Goal: Task Accomplishment & Management: Manage account settings

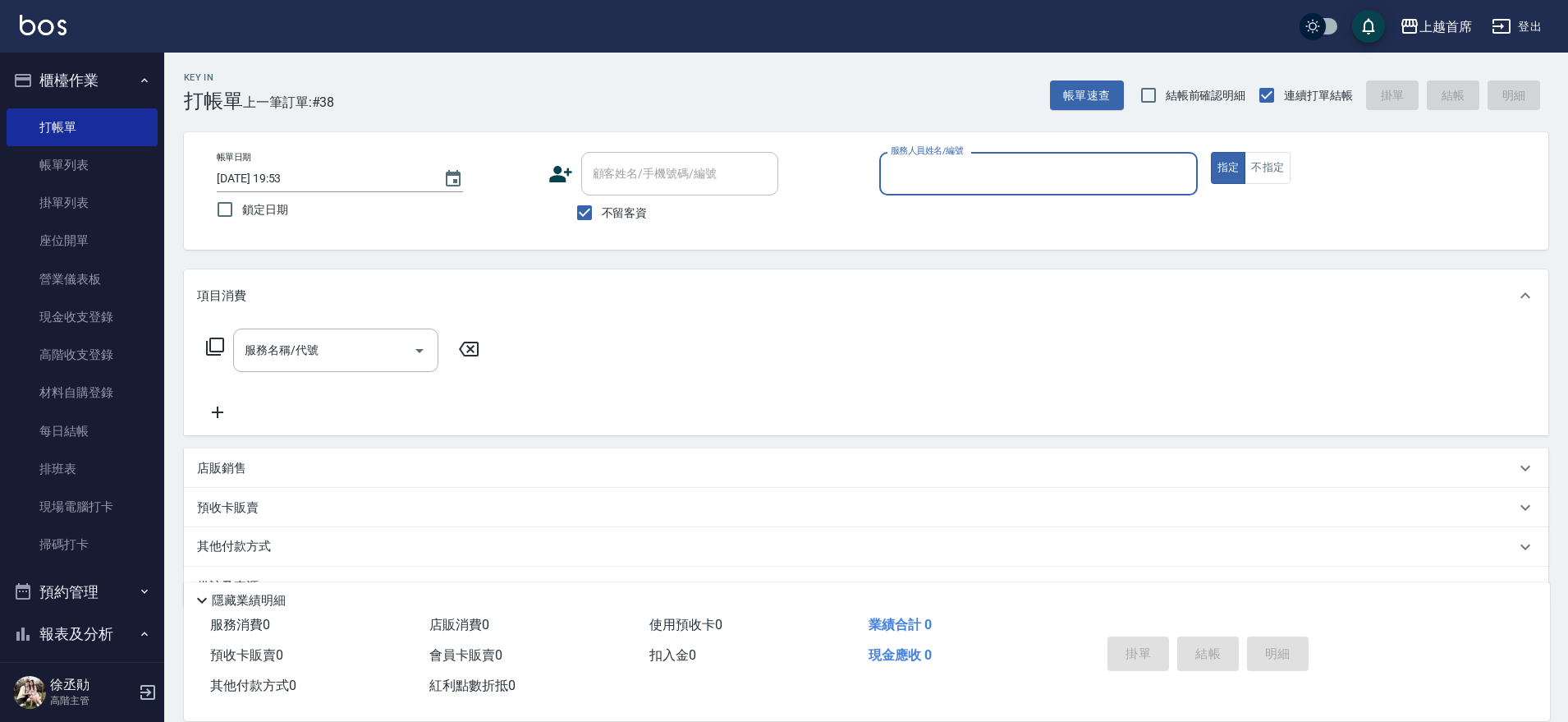
click at [63, 90] on button "櫃檯作業" at bounding box center [82, 80] width 151 height 42
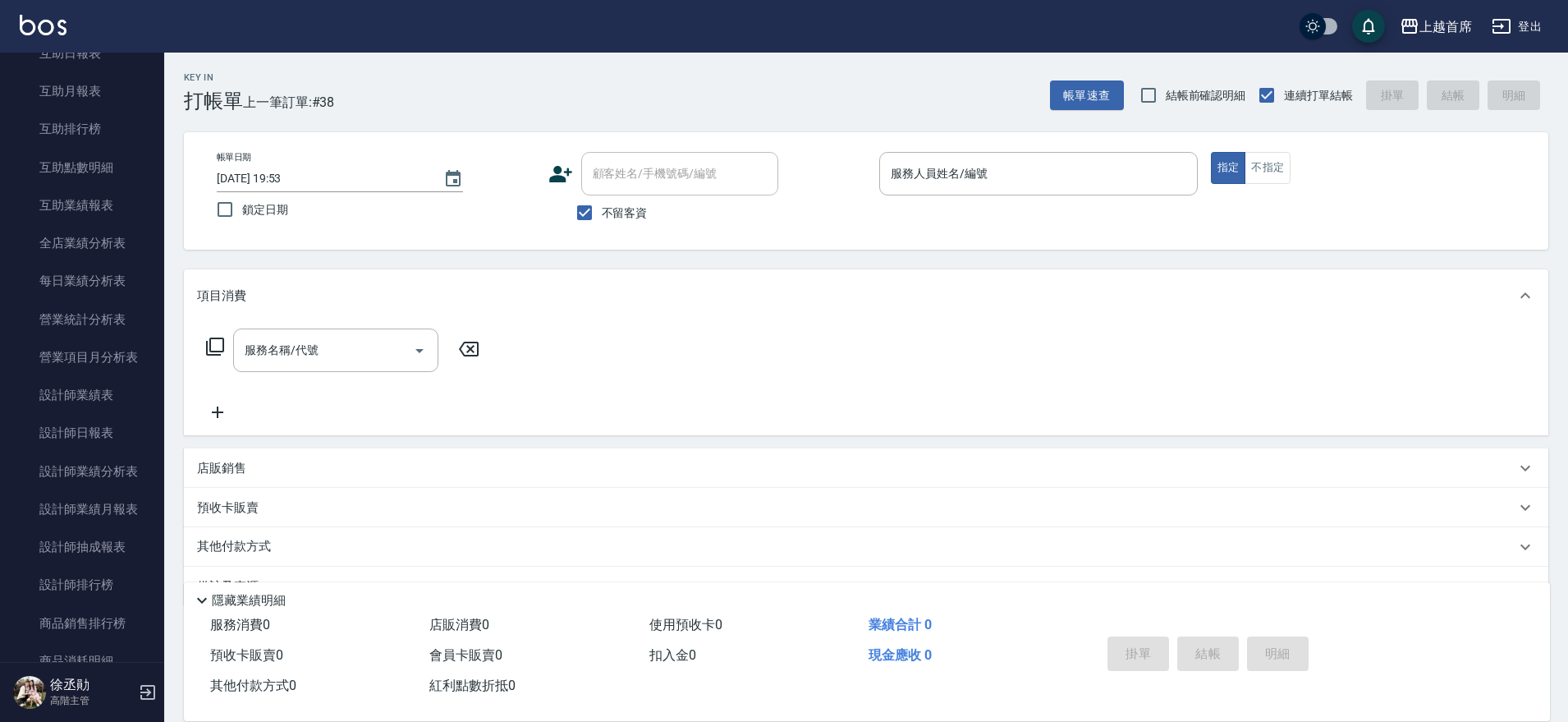
scroll to position [447, 0]
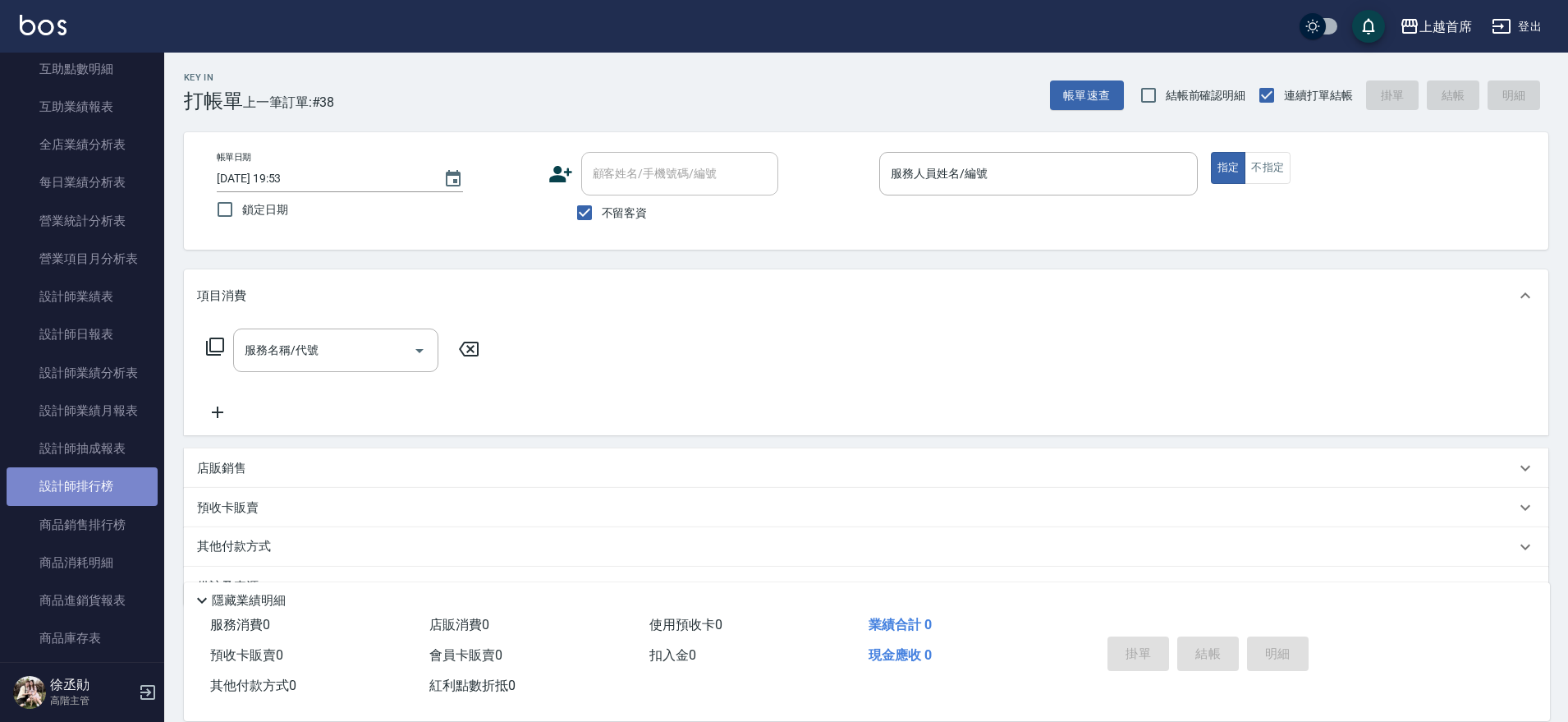
click at [110, 480] on link "設計師排行榜" at bounding box center [82, 485] width 151 height 38
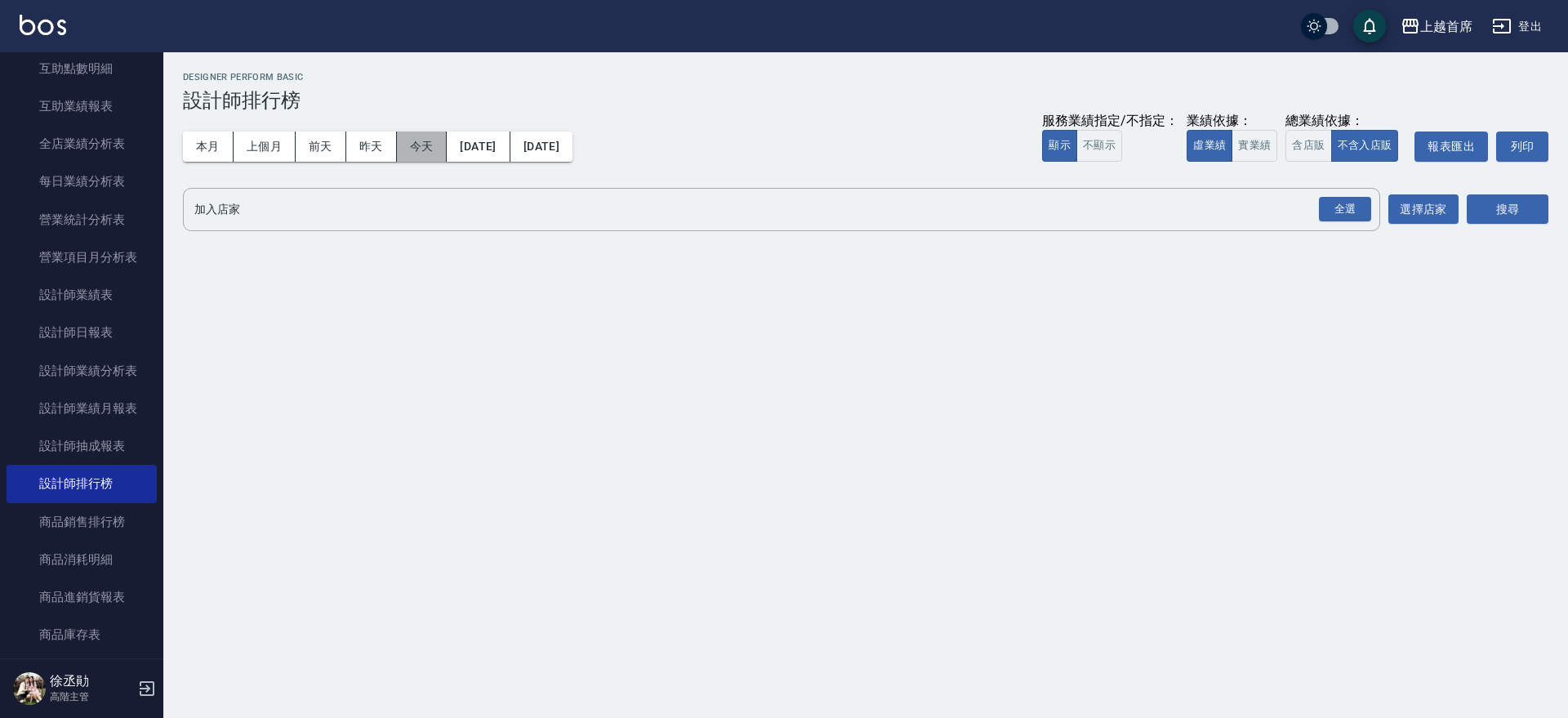
click at [425, 156] on button "今天" at bounding box center [422, 147] width 50 height 30
drag, startPoint x: 1259, startPoint y: 147, endPoint x: 1303, endPoint y: 195, distance: 65.1
click at [1263, 147] on button "實業績" at bounding box center [1255, 146] width 46 height 32
click at [1348, 216] on div "全選" at bounding box center [1345, 210] width 52 height 26
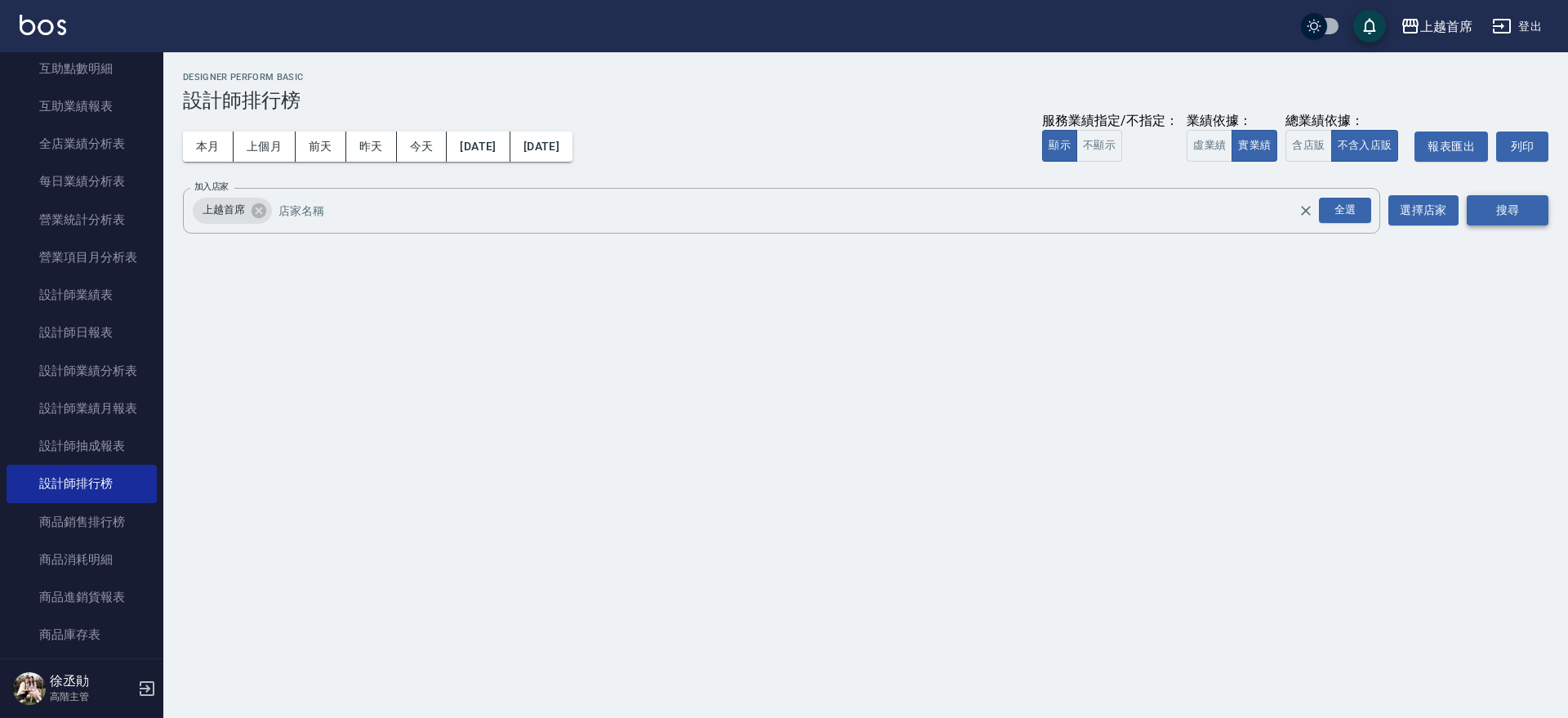
click at [1531, 214] on button "搜尋" at bounding box center [1508, 210] width 82 height 30
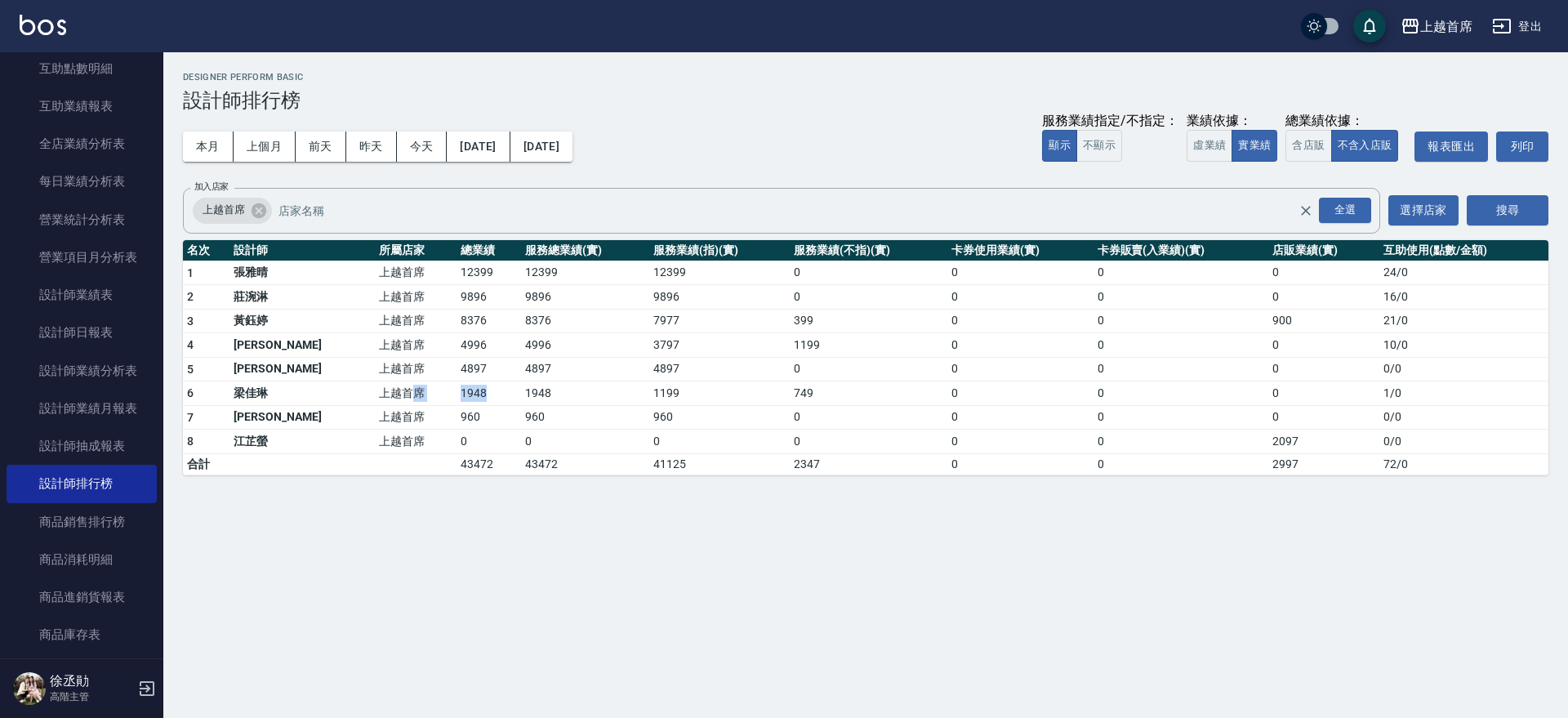
drag, startPoint x: 402, startPoint y: 394, endPoint x: 474, endPoint y: 394, distance: 72.0
click at [474, 394] on tr "6 [PERSON_NAME] 上越首席 1948 1948 1199 749 0 0 0 1 / 0" at bounding box center [866, 393] width 1365 height 25
click at [469, 392] on td "1948" at bounding box center [488, 393] width 64 height 25
click at [417, 151] on button "今天" at bounding box center [422, 147] width 50 height 30
drag, startPoint x: 413, startPoint y: 296, endPoint x: 457, endPoint y: 299, distance: 44.1
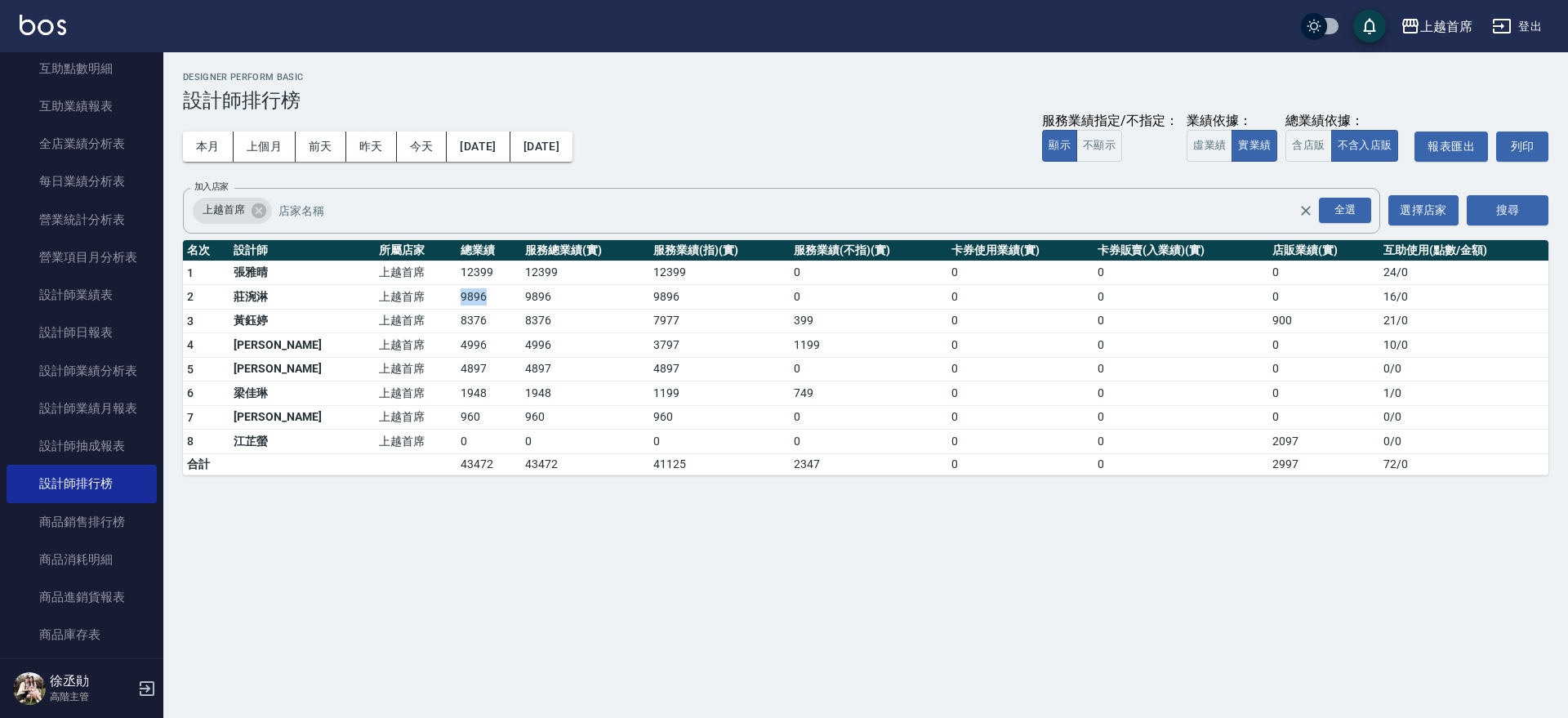
click at [457, 299] on tr "2 [PERSON_NAME] 上越首席 9896 9896 9896 0 0 0 0 16 / 0" at bounding box center [866, 297] width 1365 height 25
click at [457, 299] on td "9896" at bounding box center [488, 297] width 64 height 25
drag, startPoint x: 406, startPoint y: 296, endPoint x: 463, endPoint y: 301, distance: 57.2
click at [463, 301] on tr "2 [PERSON_NAME] 上越首席 9896 9896 9896 0 0 0 0 16 / 0" at bounding box center [866, 297] width 1365 height 25
click at [463, 301] on td "9896" at bounding box center [488, 297] width 64 height 25
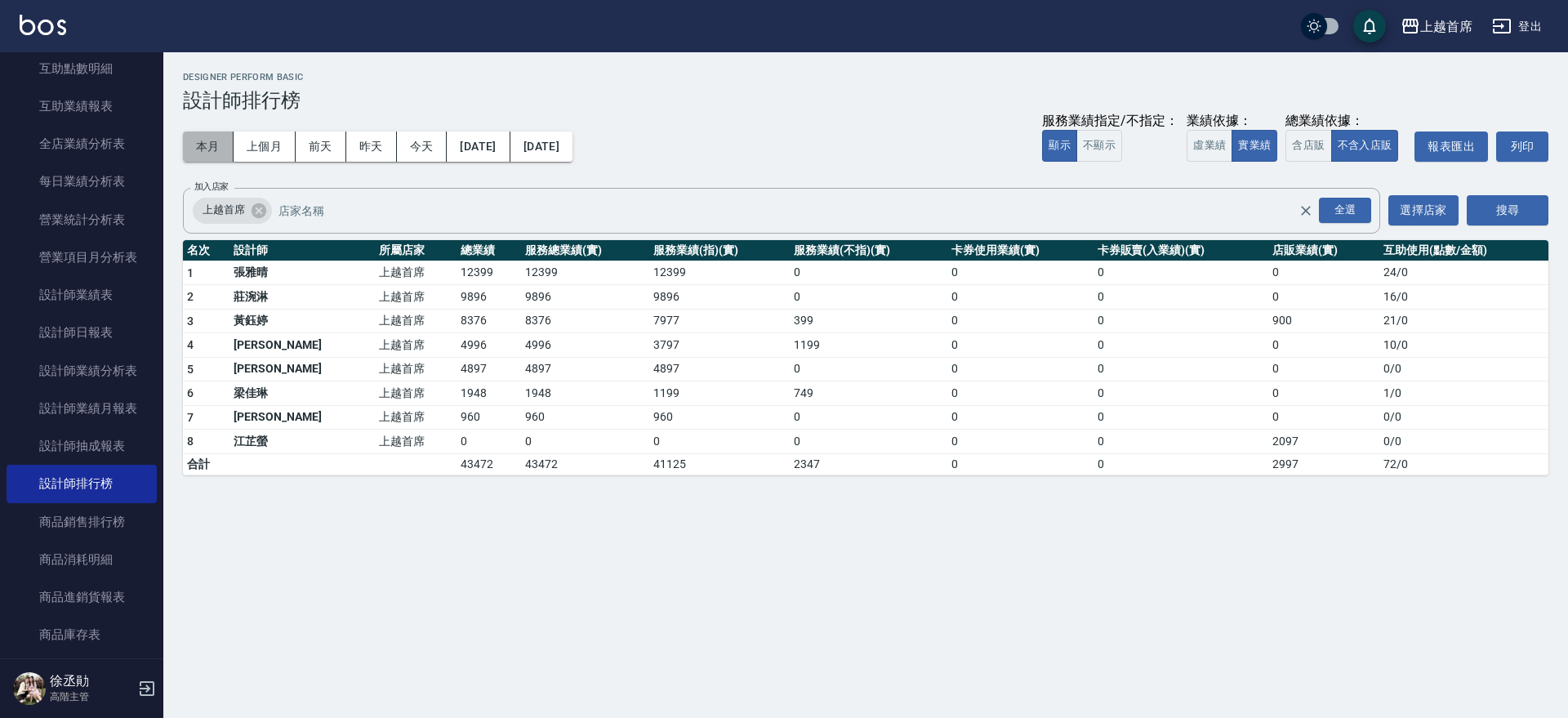
click at [232, 147] on button "本月" at bounding box center [208, 147] width 50 height 30
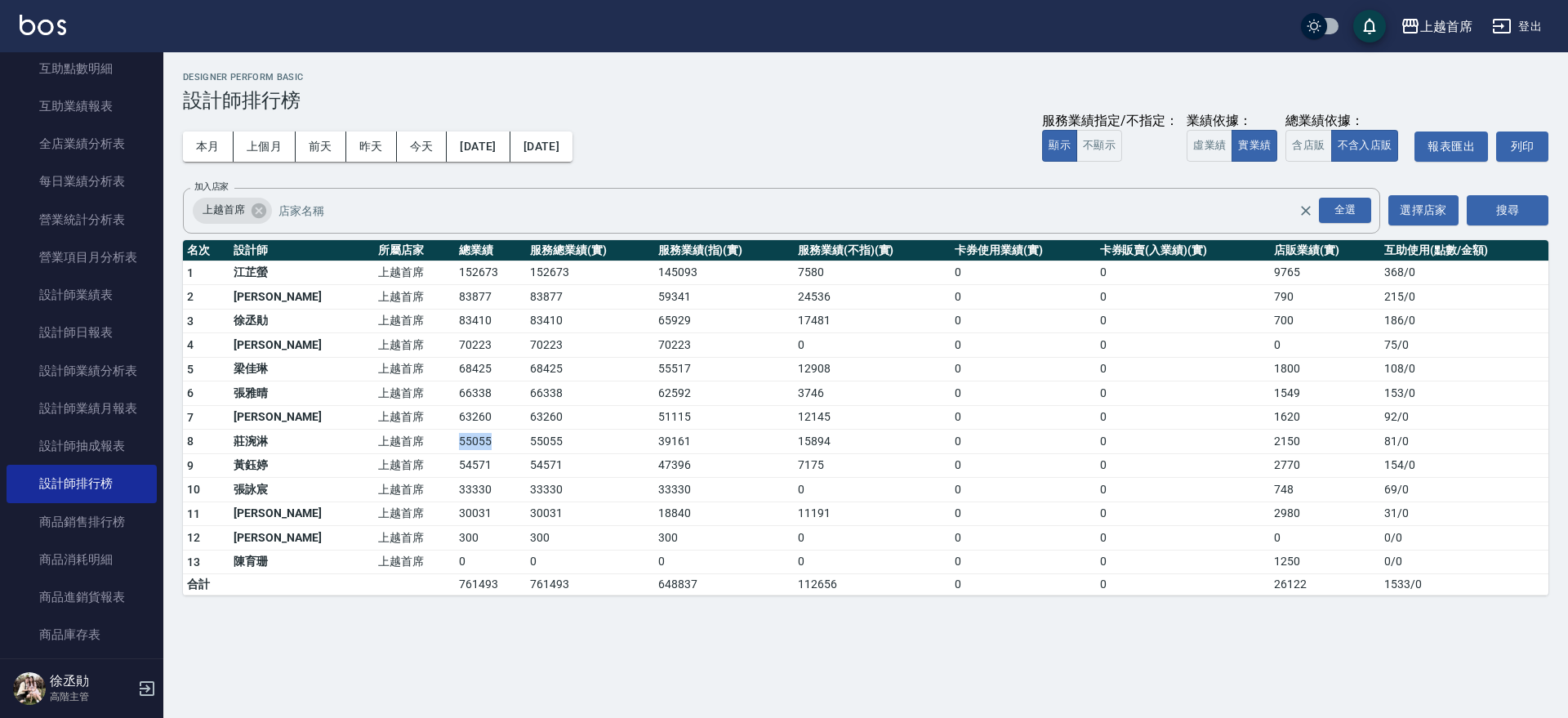
drag, startPoint x: 393, startPoint y: 447, endPoint x: 454, endPoint y: 451, distance: 61.1
click at [454, 451] on tr "8 [PERSON_NAME] 上越首席 55055 55055 39161 15894 0 0 2150 81 / 0" at bounding box center [866, 441] width 1365 height 25
click at [455, 444] on td "55055" at bounding box center [490, 441] width 71 height 25
drag, startPoint x: 400, startPoint y: 371, endPoint x: 457, endPoint y: 370, distance: 57.0
click at [457, 370] on tr "5 [PERSON_NAME] 上越首席 68425 68425 55517 12908 0 0 1800 108 / 0" at bounding box center [866, 369] width 1365 height 25
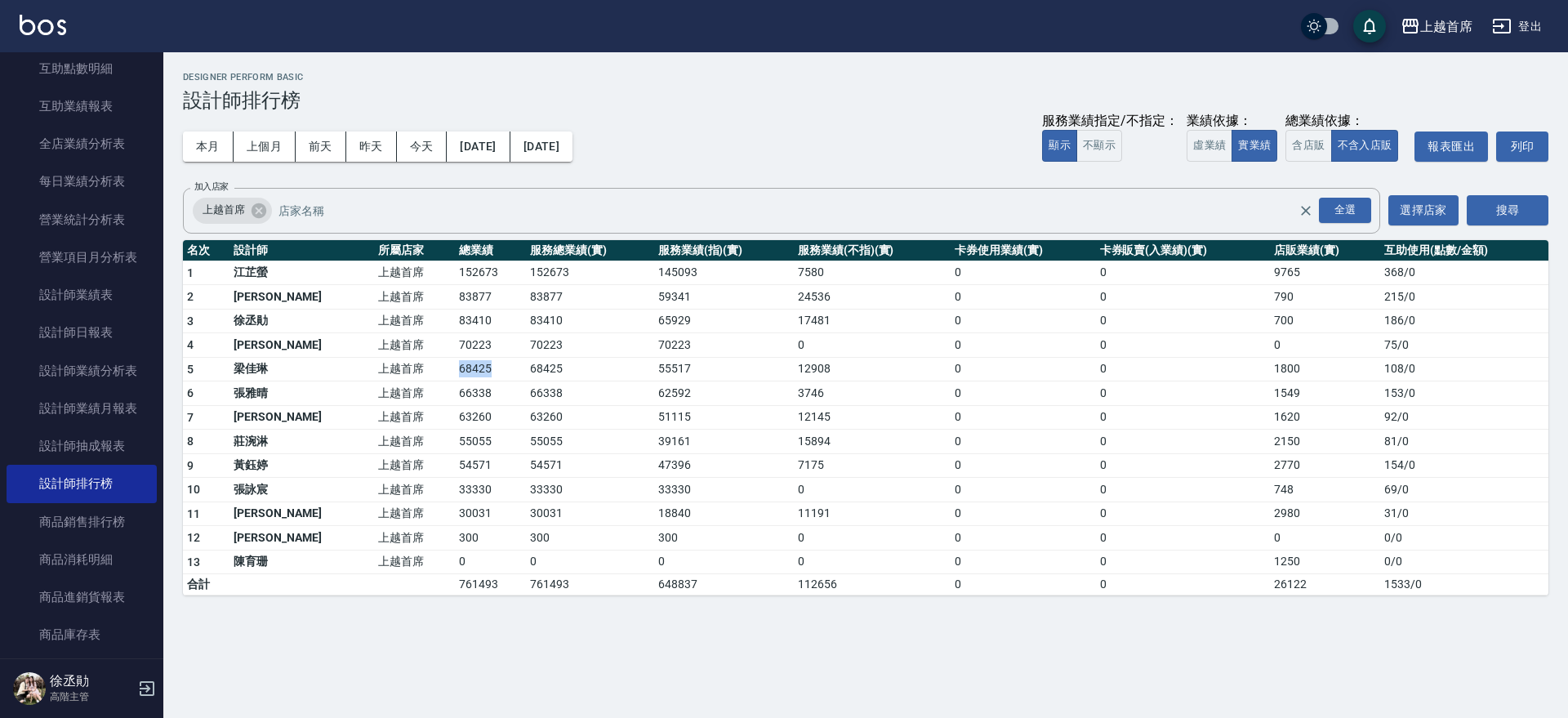
click at [457, 370] on td "68425" at bounding box center [490, 369] width 71 height 25
click at [247, 150] on button "上個月" at bounding box center [265, 147] width 62 height 30
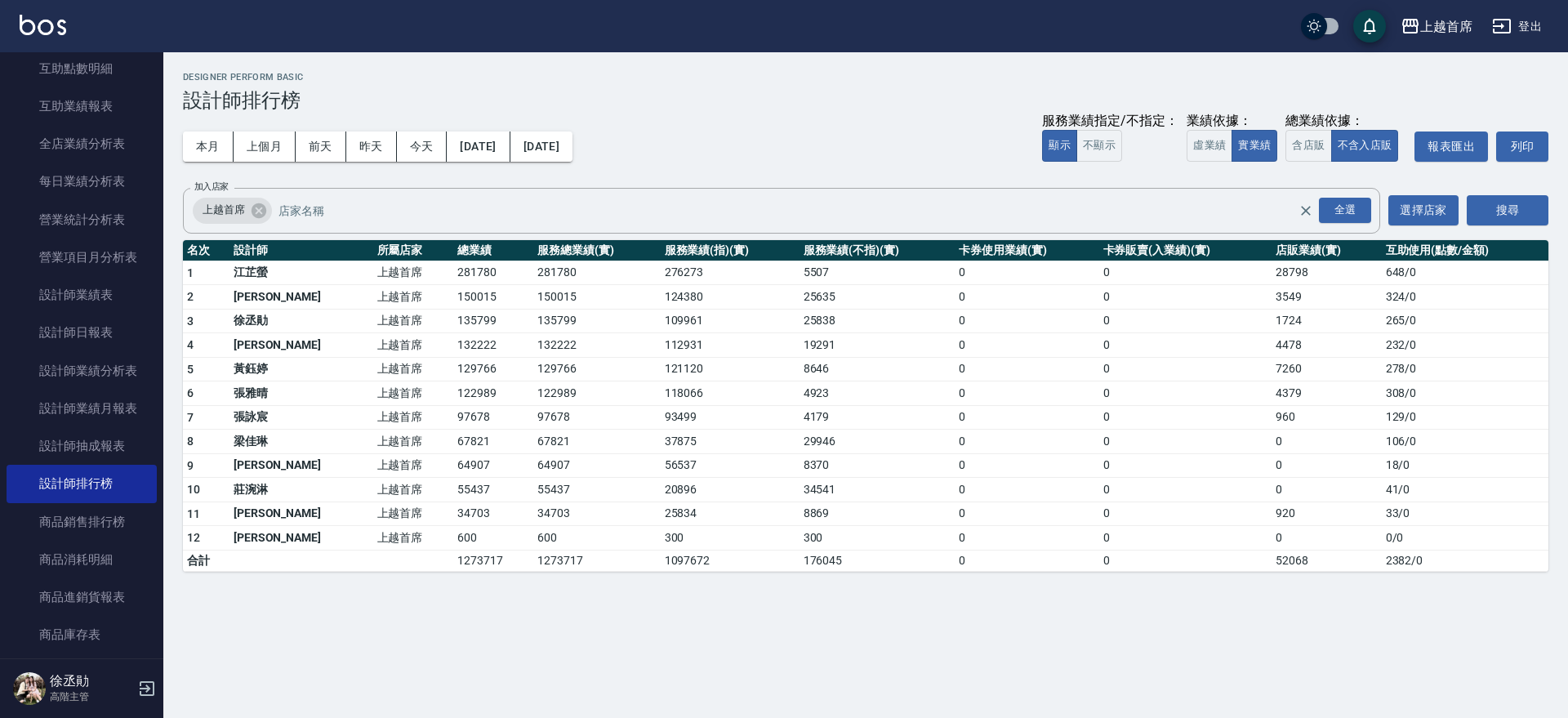
click at [210, 128] on div "本月 上個月 [DATE] [DATE] [DATE] [DATE] [DATE] 服務業績指定/不指定： 顯示 不顯示 業績依據： 虛業績 實業績 總業績依…" at bounding box center [866, 147] width 1365 height 70
click at [210, 135] on button "本月" at bounding box center [208, 147] width 50 height 30
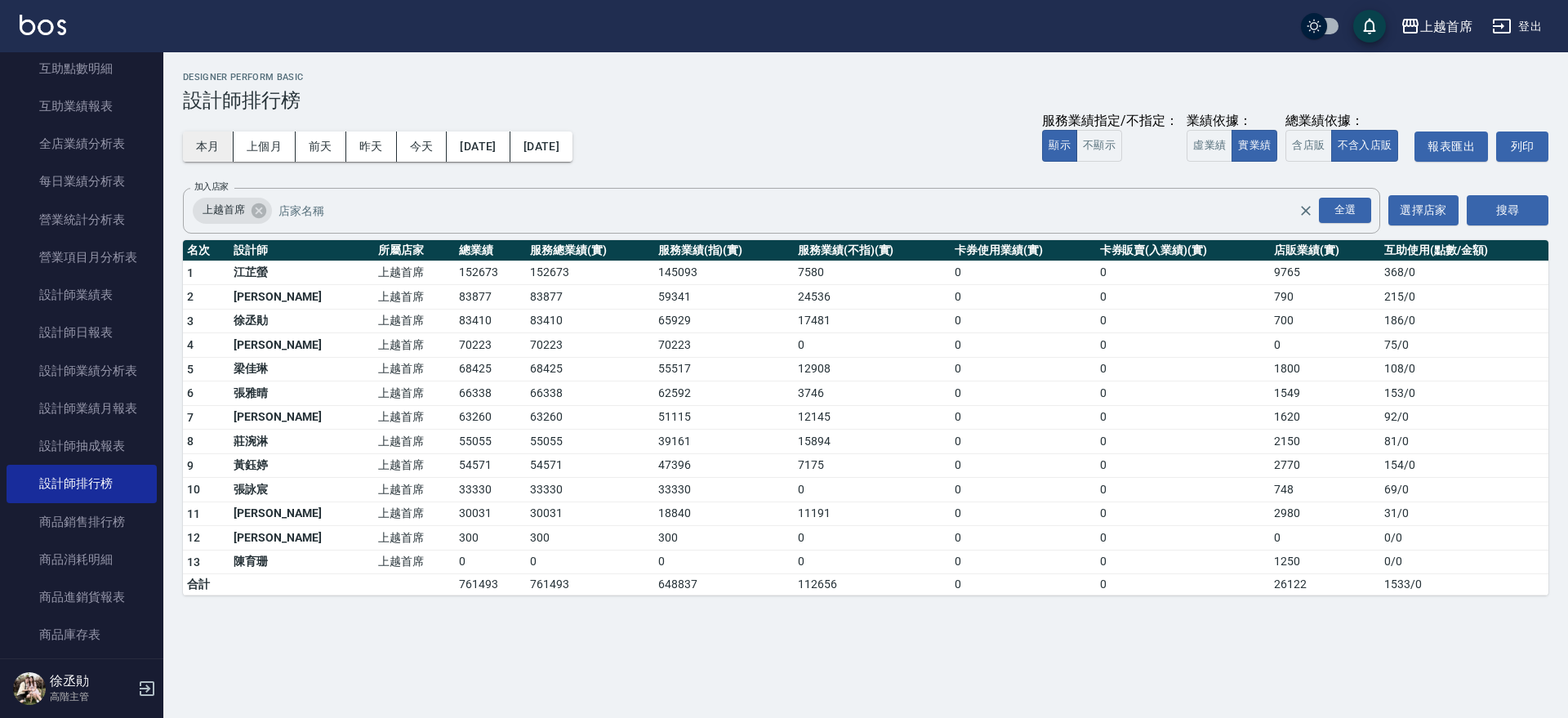
click at [213, 147] on button "本月" at bounding box center [208, 147] width 50 height 30
click at [267, 158] on button "上個月" at bounding box center [265, 147] width 62 height 30
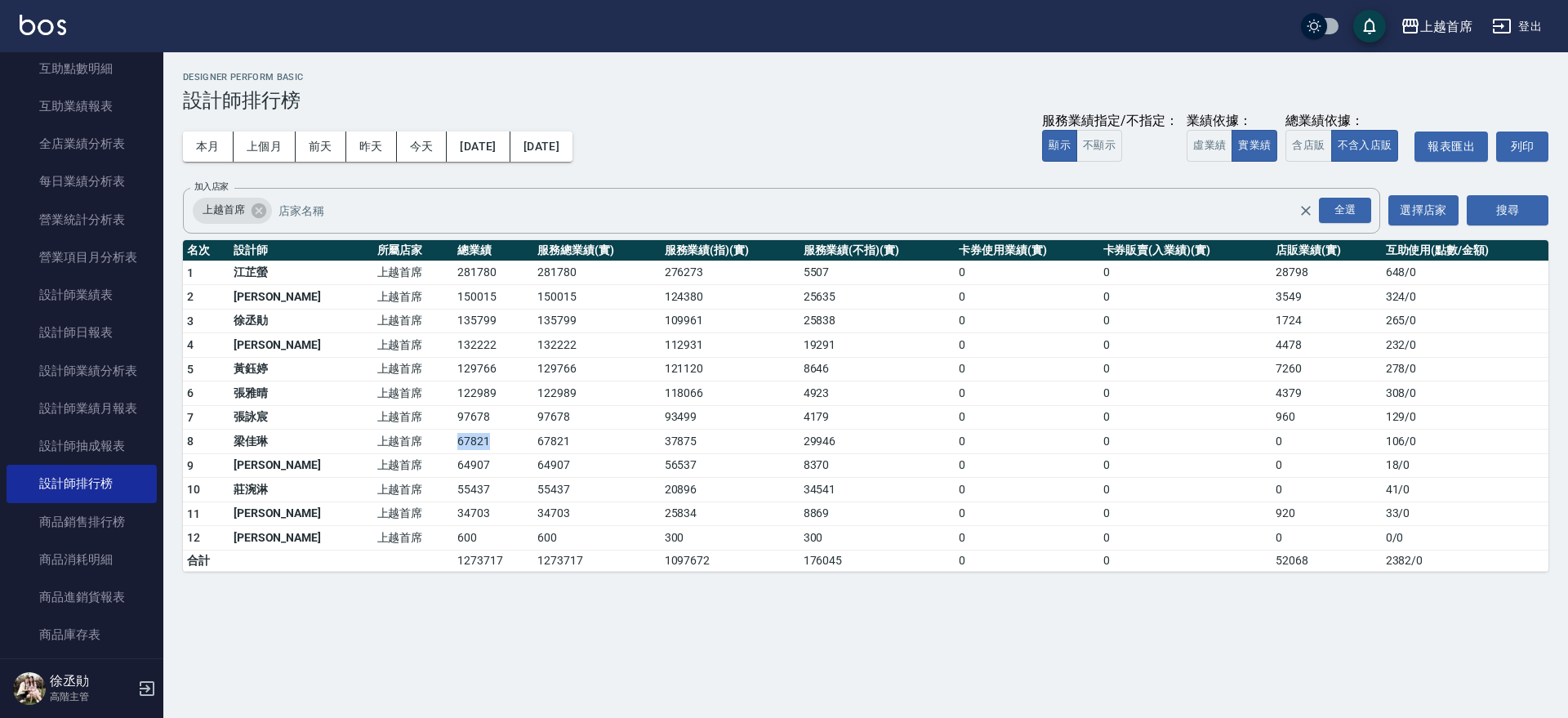
drag, startPoint x: 397, startPoint y: 440, endPoint x: 453, endPoint y: 439, distance: 56.0
click at [453, 439] on tr "8 [PERSON_NAME]首席 67821 67821 37875 29946 0 0 0 106 / 0" at bounding box center [866, 441] width 1365 height 25
click at [454, 439] on td "67821" at bounding box center [493, 441] width 80 height 25
drag, startPoint x: 405, startPoint y: 439, endPoint x: 480, endPoint y: 442, distance: 75.1
click at [480, 442] on tr "8 [PERSON_NAME]首席 67821 67821 37875 29946 0 0 0 106 / 0" at bounding box center [866, 441] width 1365 height 25
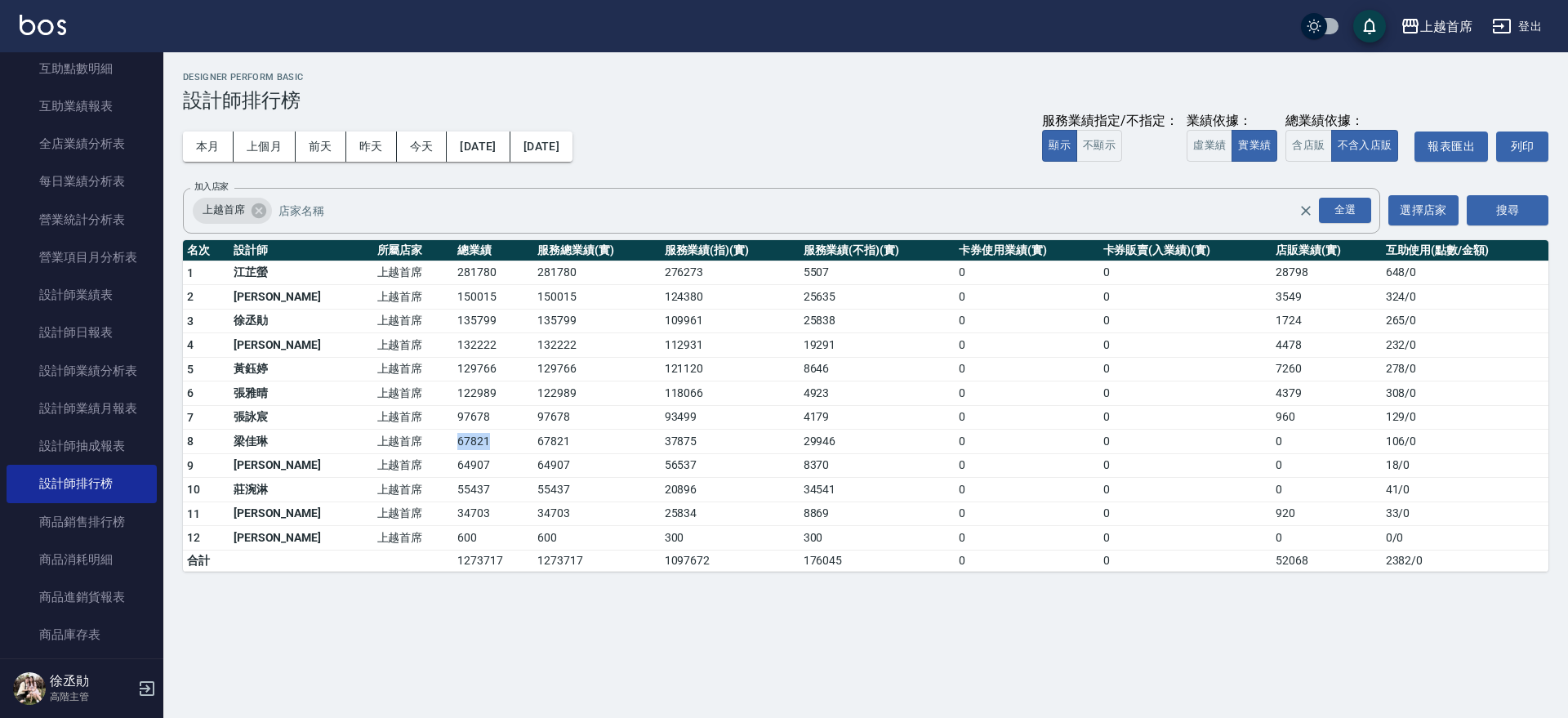
click at [480, 442] on td "67821" at bounding box center [493, 441] width 80 height 25
click at [213, 150] on button "本月" at bounding box center [208, 147] width 50 height 30
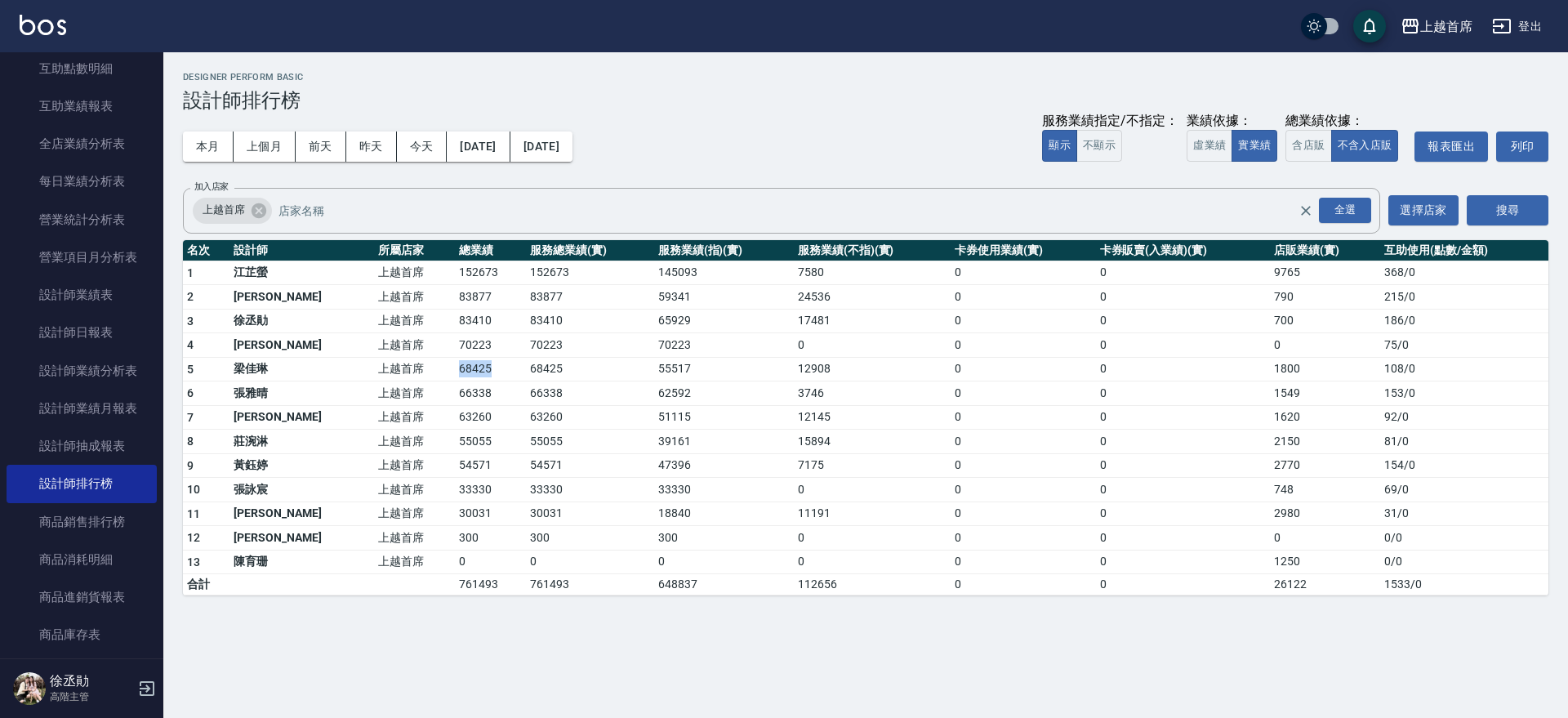
drag, startPoint x: 427, startPoint y: 366, endPoint x: 458, endPoint y: 366, distance: 31.0
click at [458, 366] on tr "5 [PERSON_NAME] 上越首席 68425 68425 55517 12908 0 0 1800 108 / 0" at bounding box center [866, 369] width 1365 height 25
click at [105, 148] on link "全店業績分析表" at bounding box center [82, 143] width 150 height 38
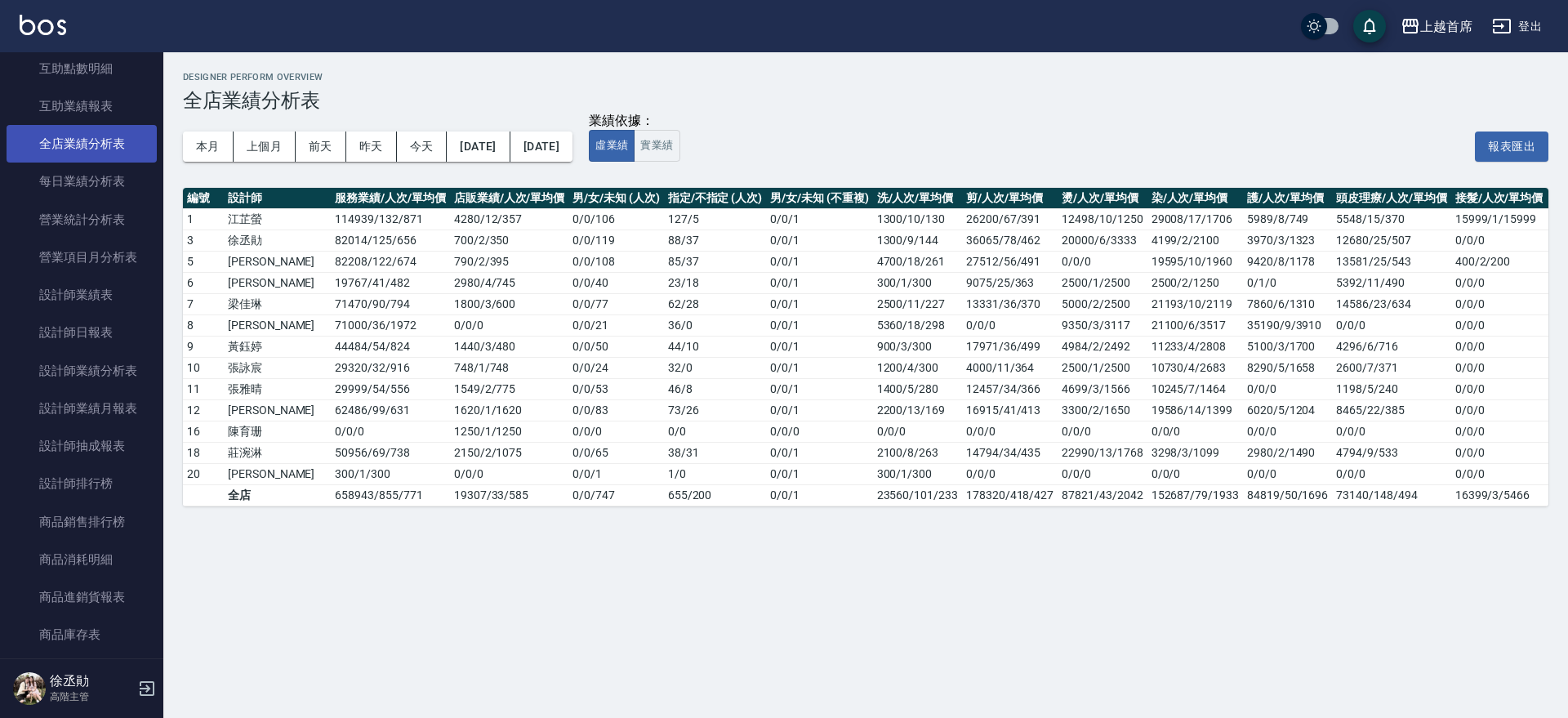
click at [104, 131] on link "全店業績分析表" at bounding box center [82, 143] width 150 height 38
click at [112, 324] on link "設計師日報表" at bounding box center [82, 332] width 150 height 38
click at [111, 324] on link "設計師日報表" at bounding box center [82, 332] width 150 height 38
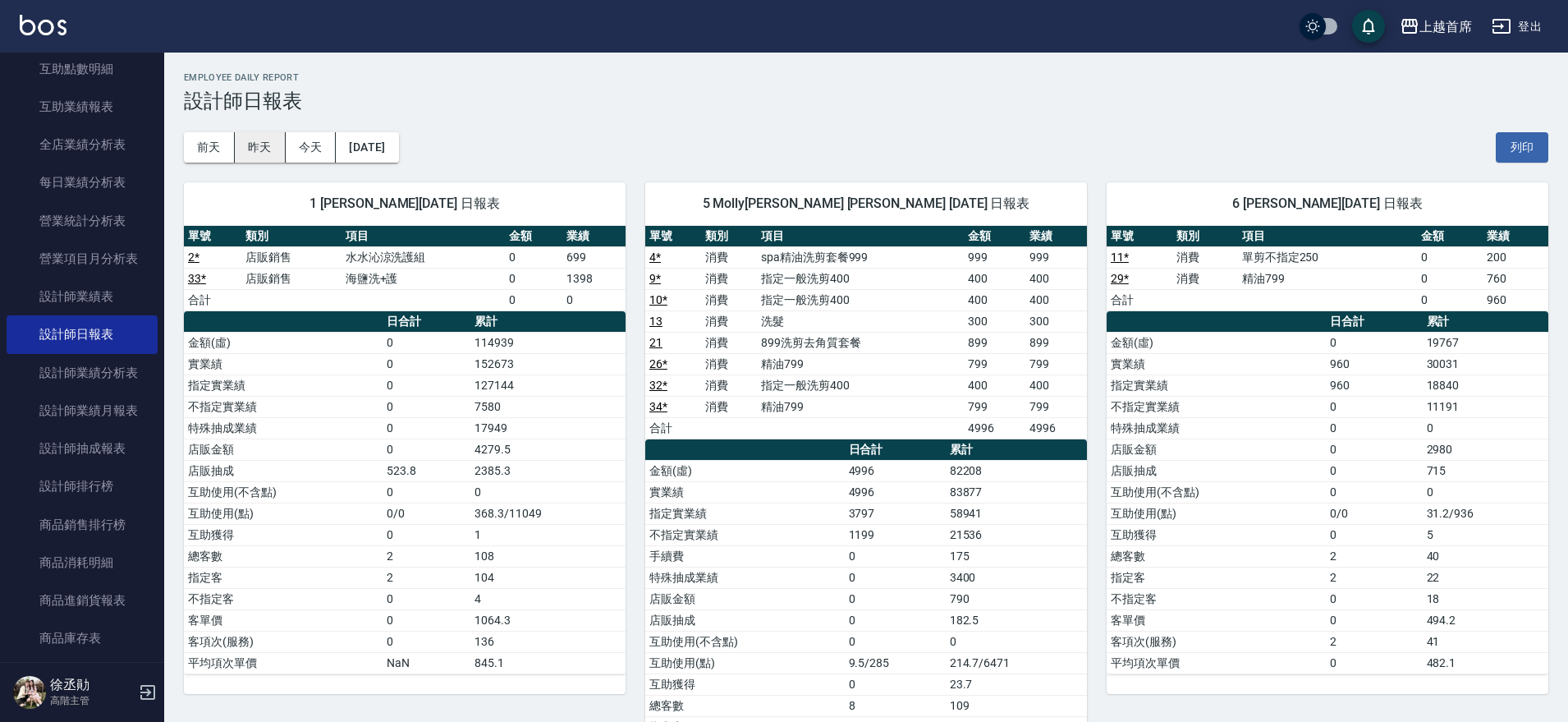
click at [260, 141] on button "昨天" at bounding box center [260, 147] width 51 height 30
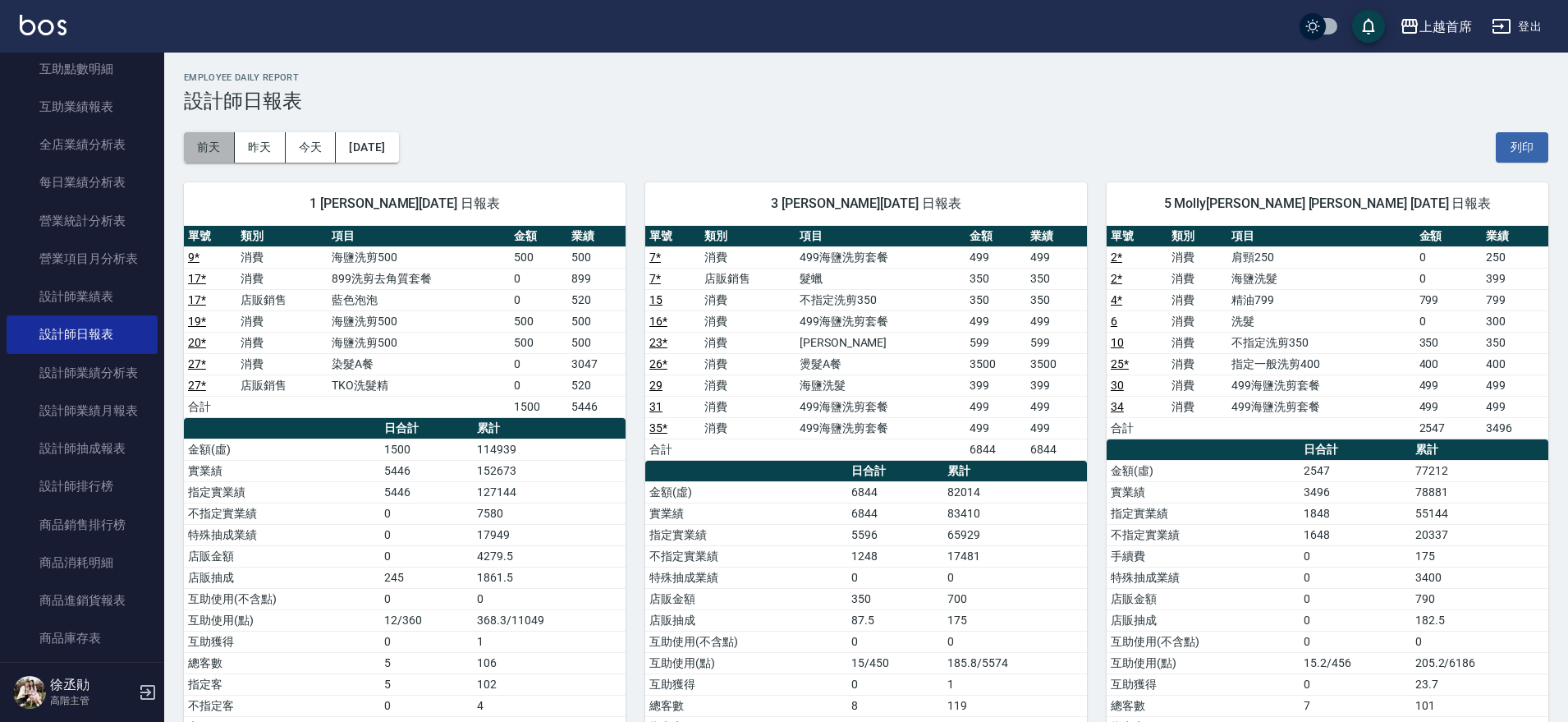
click at [200, 134] on button "前天" at bounding box center [209, 147] width 51 height 30
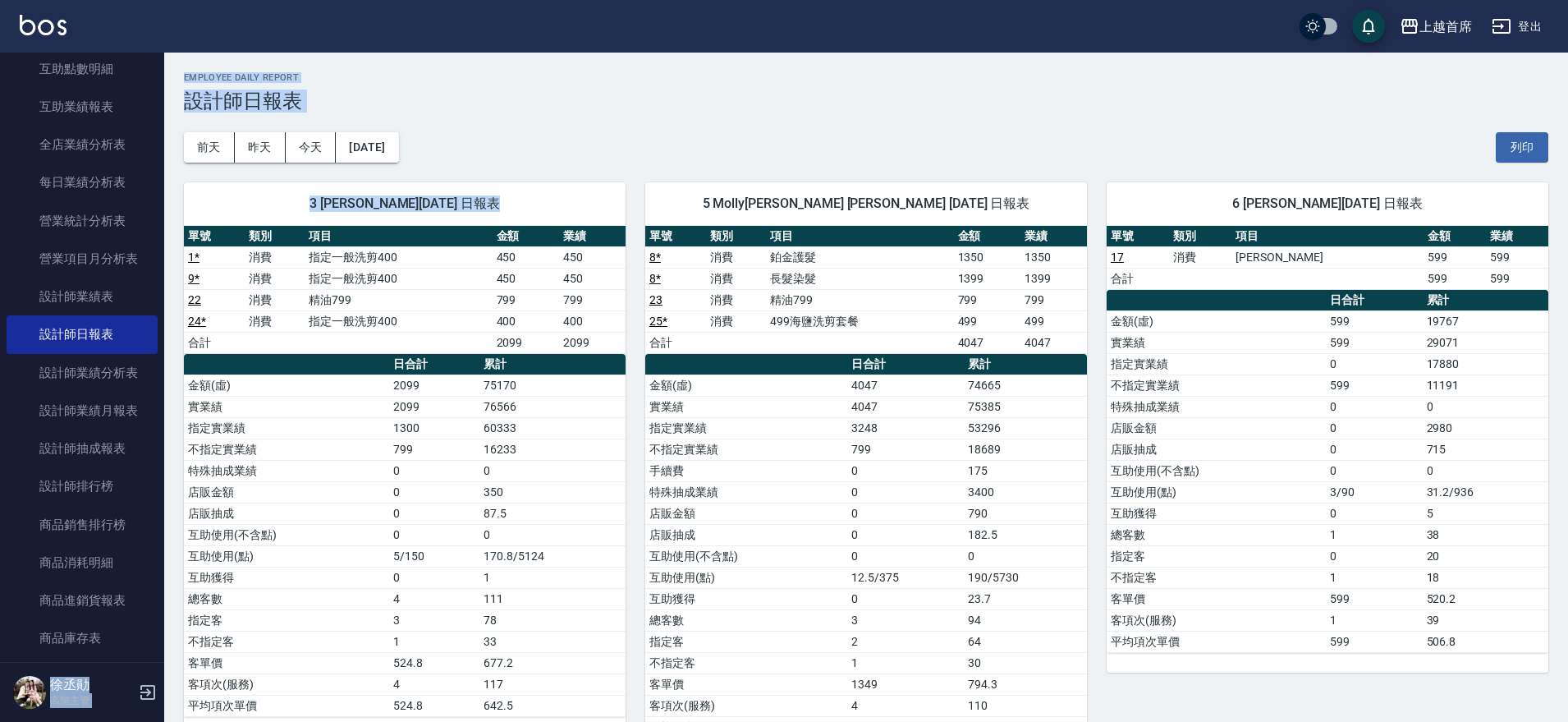
drag, startPoint x: 155, startPoint y: 291, endPoint x: 170, endPoint y: 268, distance: 27.5
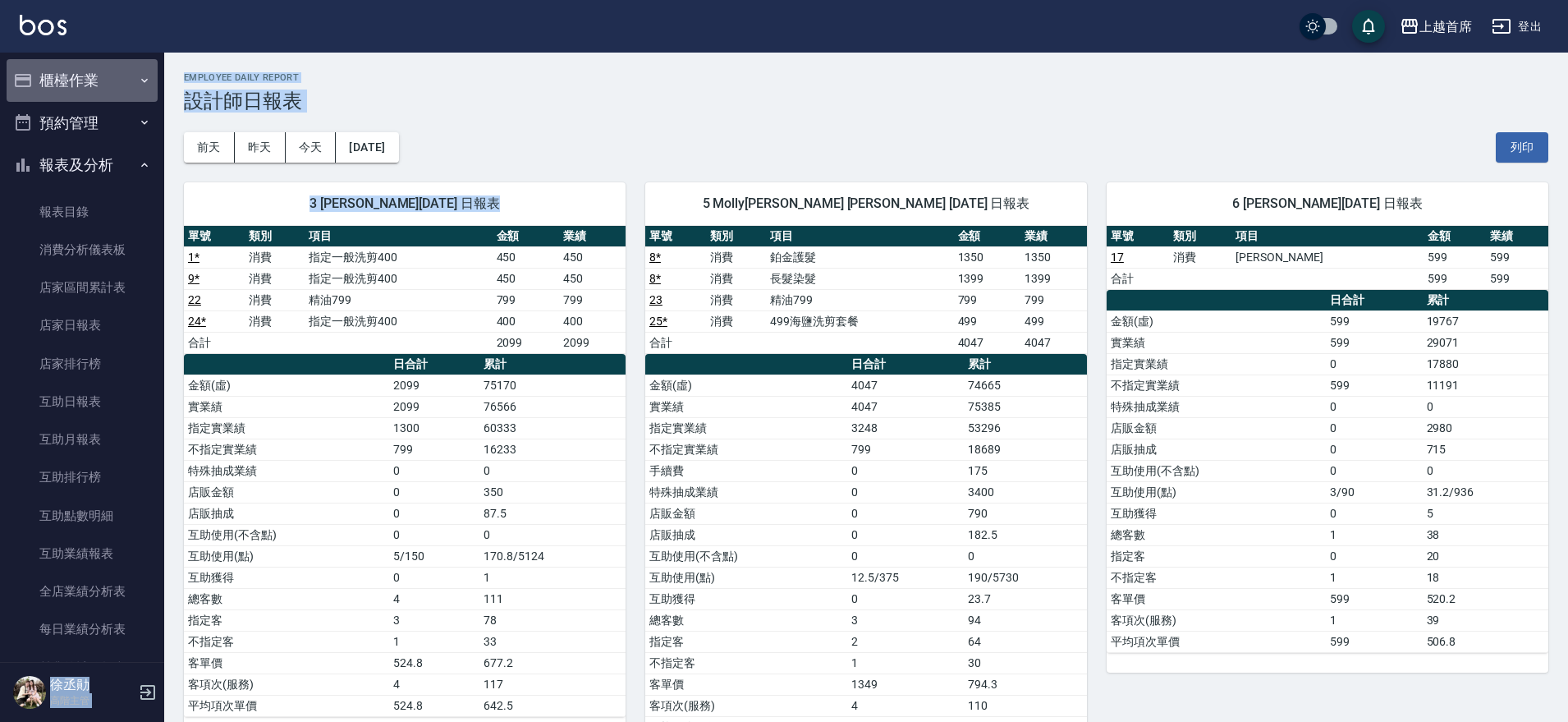
drag, startPoint x: 104, startPoint y: 93, endPoint x: 102, endPoint y: 101, distance: 8.2
click at [102, 94] on button "櫃檯作業" at bounding box center [82, 80] width 151 height 42
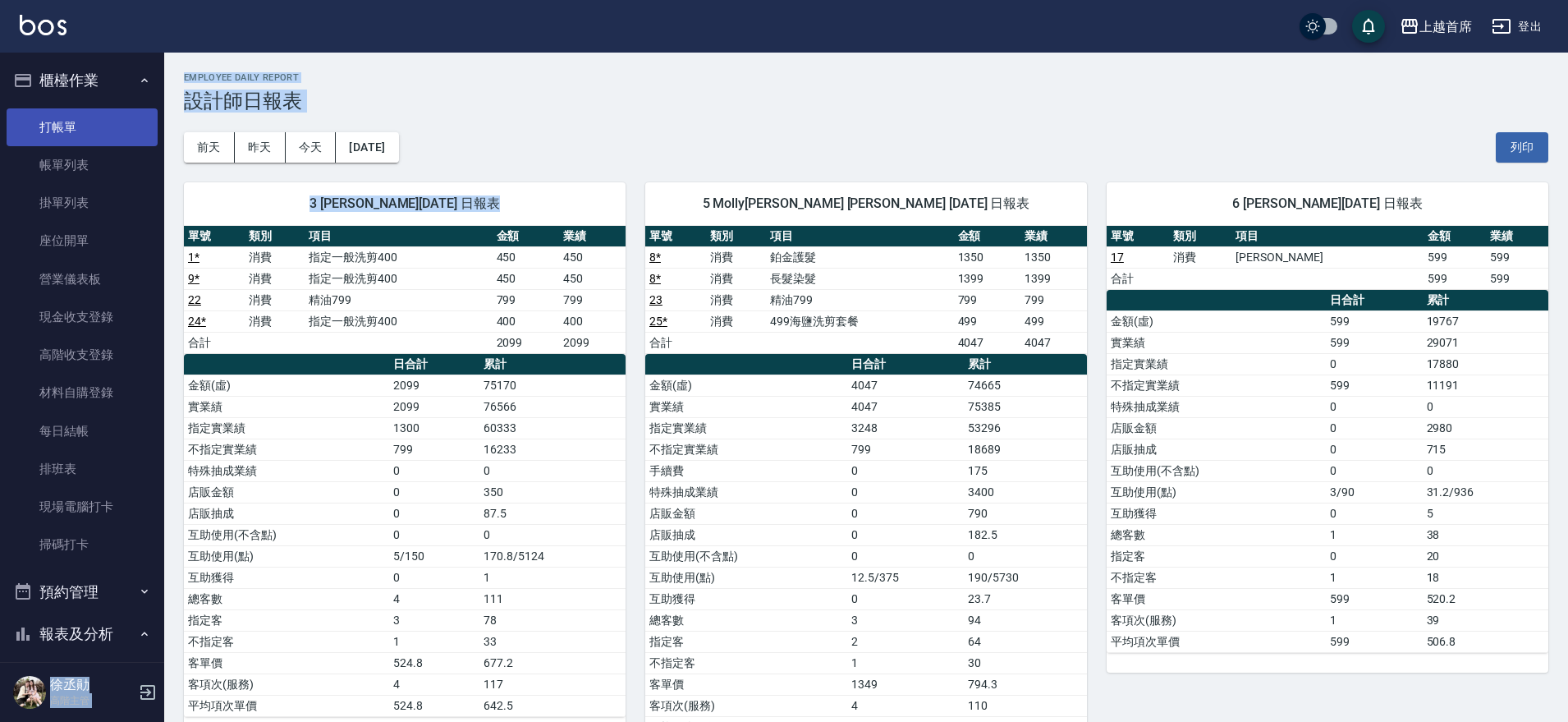
click at [85, 134] on link "打帳單" at bounding box center [82, 127] width 151 height 38
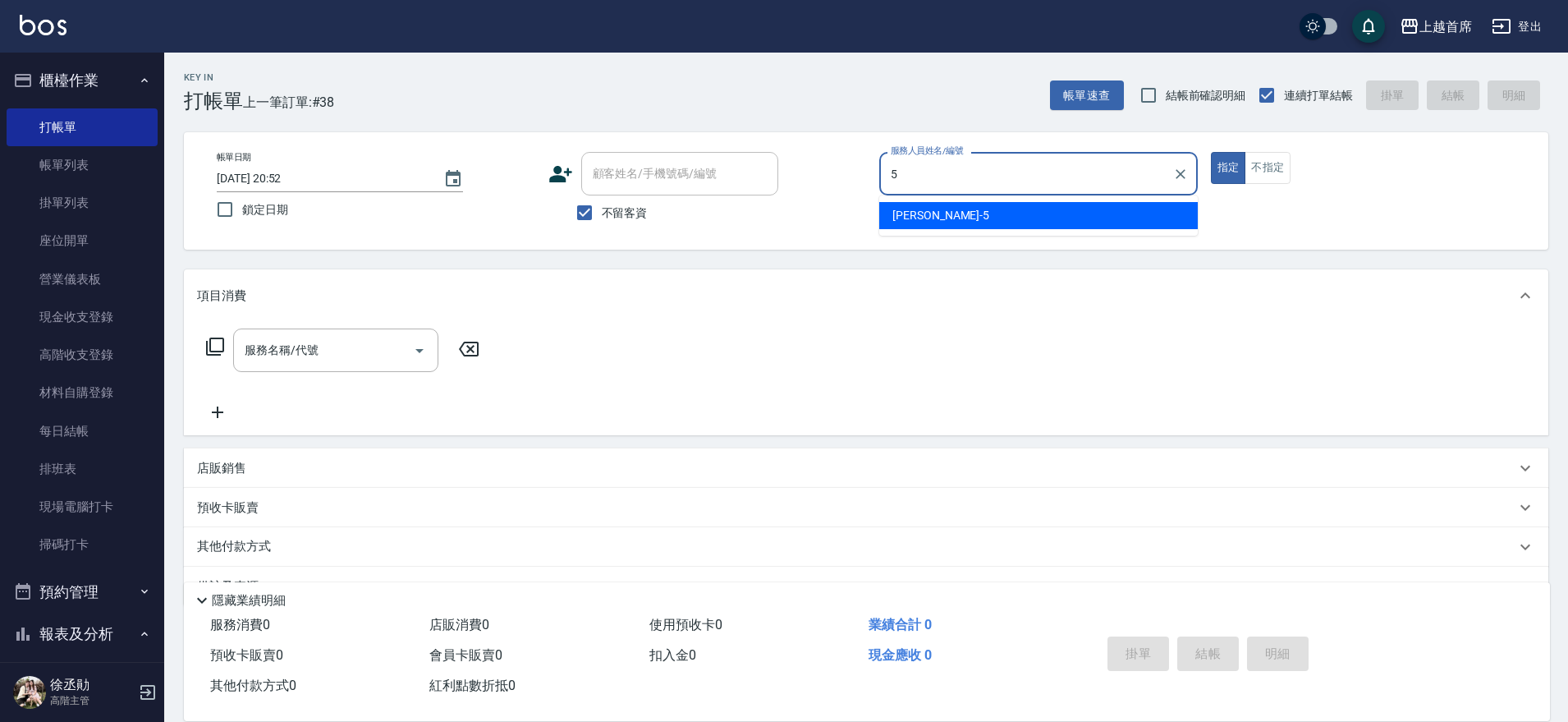
type input "[PERSON_NAME]-5"
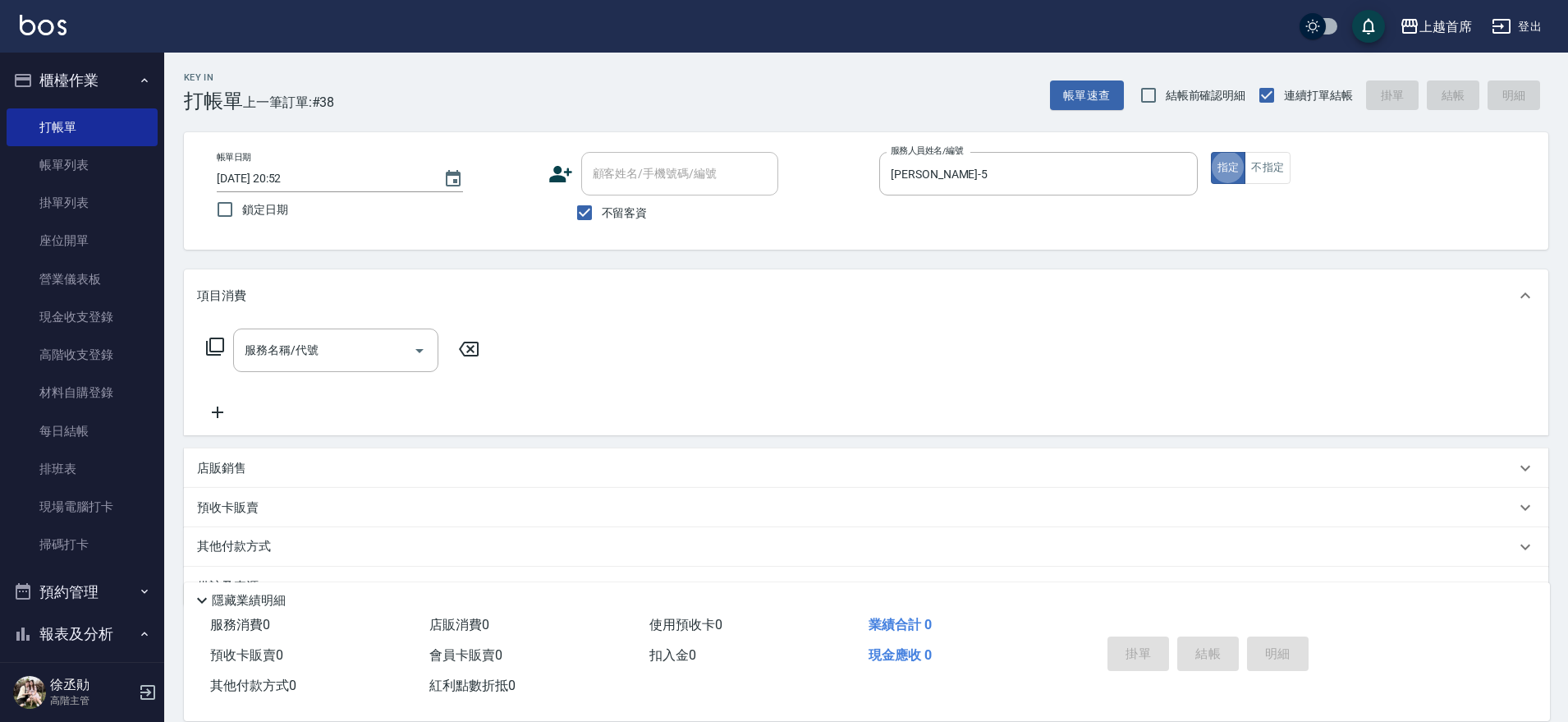
type button "true"
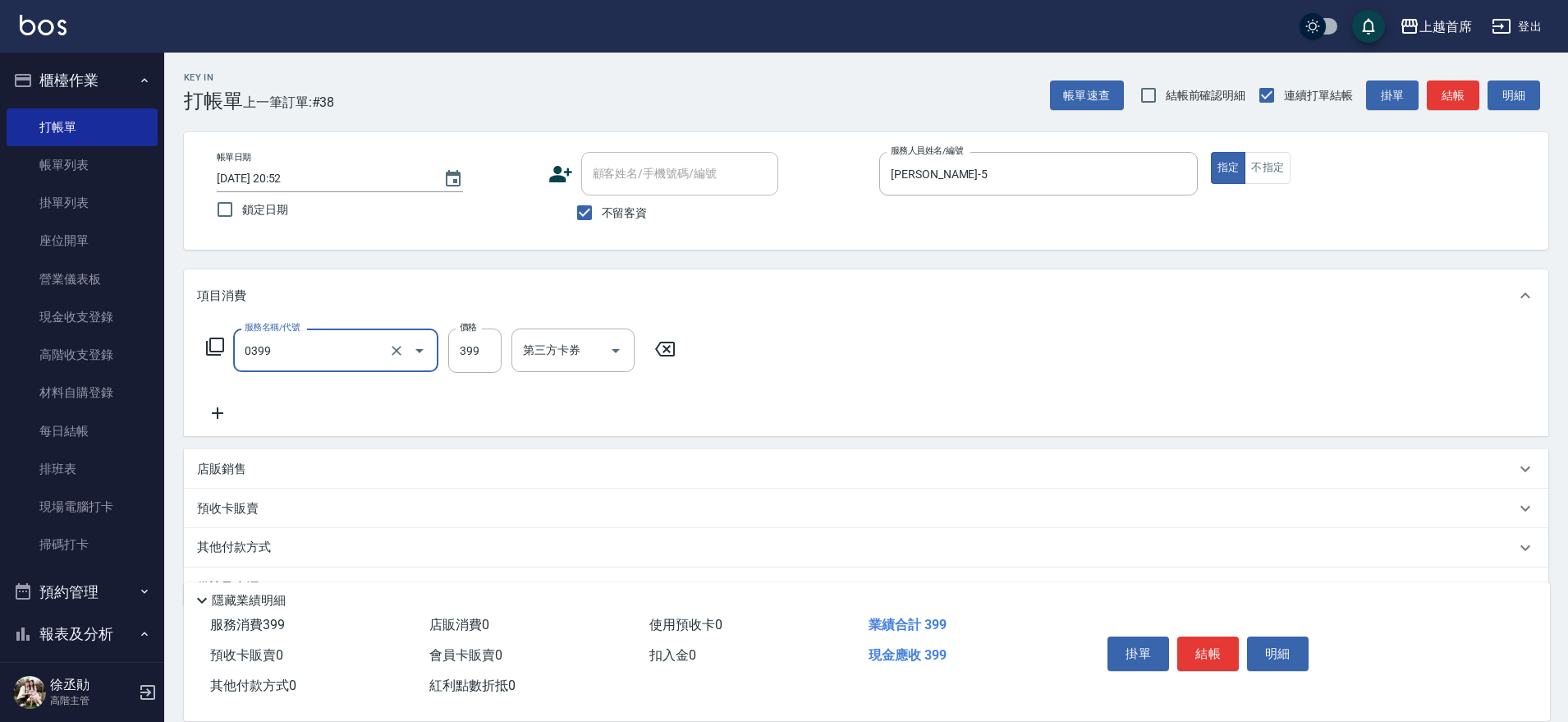
type input "海鹽洗髮(0399)"
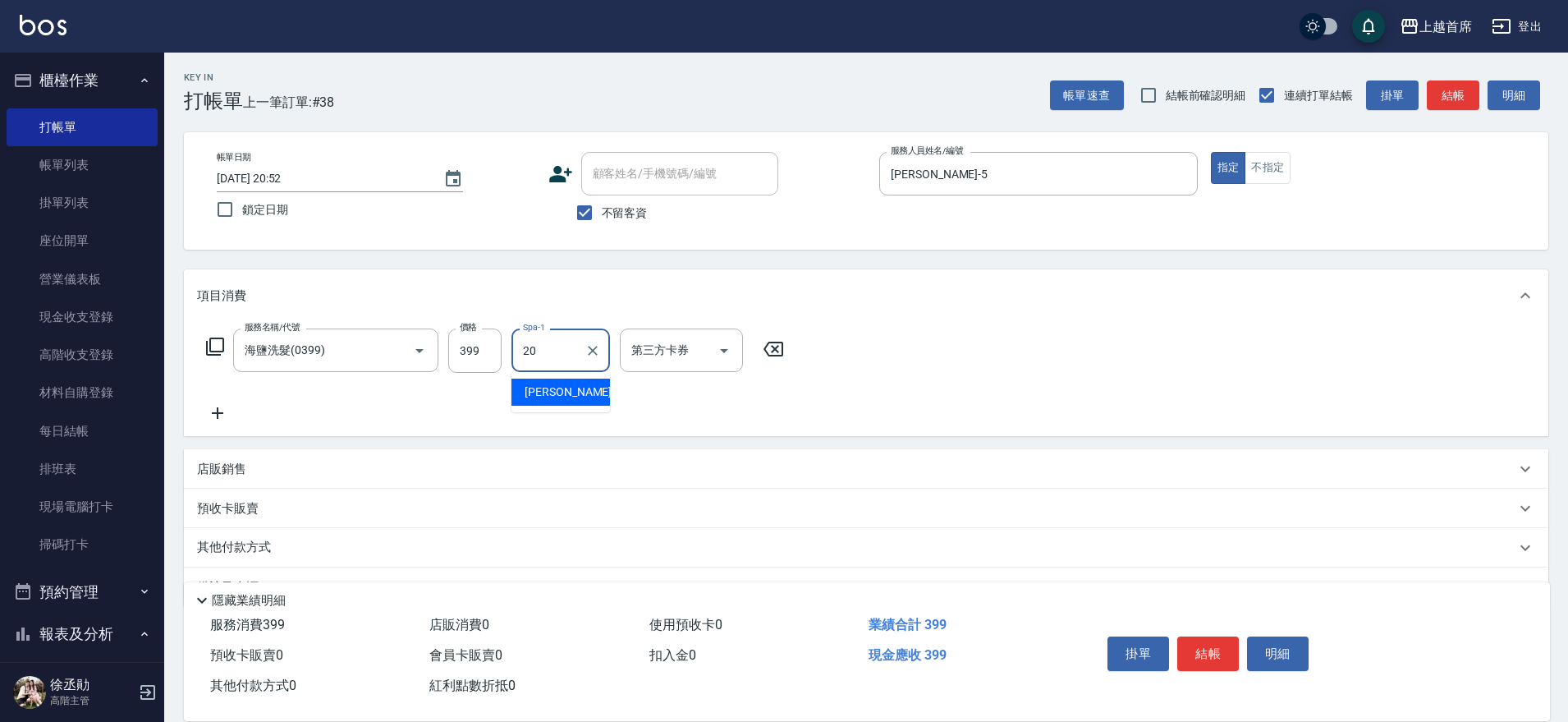
type input "[PERSON_NAME]-20"
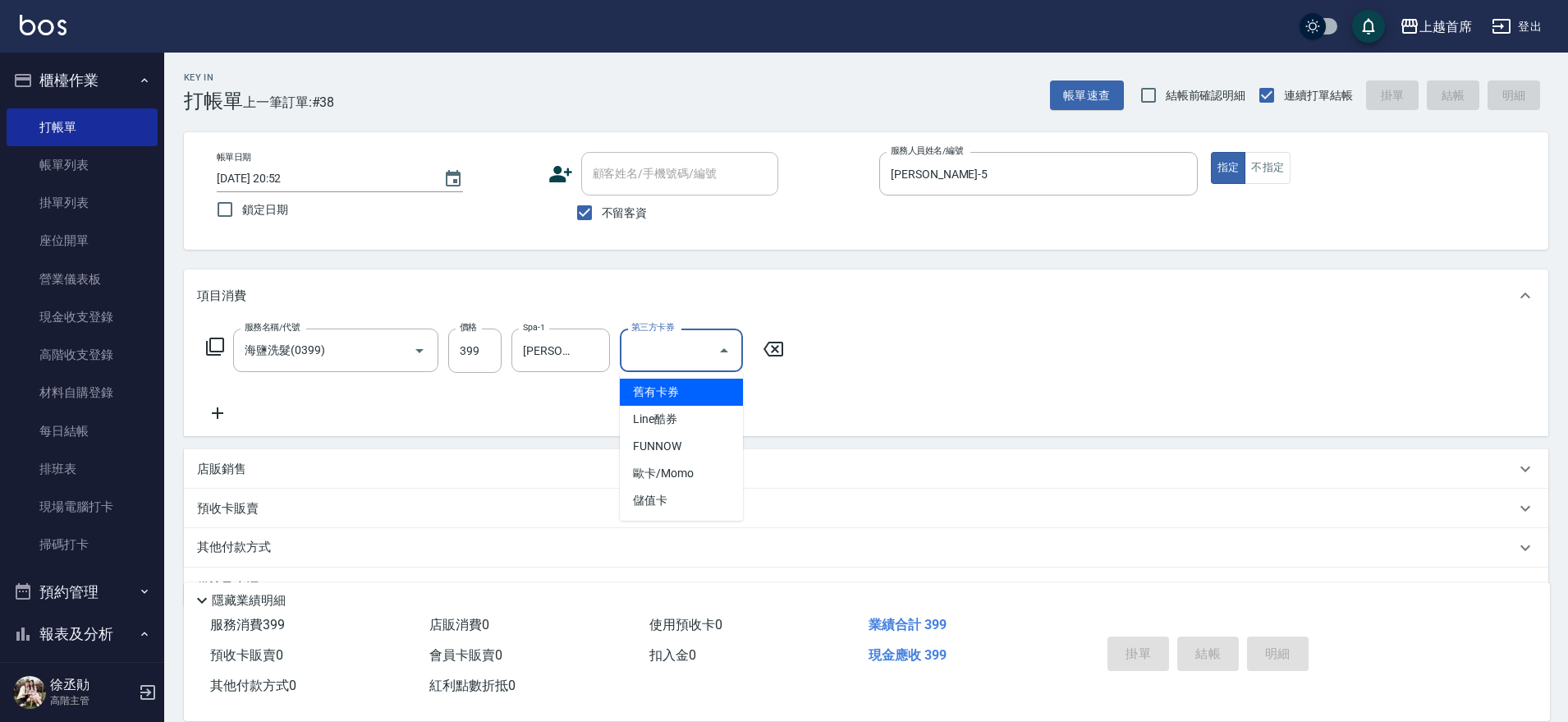
type input "[DATE] 20:53"
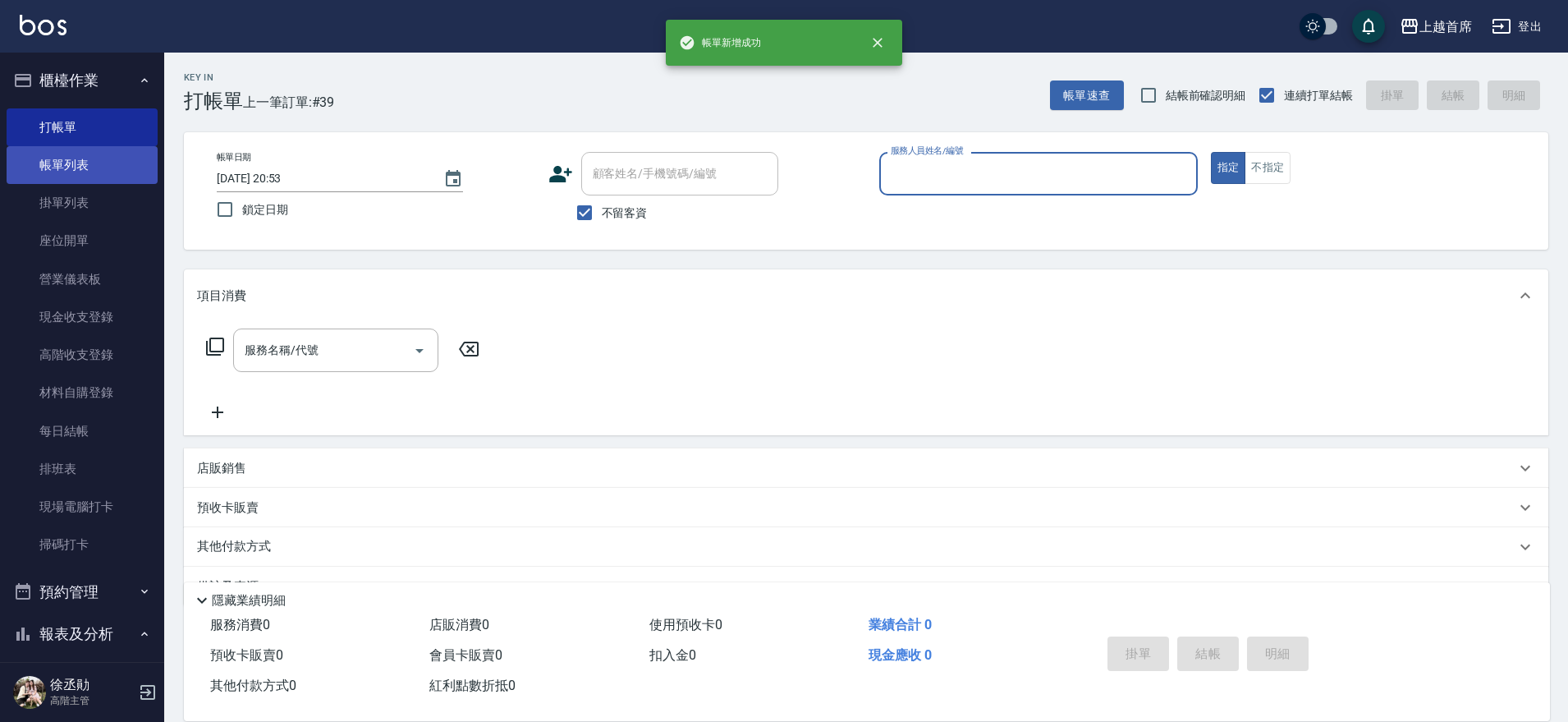
click at [87, 175] on link "帳單列表" at bounding box center [82, 165] width 151 height 38
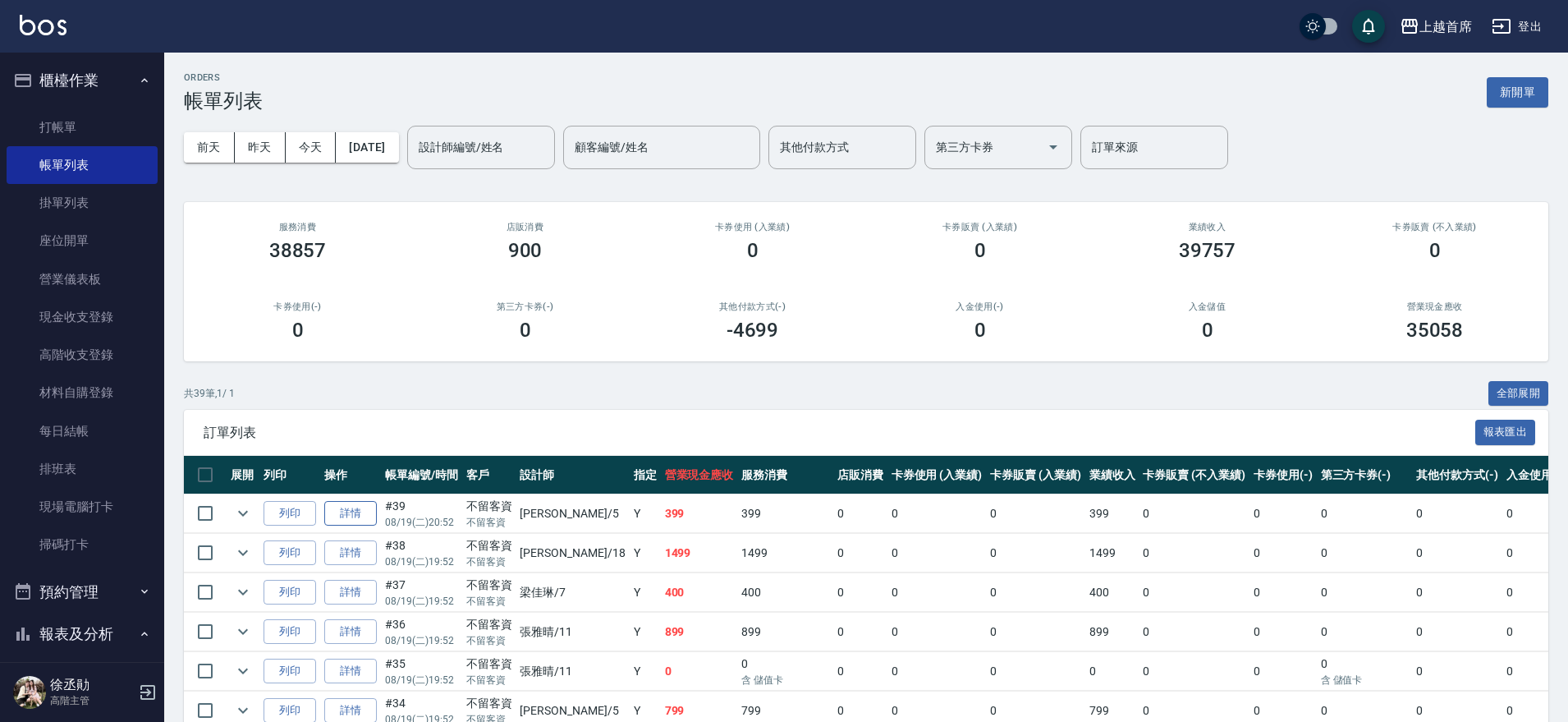
click at [333, 509] on link "詳情" at bounding box center [350, 514] width 53 height 26
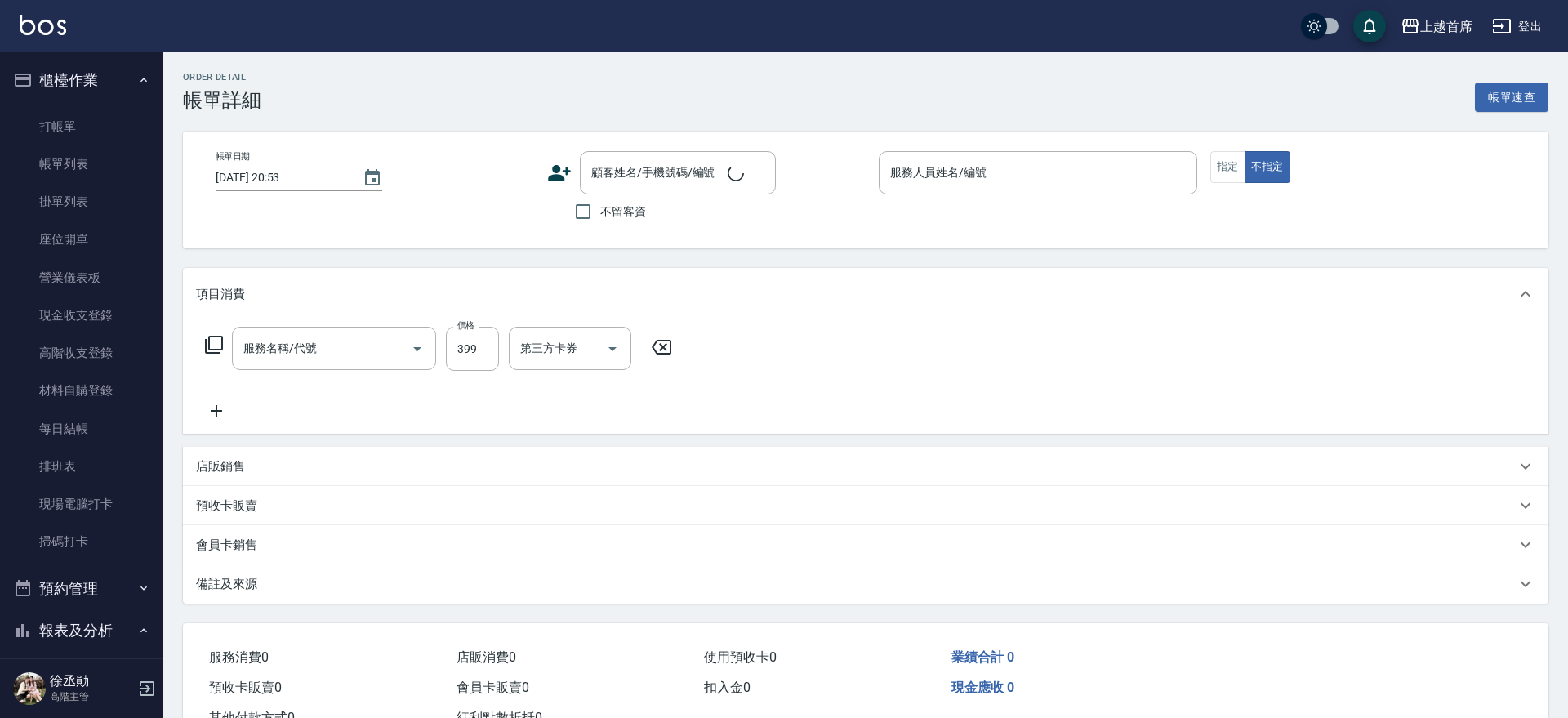
type input "[DATE] 20:52"
checkbox input "true"
type input "[PERSON_NAME]-5"
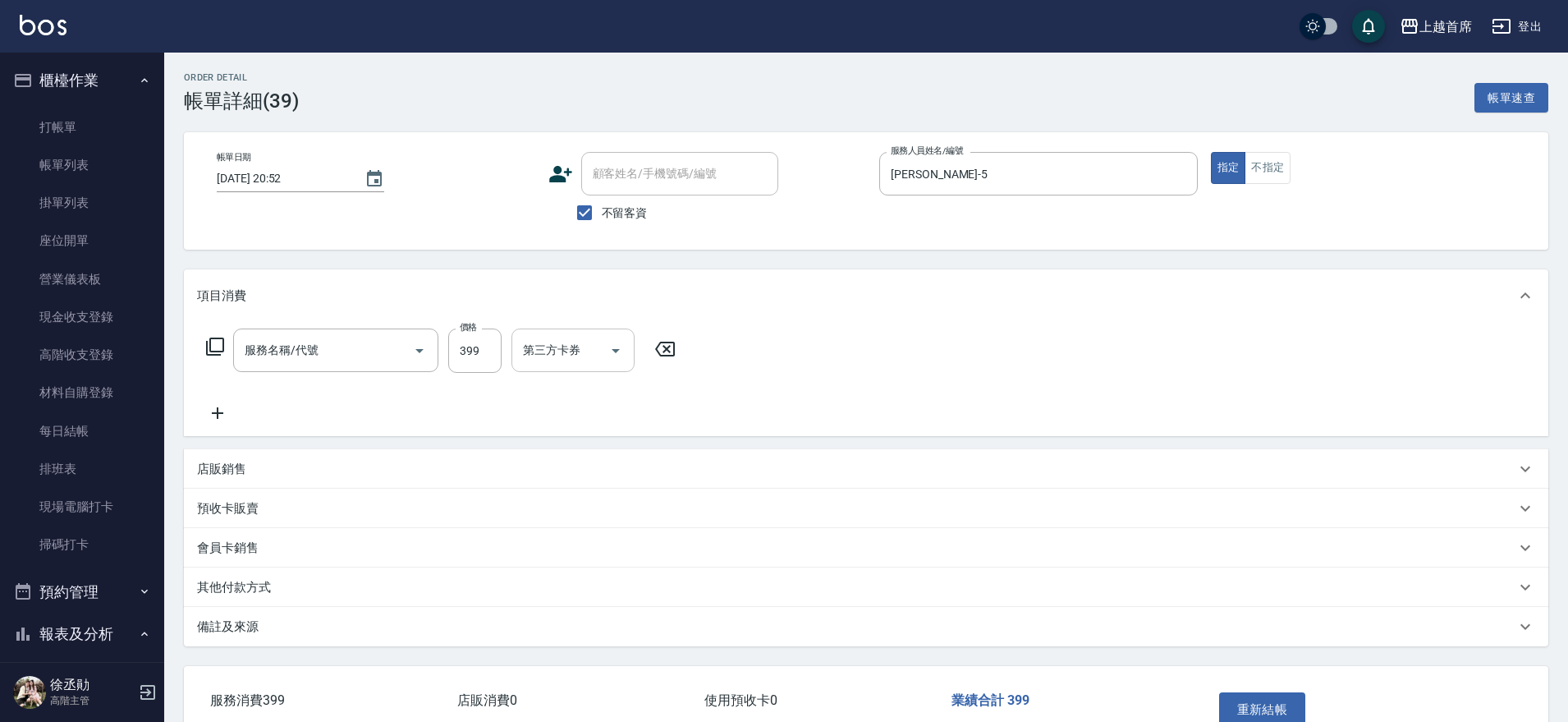
type input "海鹽洗髮(0399)"
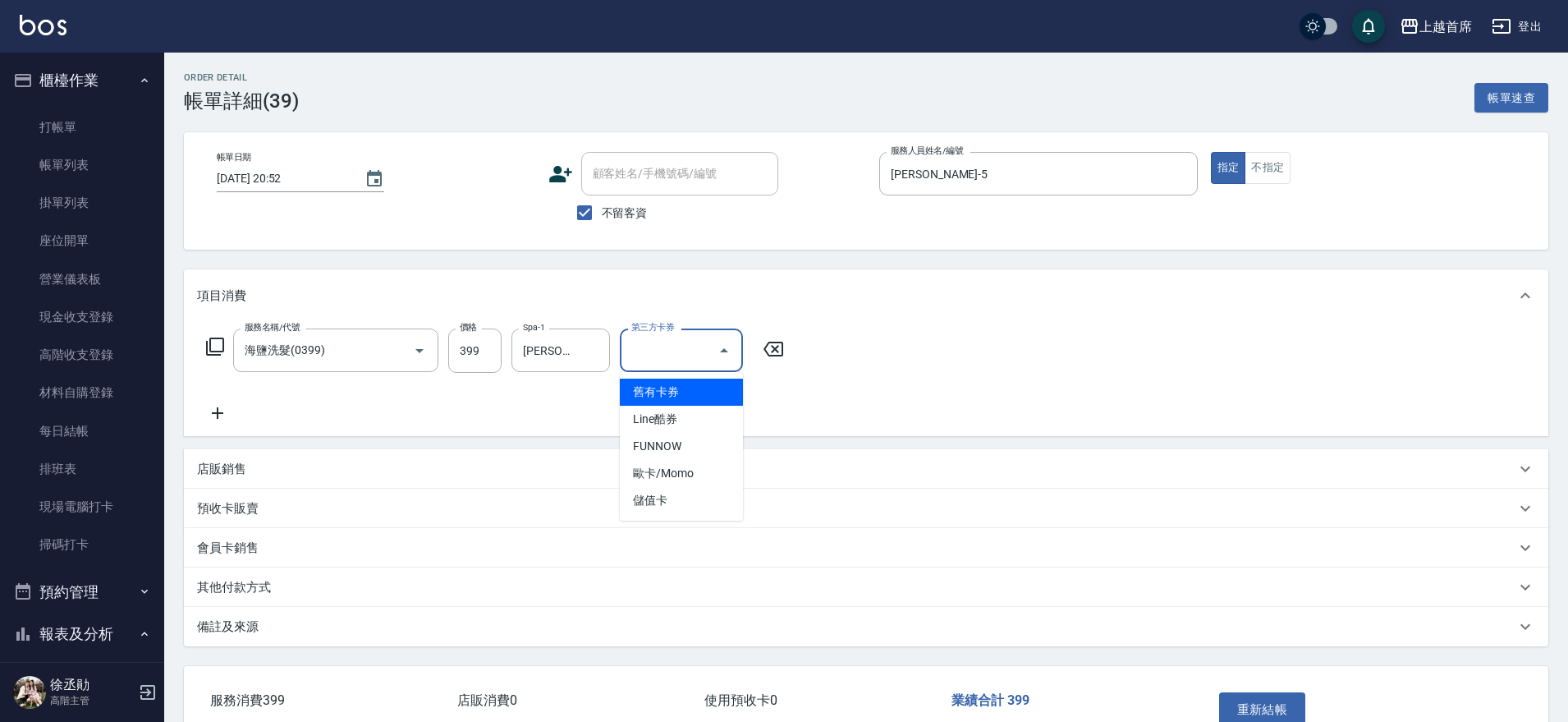
click at [649, 347] on input "第三方卡券" at bounding box center [669, 350] width 84 height 29
click at [668, 493] on span "儲值卡" at bounding box center [682, 500] width 123 height 27
type input "儲值卡"
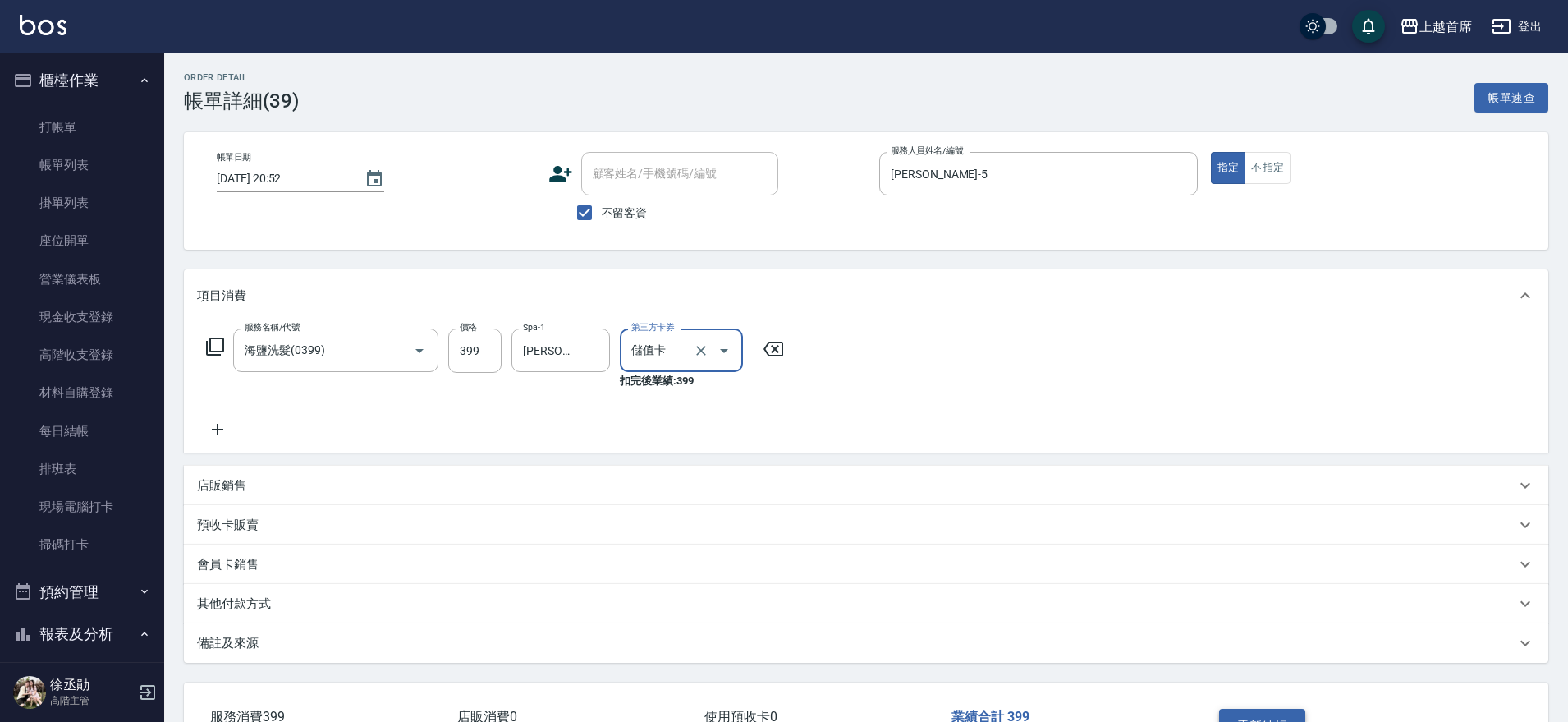
click at [1255, 712] on button "重新結帳" at bounding box center [1263, 725] width 87 height 34
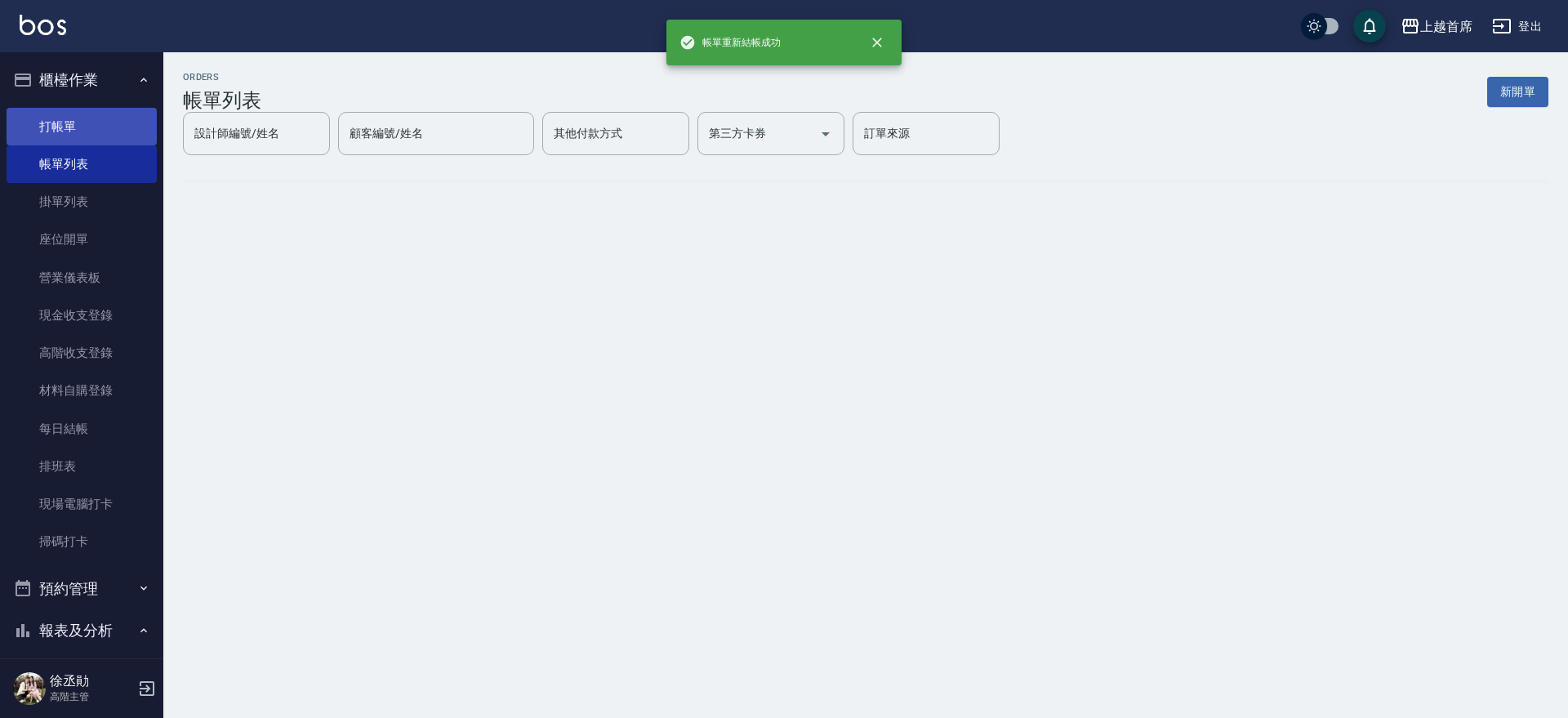
click at [73, 124] on link "打帳單" at bounding box center [82, 126] width 150 height 38
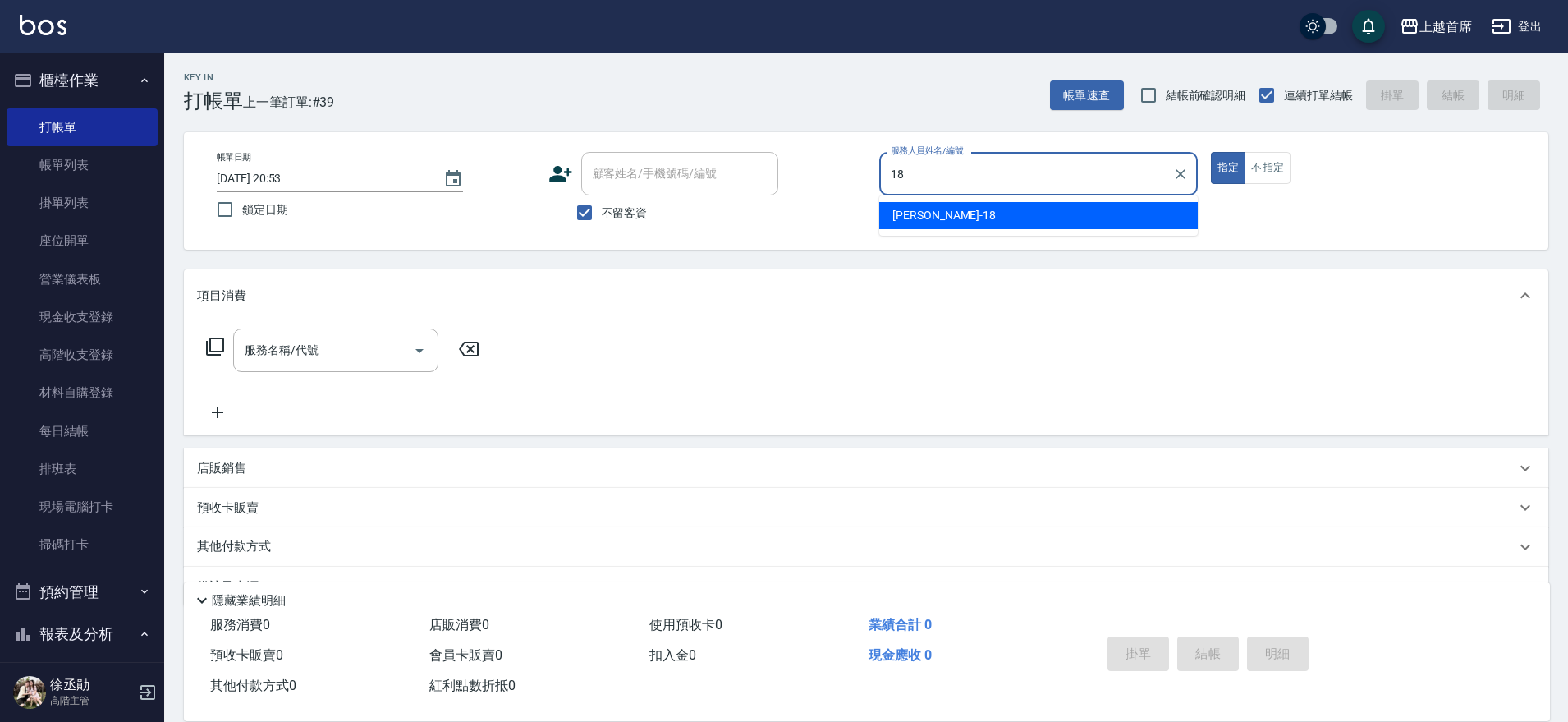
type input "Linda-18"
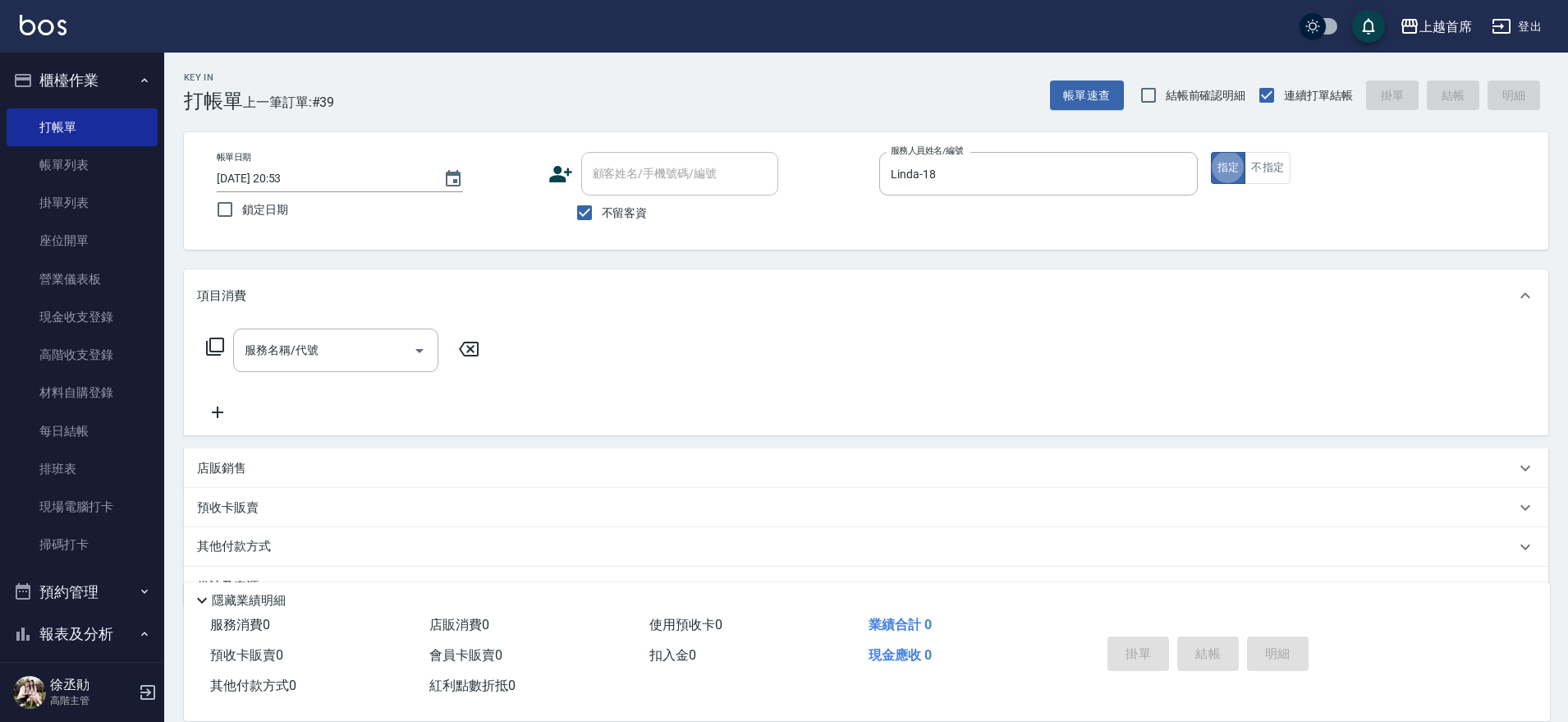
type button "true"
type input "洗髮(1300)"
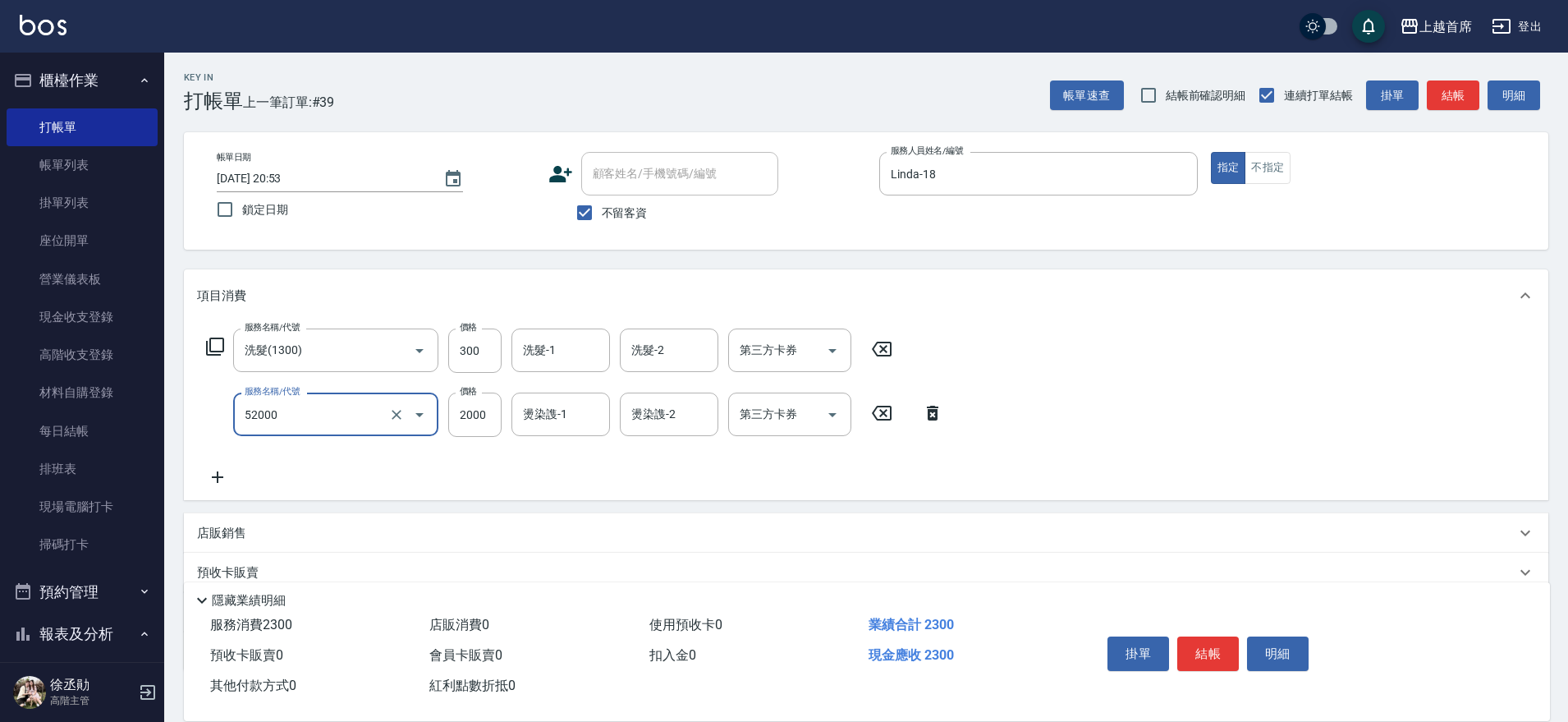
type input "黑耀光護髮(52000)"
type input "1980"
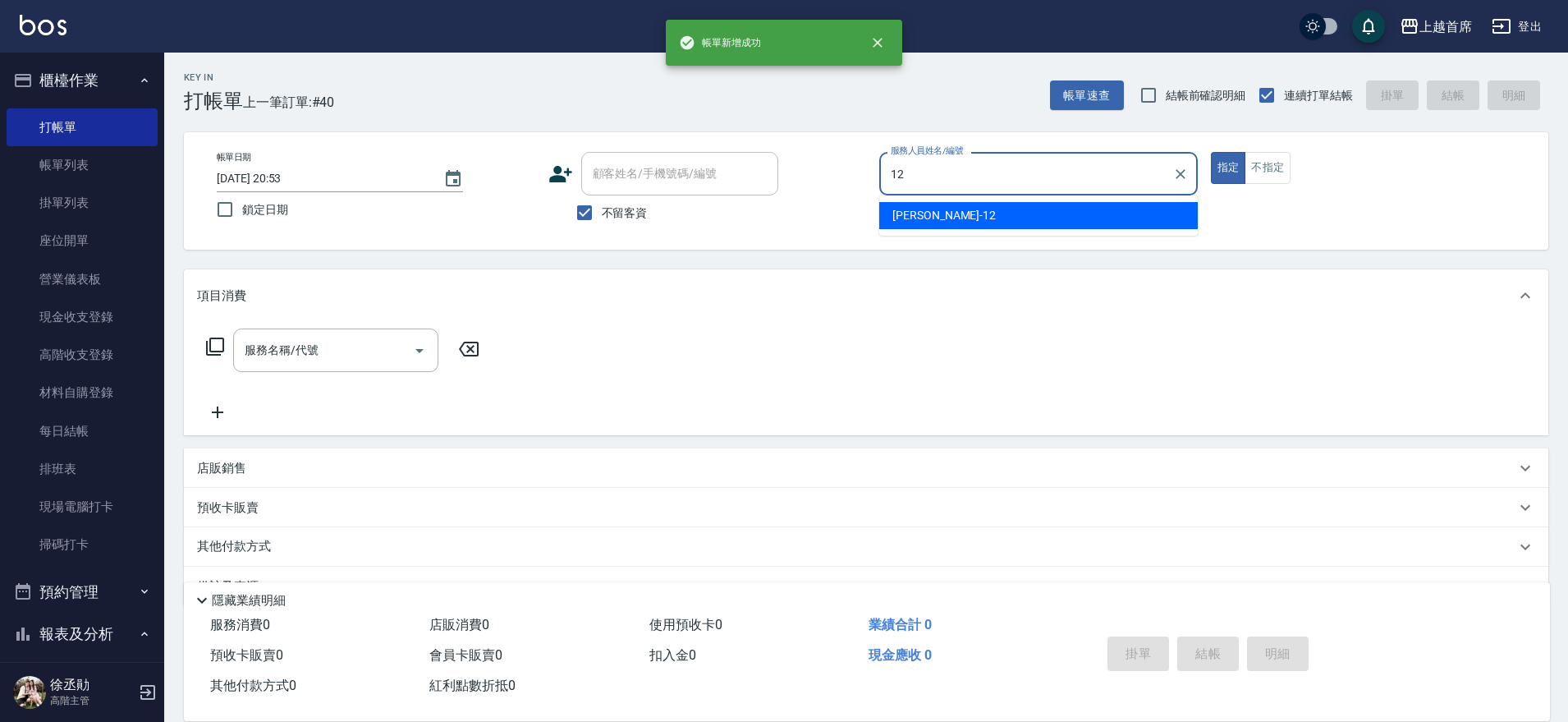
type input "[PERSON_NAME]-12"
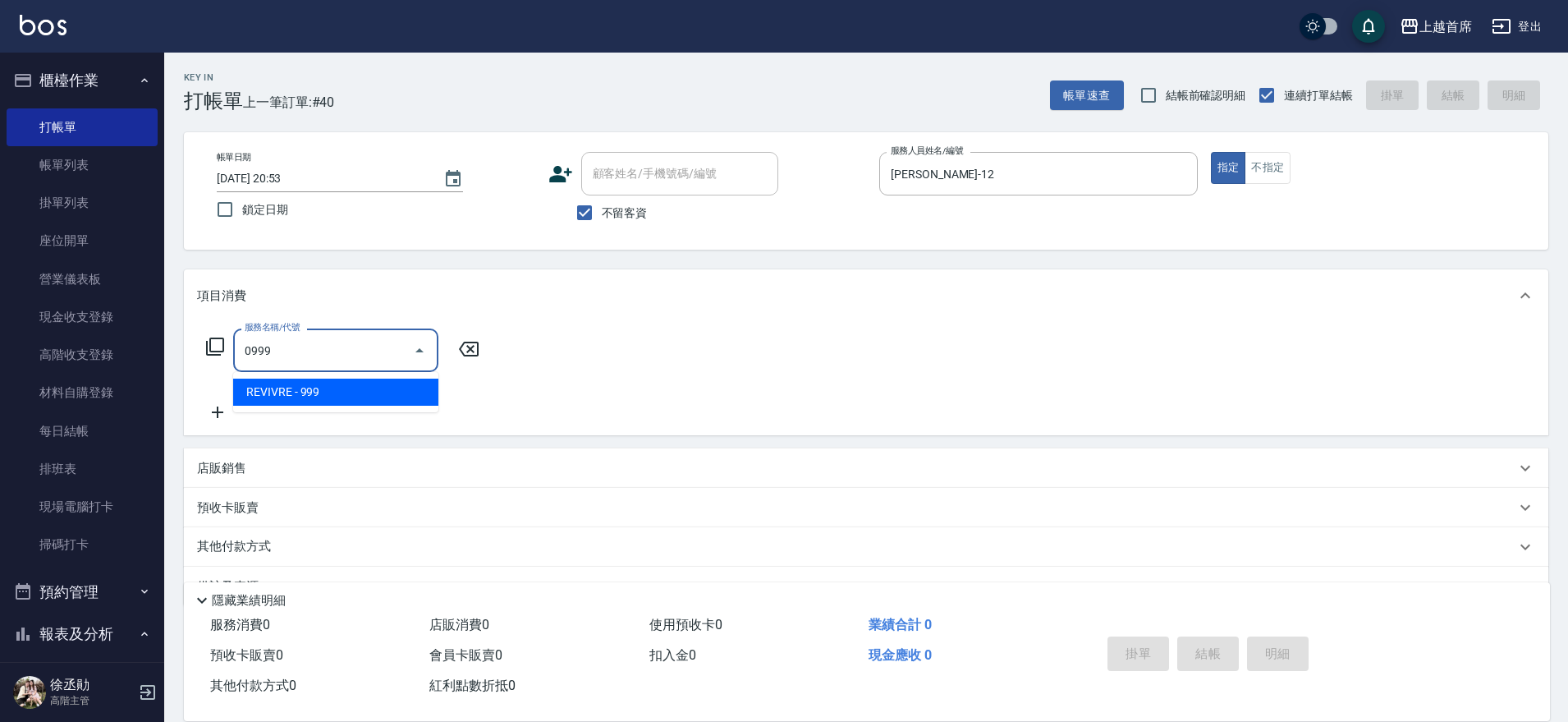
type input "REVIVRE(0999)"
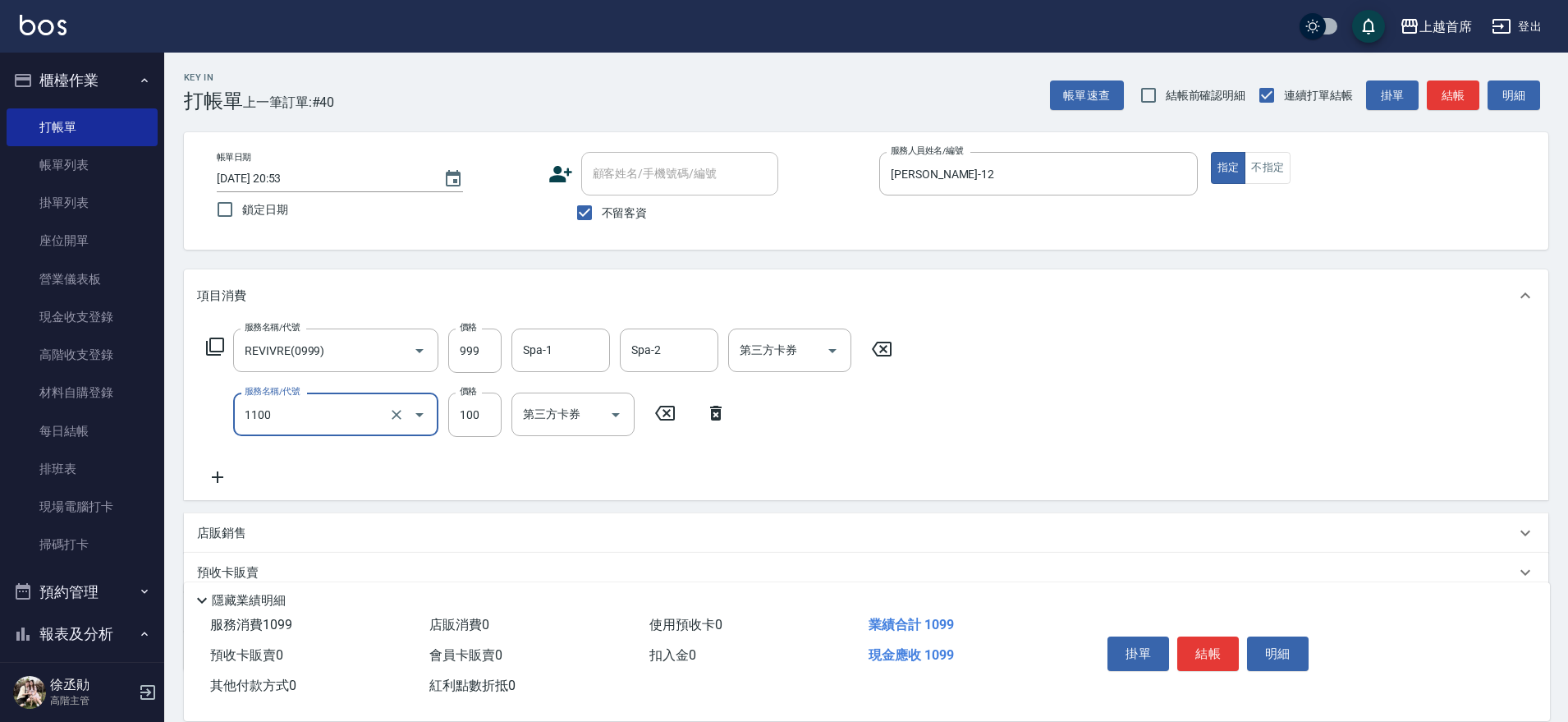
type input "造型(1100)"
click at [476, 355] on input "999" at bounding box center [475, 351] width 53 height 44
click at [491, 330] on input "999" at bounding box center [475, 351] width 53 height 44
type input "899"
click at [659, 498] on div "服務名稱/代號 REVIVRE(0999) 服務名稱/代號 價格 899 價格 Spa-1 Spa-1 Spa-2 Spa-2 第三方卡券 第三方卡券 服務名…" at bounding box center [866, 410] width 1364 height 178
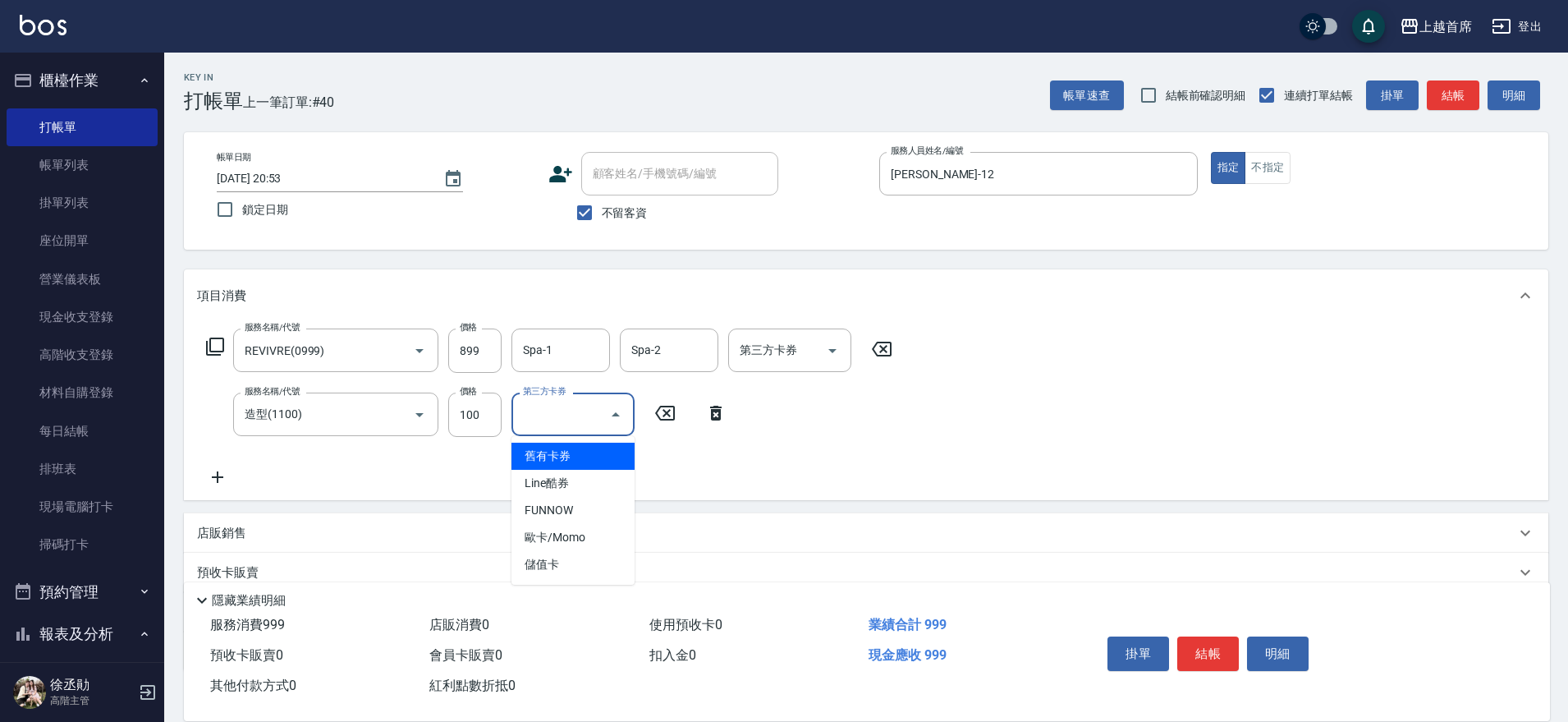
drag, startPoint x: 591, startPoint y: 417, endPoint x: 591, endPoint y: 468, distance: 51.0
click at [592, 419] on input "第三方卡券" at bounding box center [560, 413] width 84 height 29
click at [583, 566] on span "儲值卡" at bounding box center [573, 564] width 123 height 27
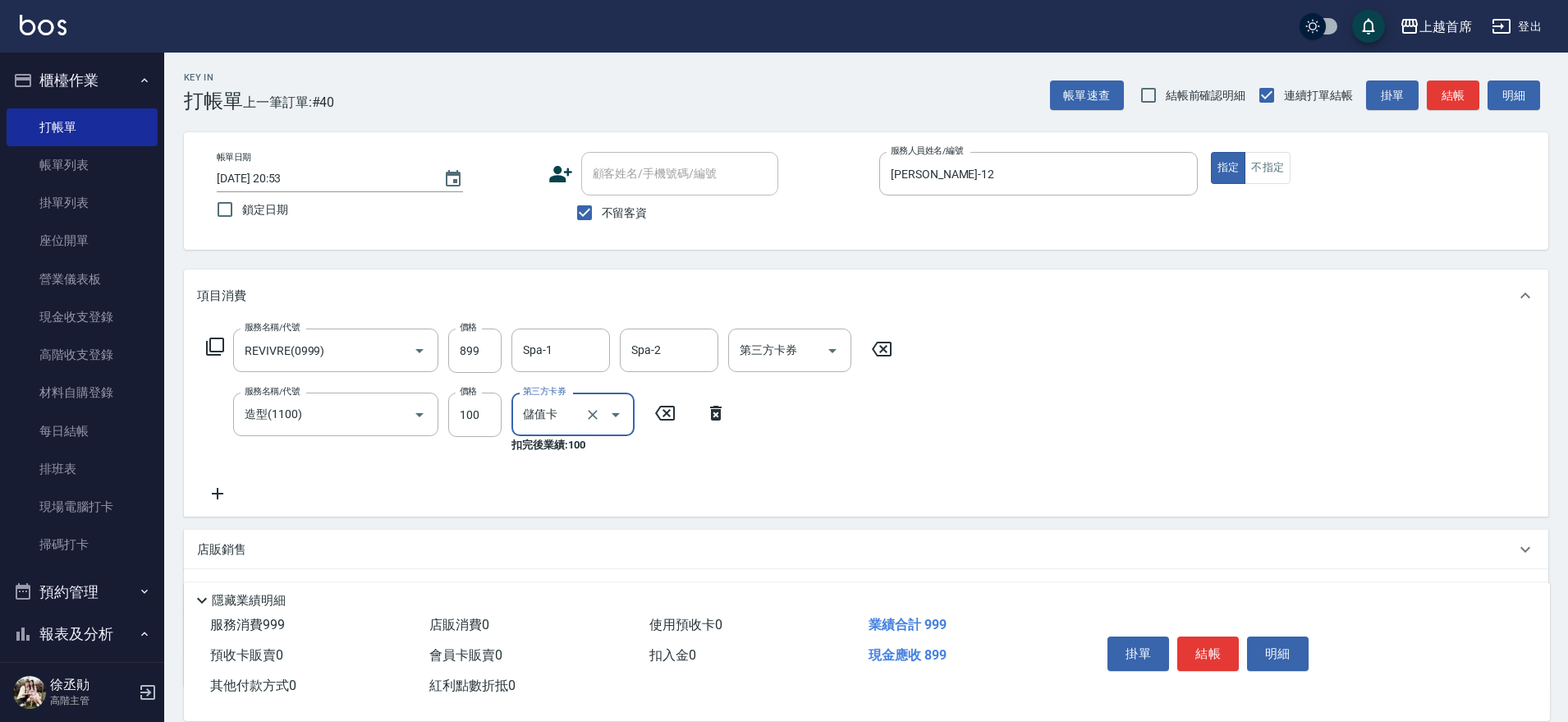
type input "儲值卡"
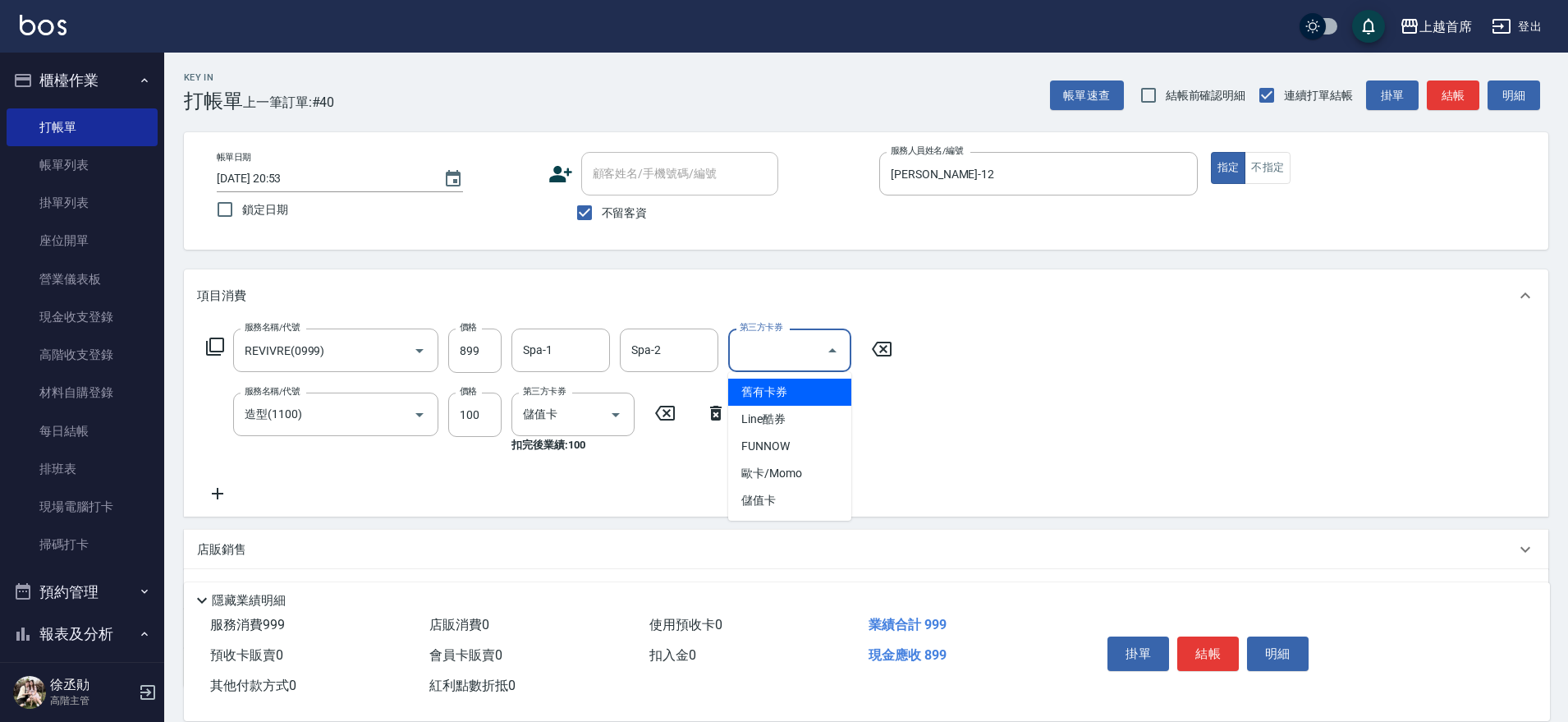
drag, startPoint x: 766, startPoint y: 354, endPoint x: 717, endPoint y: 480, distance: 135.2
click at [763, 359] on input "第三方卡券" at bounding box center [778, 350] width 84 height 29
click at [760, 504] on span "儲值卡" at bounding box center [790, 500] width 123 height 27
type input "儲值卡"
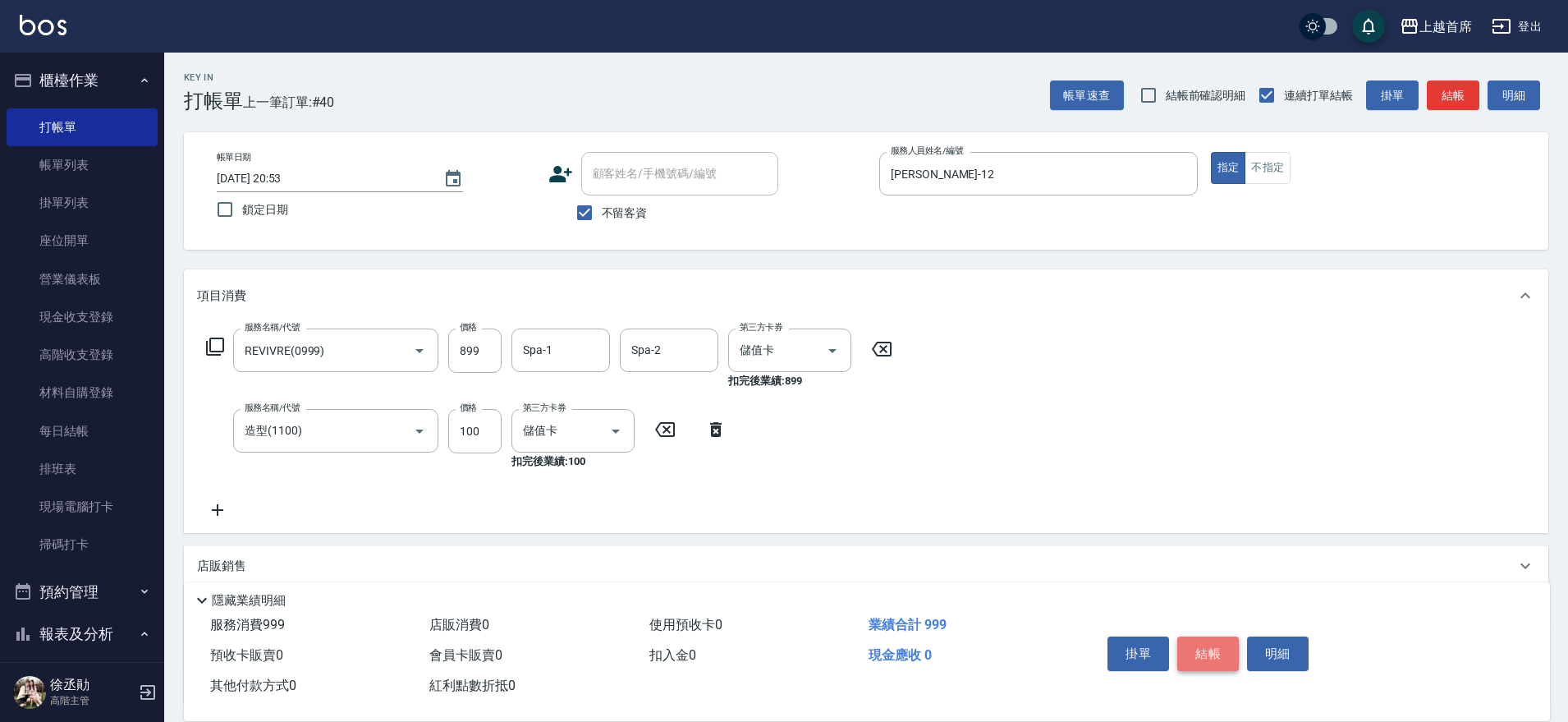
click at [1204, 640] on button "結帳" at bounding box center [1208, 653] width 62 height 34
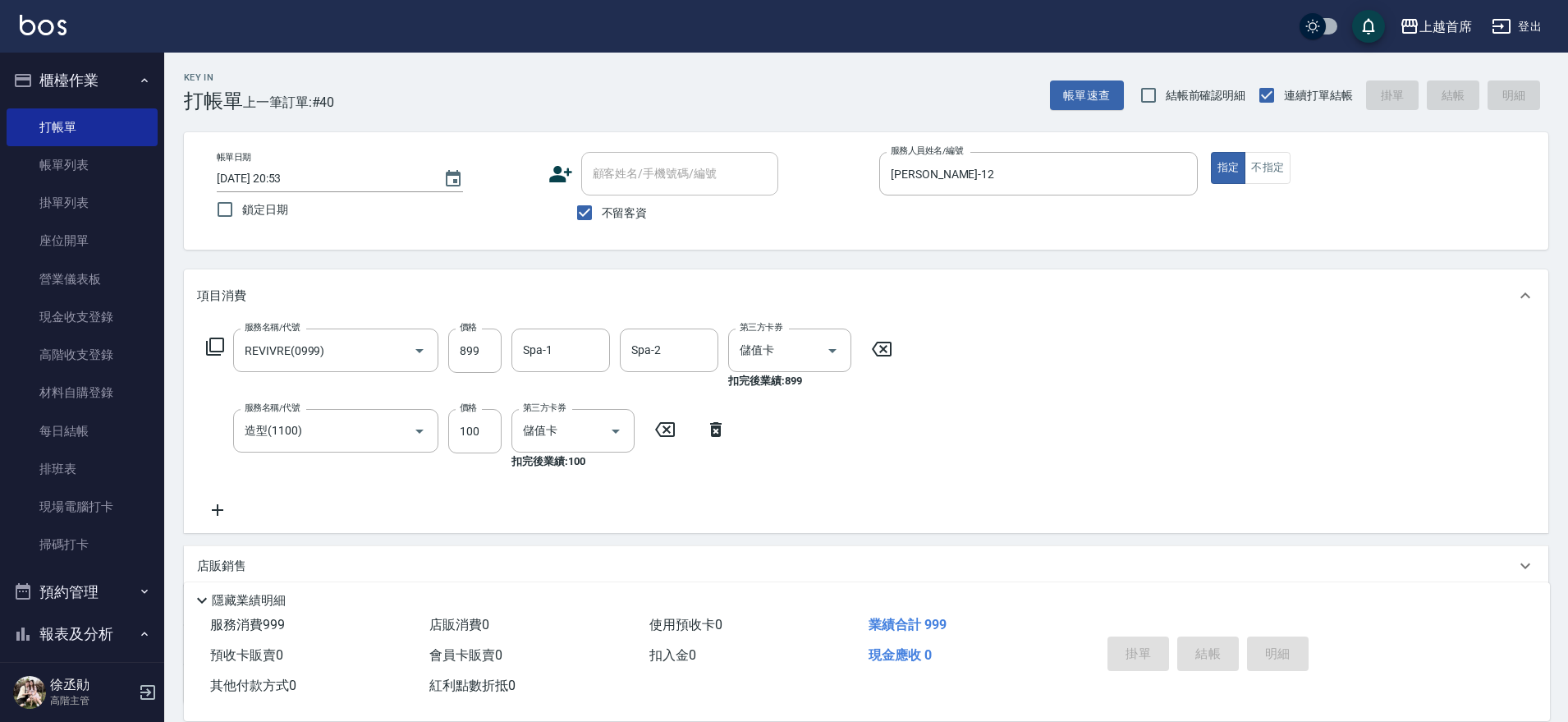
type input "[DATE] 20:54"
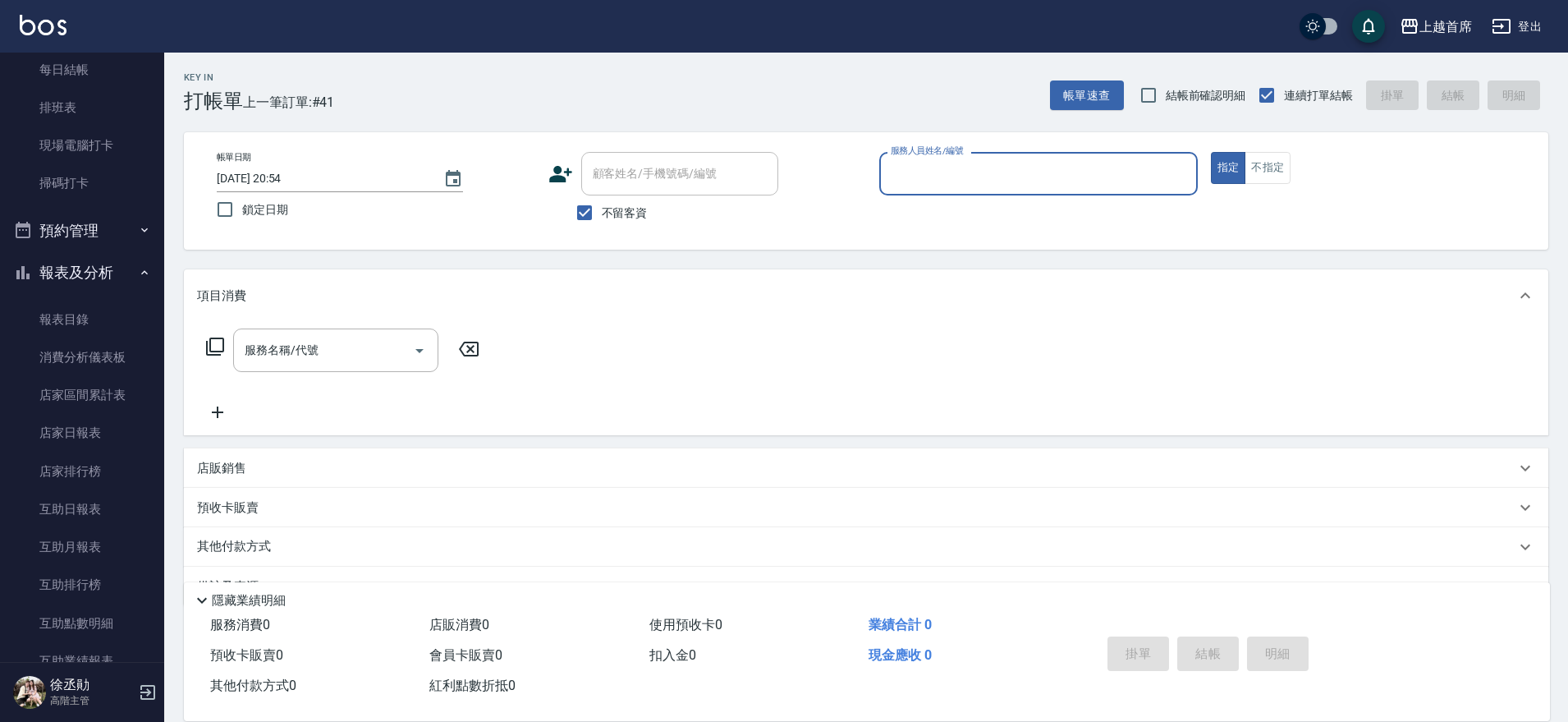
scroll to position [375, 0]
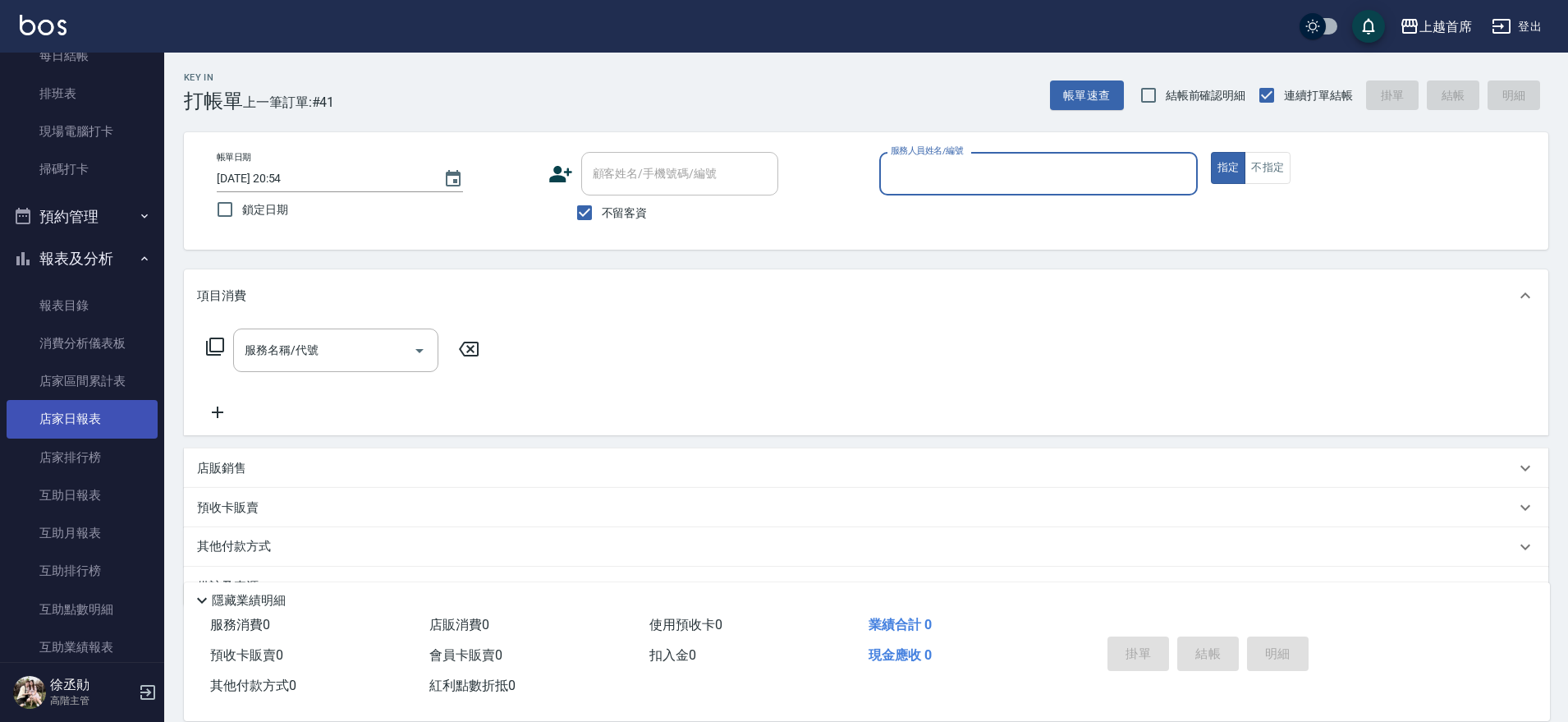
click at [58, 407] on link "店家日報表" at bounding box center [82, 418] width 151 height 38
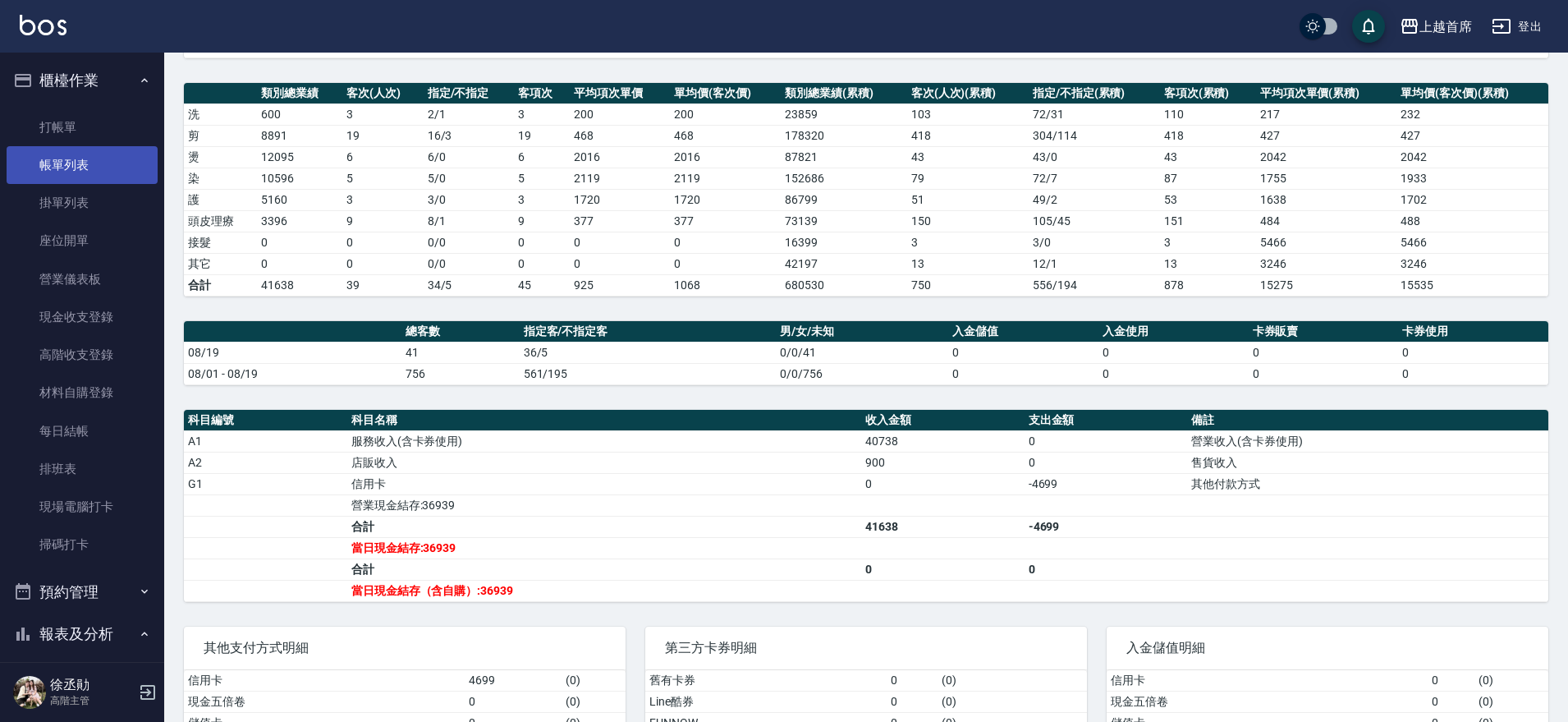
click at [57, 168] on link "帳單列表" at bounding box center [82, 165] width 151 height 38
click at [45, 165] on link "帳單列表" at bounding box center [82, 165] width 151 height 38
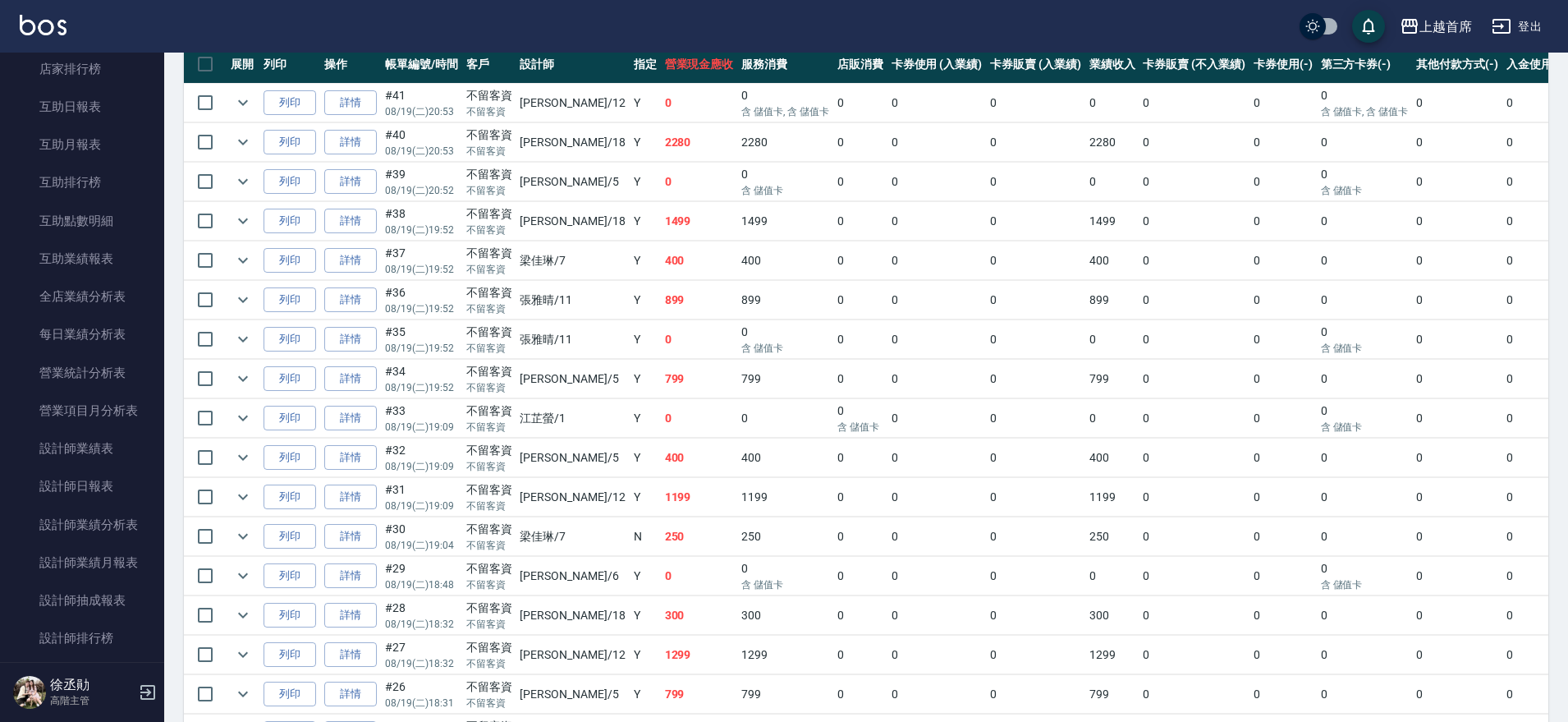
scroll to position [852, 0]
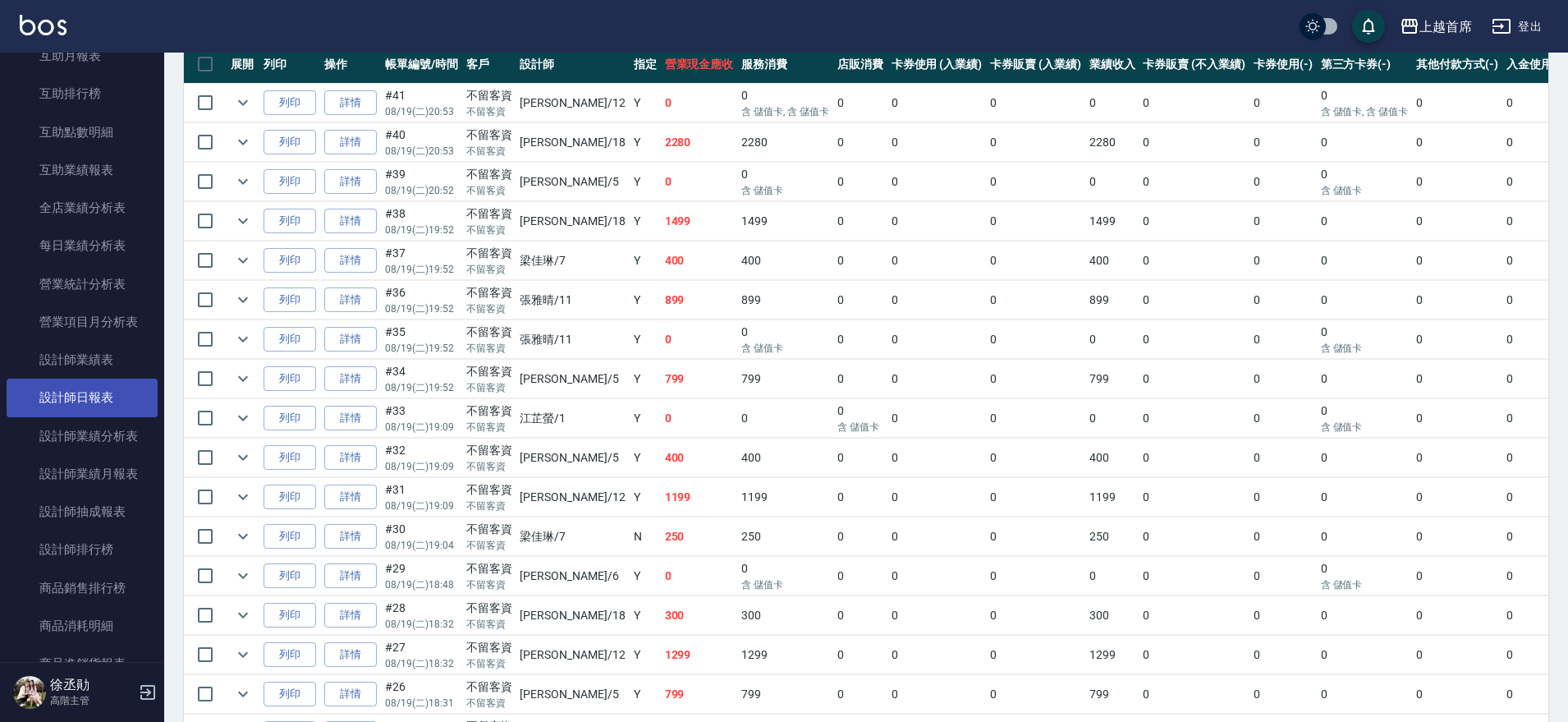
click at [121, 399] on link "設計師日報表" at bounding box center [82, 397] width 151 height 38
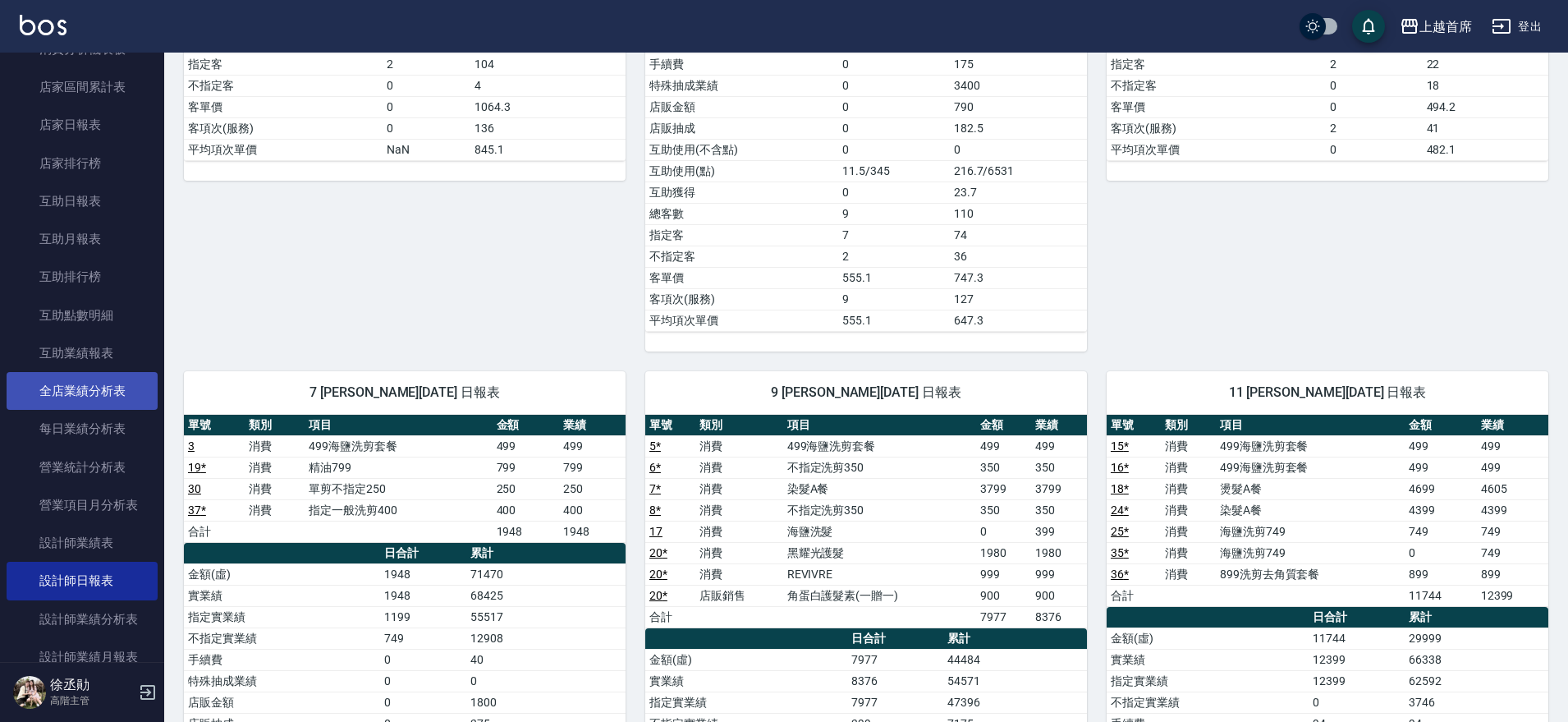
scroll to position [718, 0]
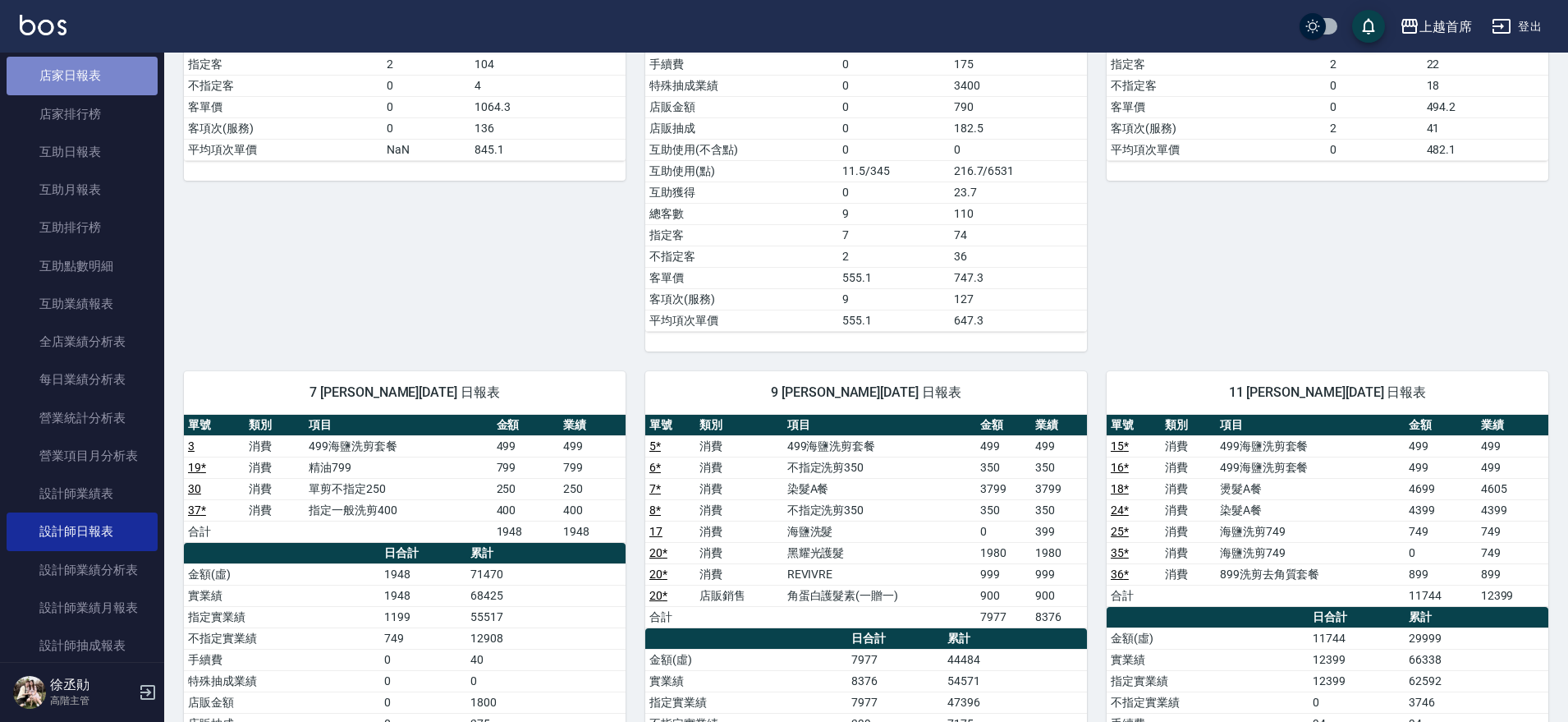
click at [108, 79] on link "店家日報表" at bounding box center [82, 76] width 151 height 38
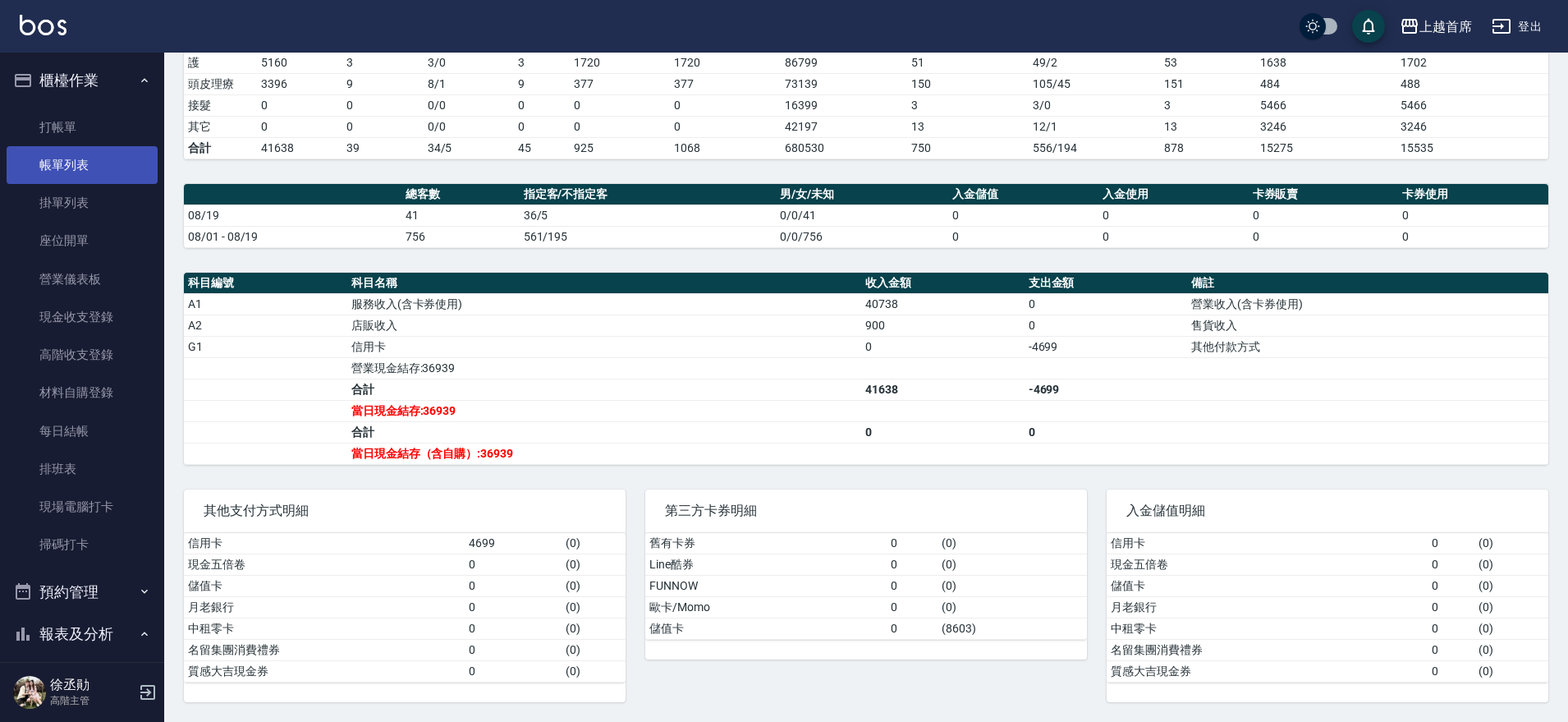
click at [45, 162] on link "帳單列表" at bounding box center [82, 165] width 151 height 38
click at [56, 173] on link "帳單列表" at bounding box center [82, 165] width 151 height 38
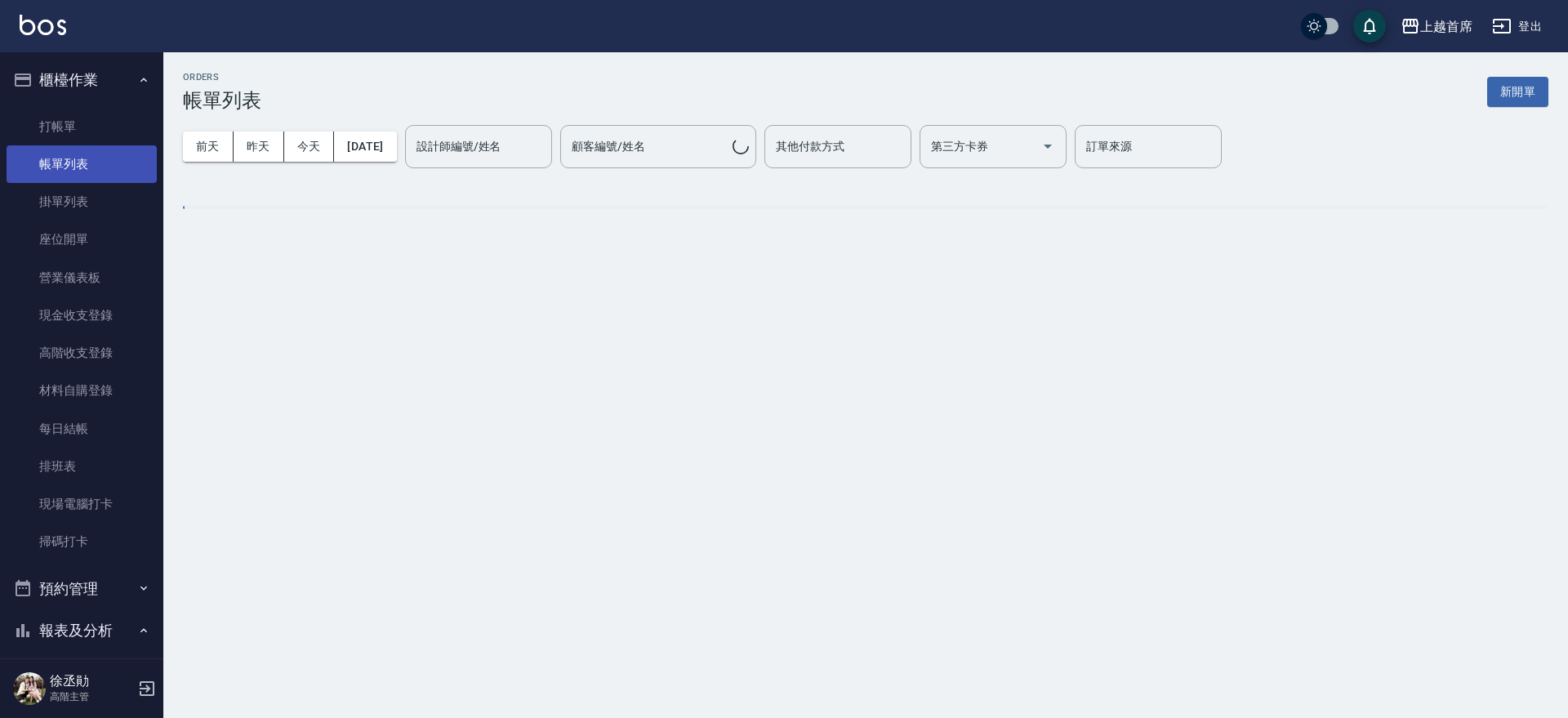
click at [57, 173] on link "帳單列表" at bounding box center [82, 164] width 150 height 38
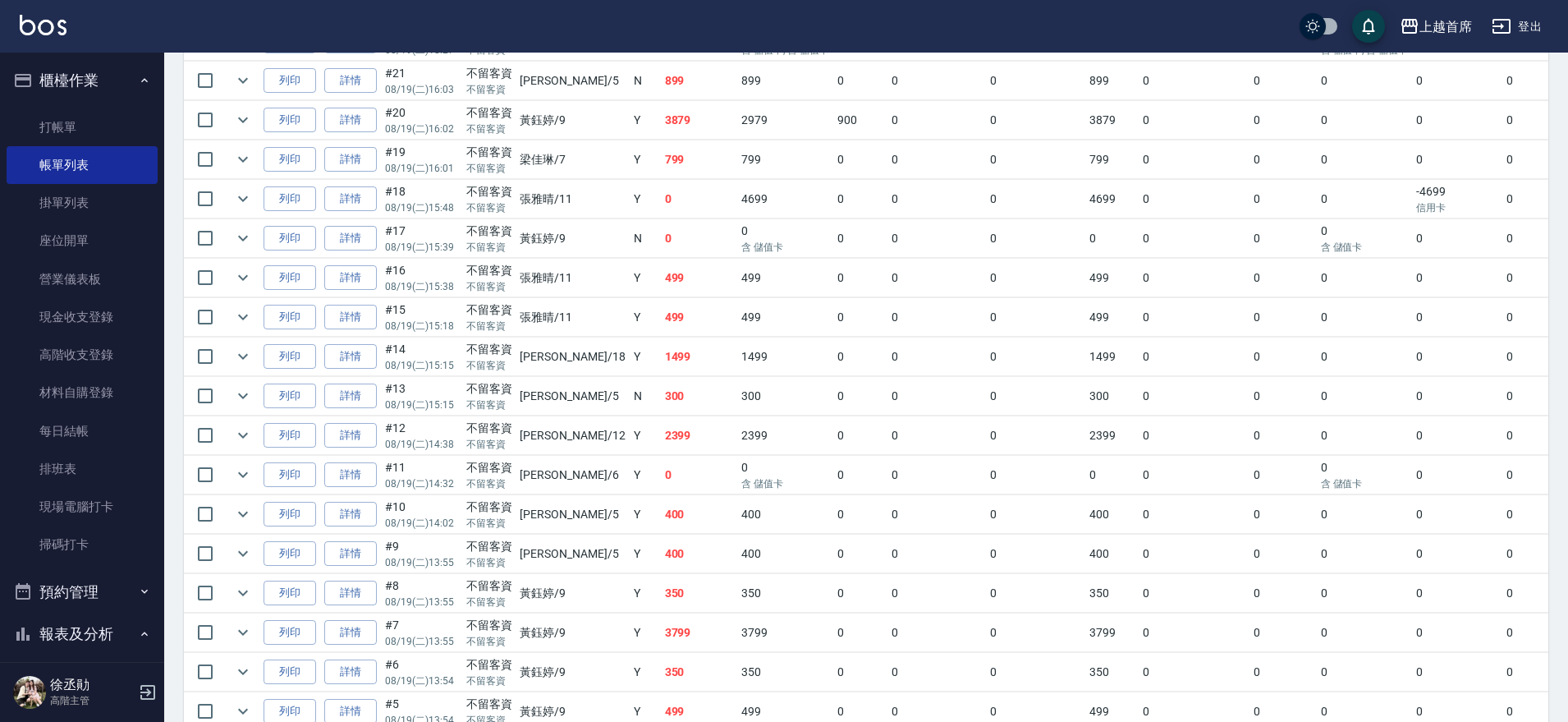
scroll to position [1118, 0]
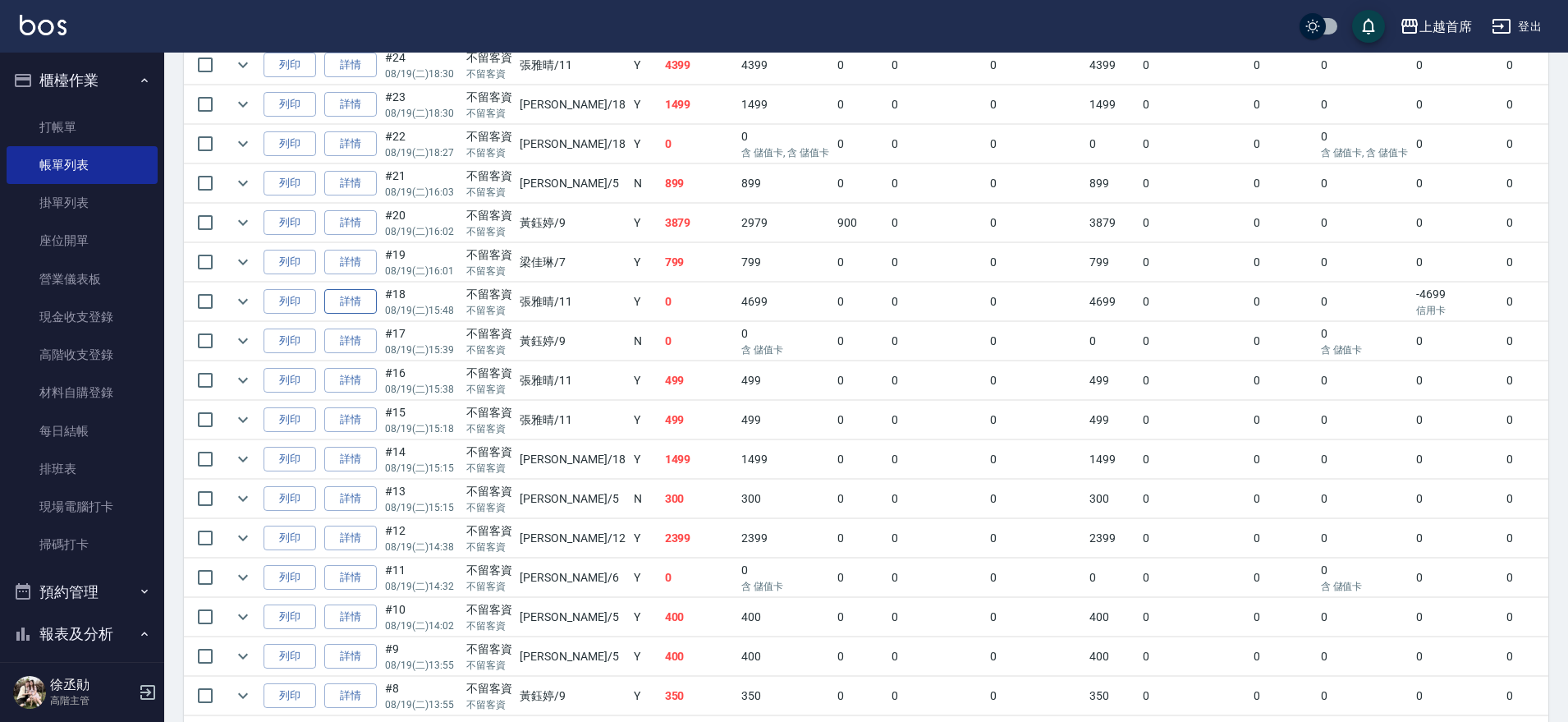
click at [365, 303] on link "詳情" at bounding box center [350, 302] width 53 height 26
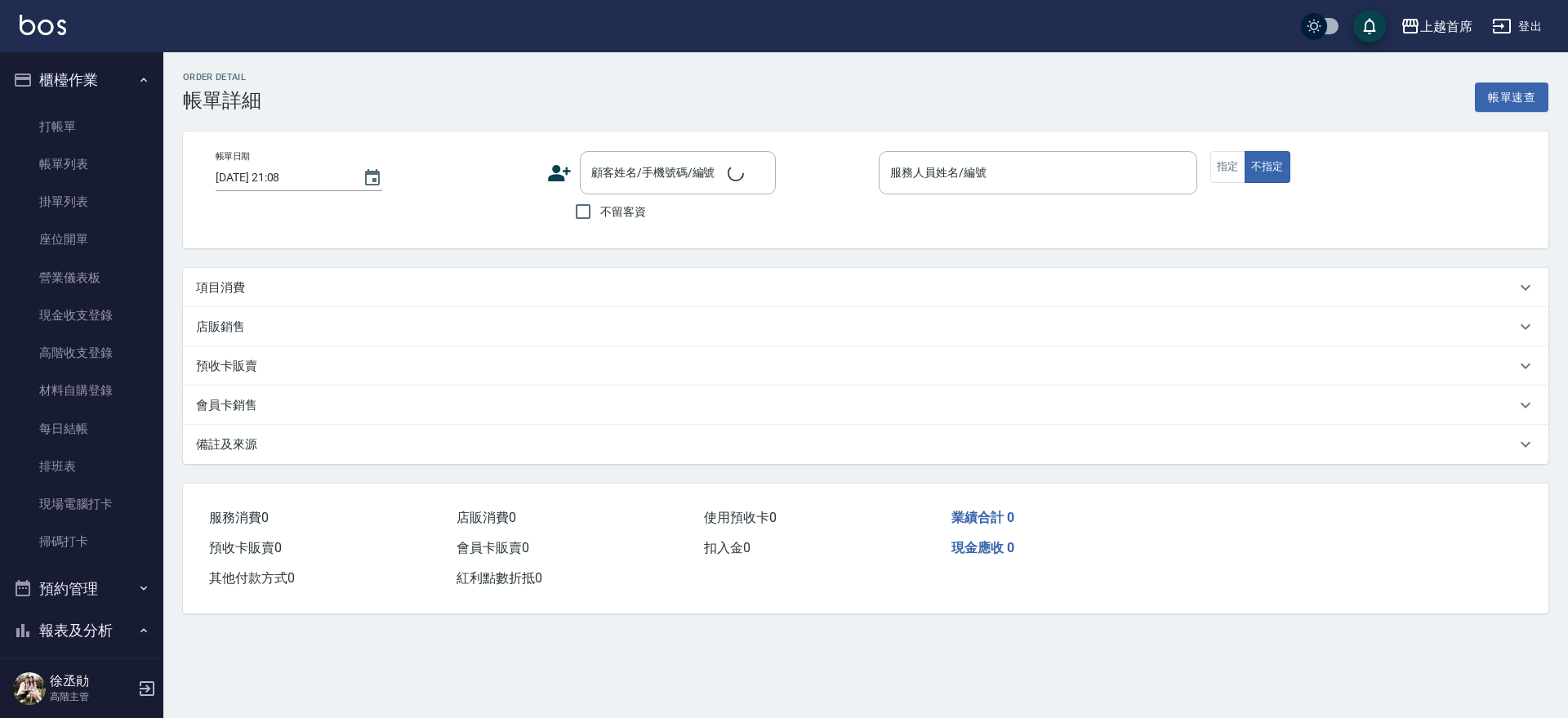
type input "[DATE] 15:48"
checkbox input "true"
type input "[PERSON_NAME]-11"
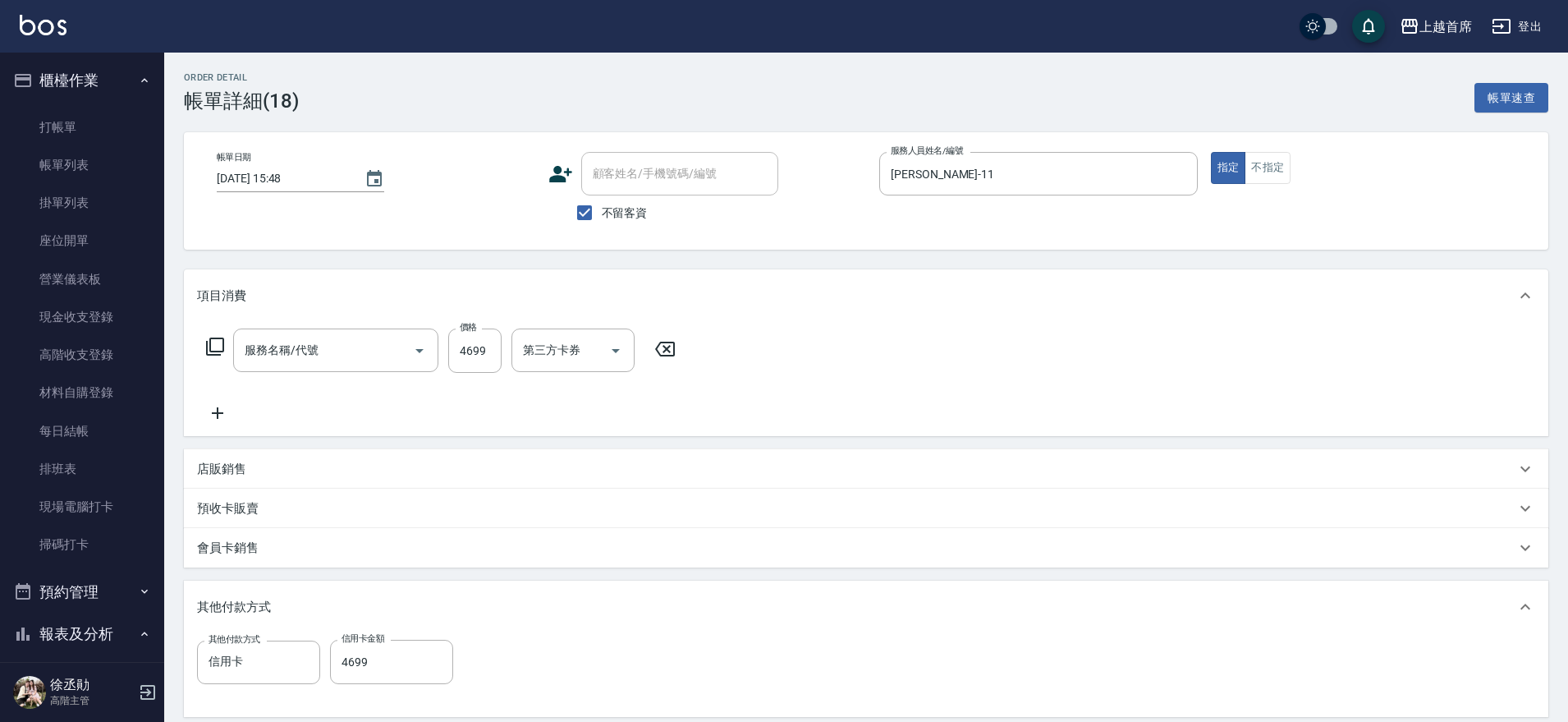
type input "燙髮A餐(34099)"
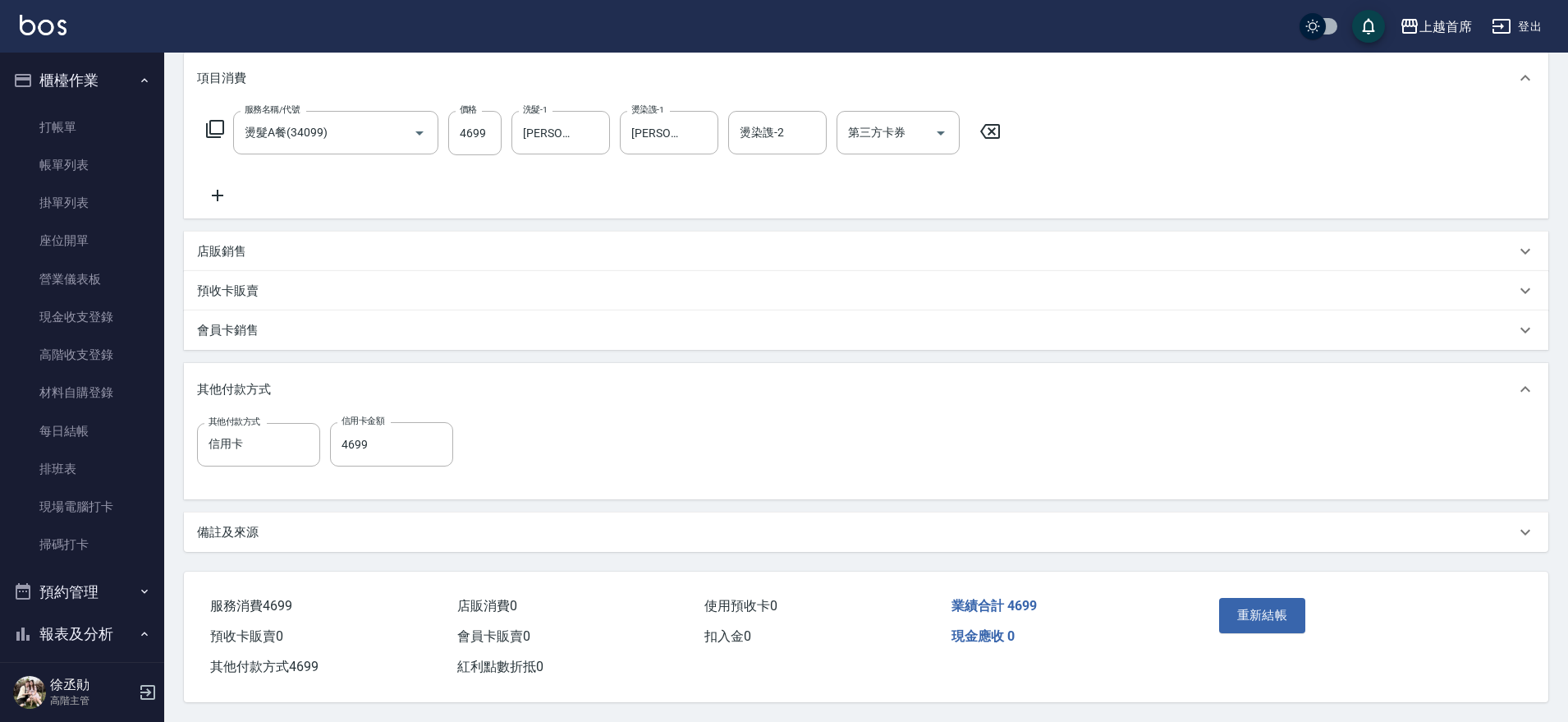
scroll to position [225, 0]
click at [124, 169] on link "帳單列表" at bounding box center [82, 165] width 151 height 38
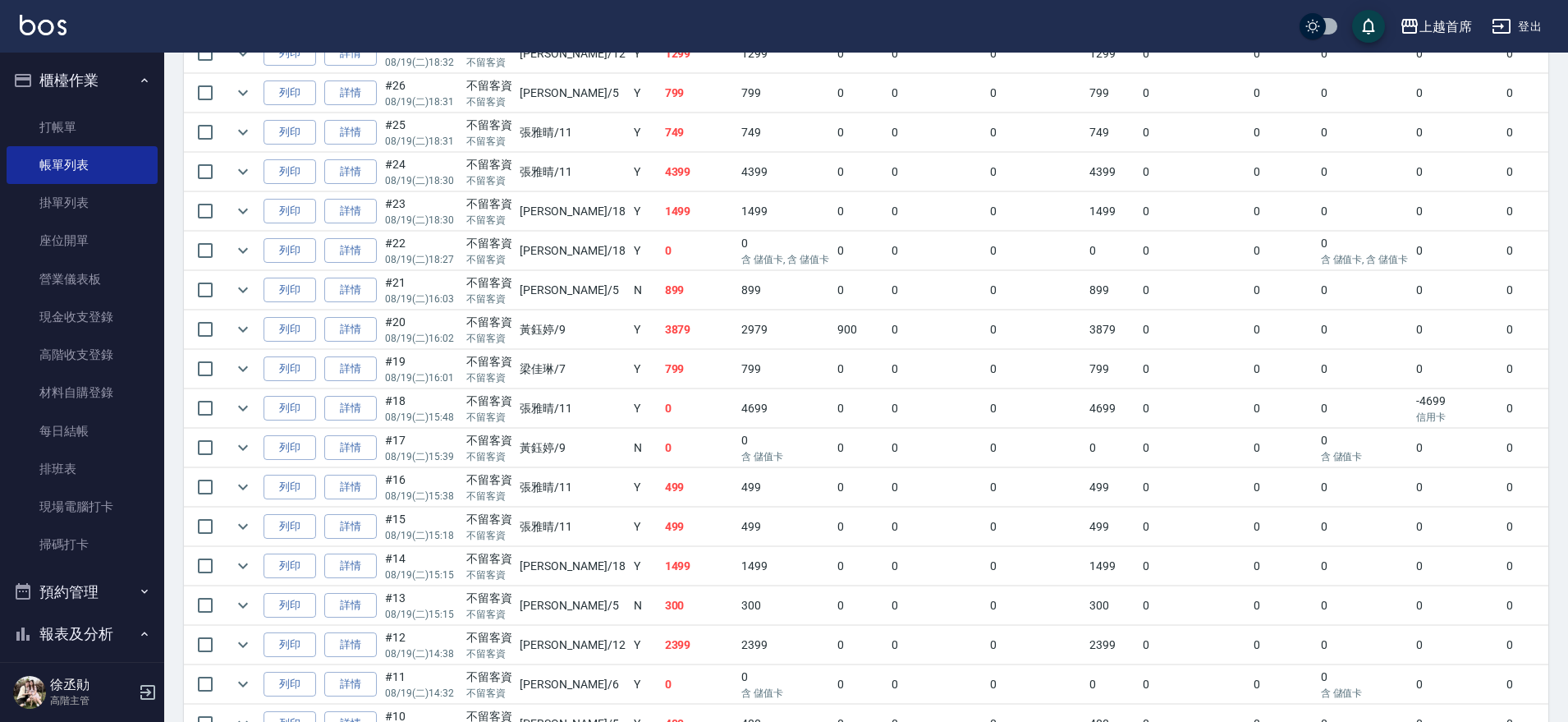
scroll to position [1057, 0]
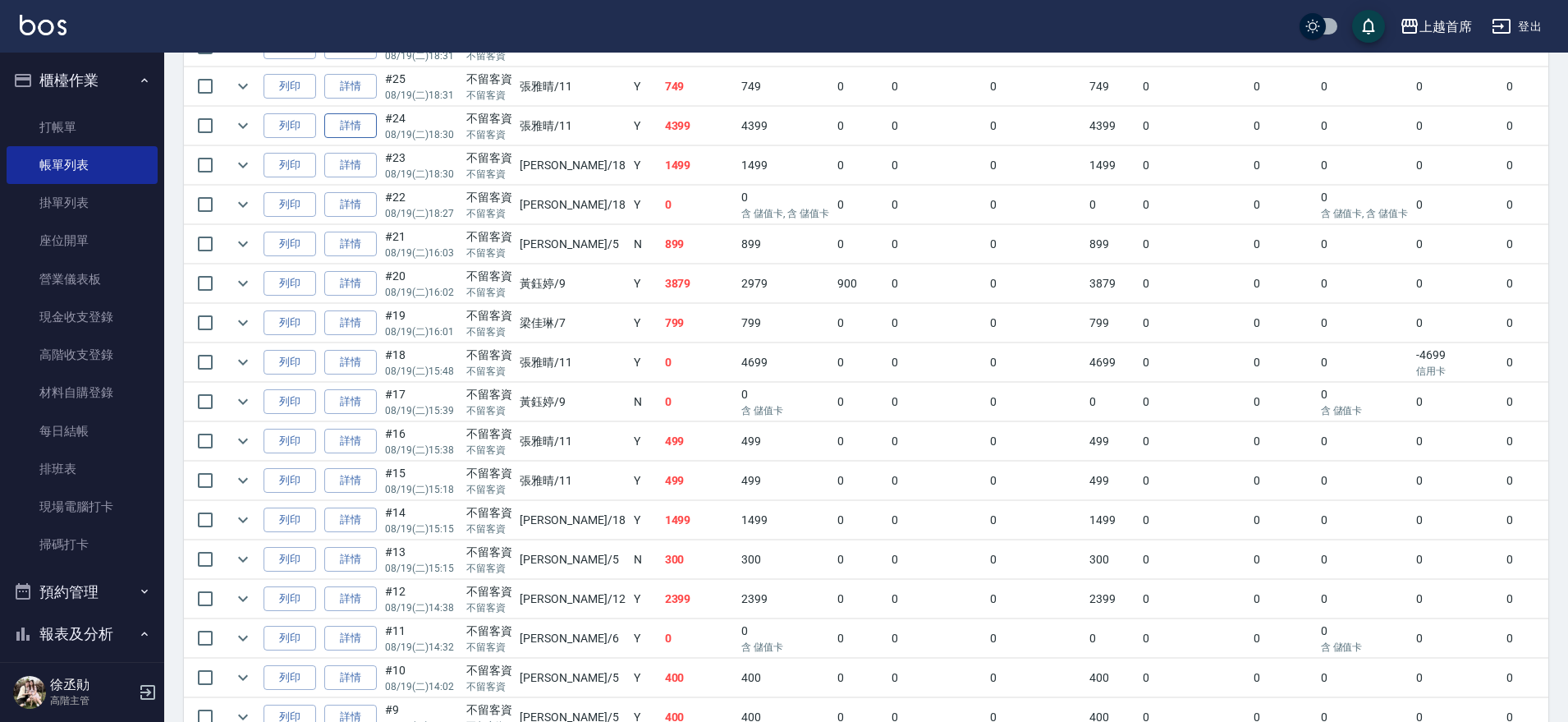
click at [361, 131] on link "詳情" at bounding box center [350, 126] width 53 height 26
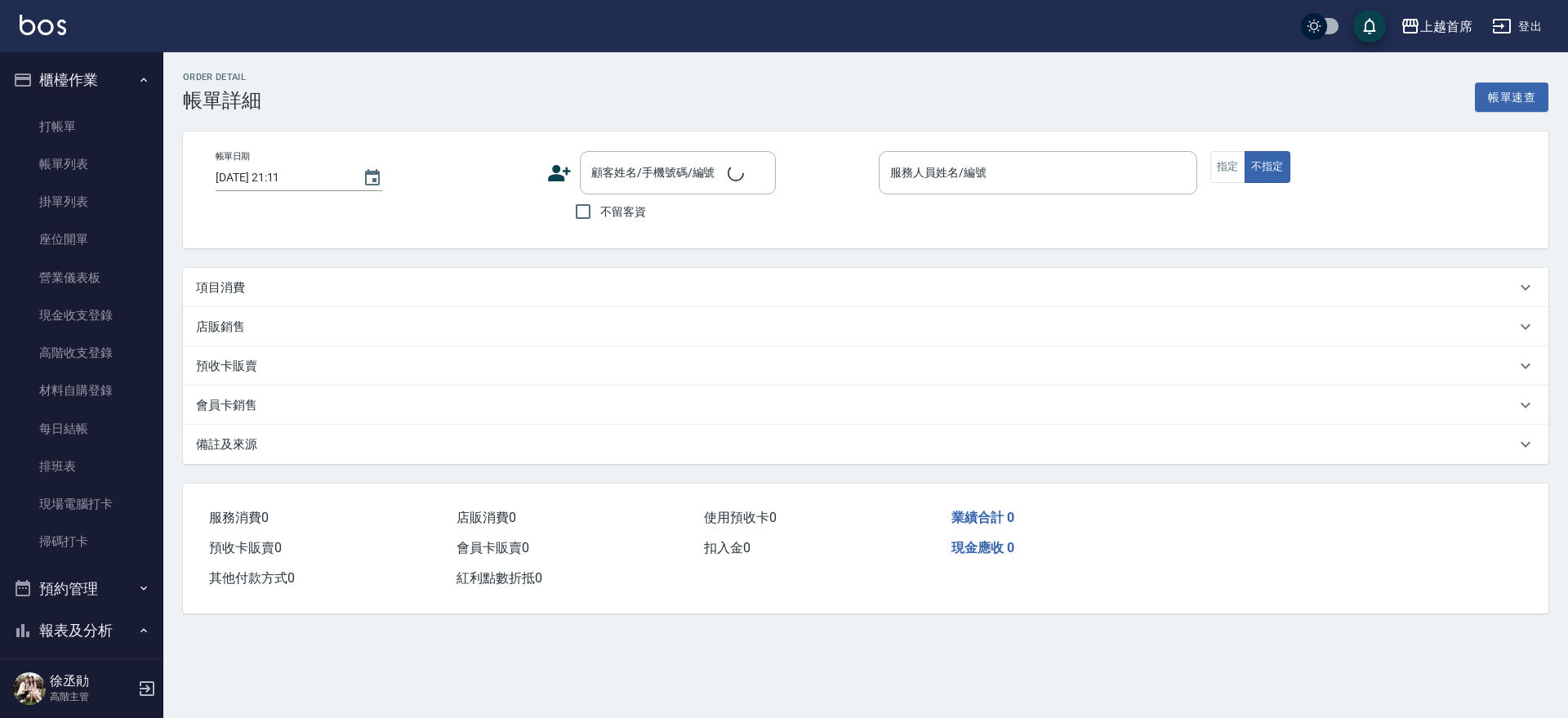
type input "[DATE] 18:30"
checkbox input "true"
type input "[PERSON_NAME]-11"
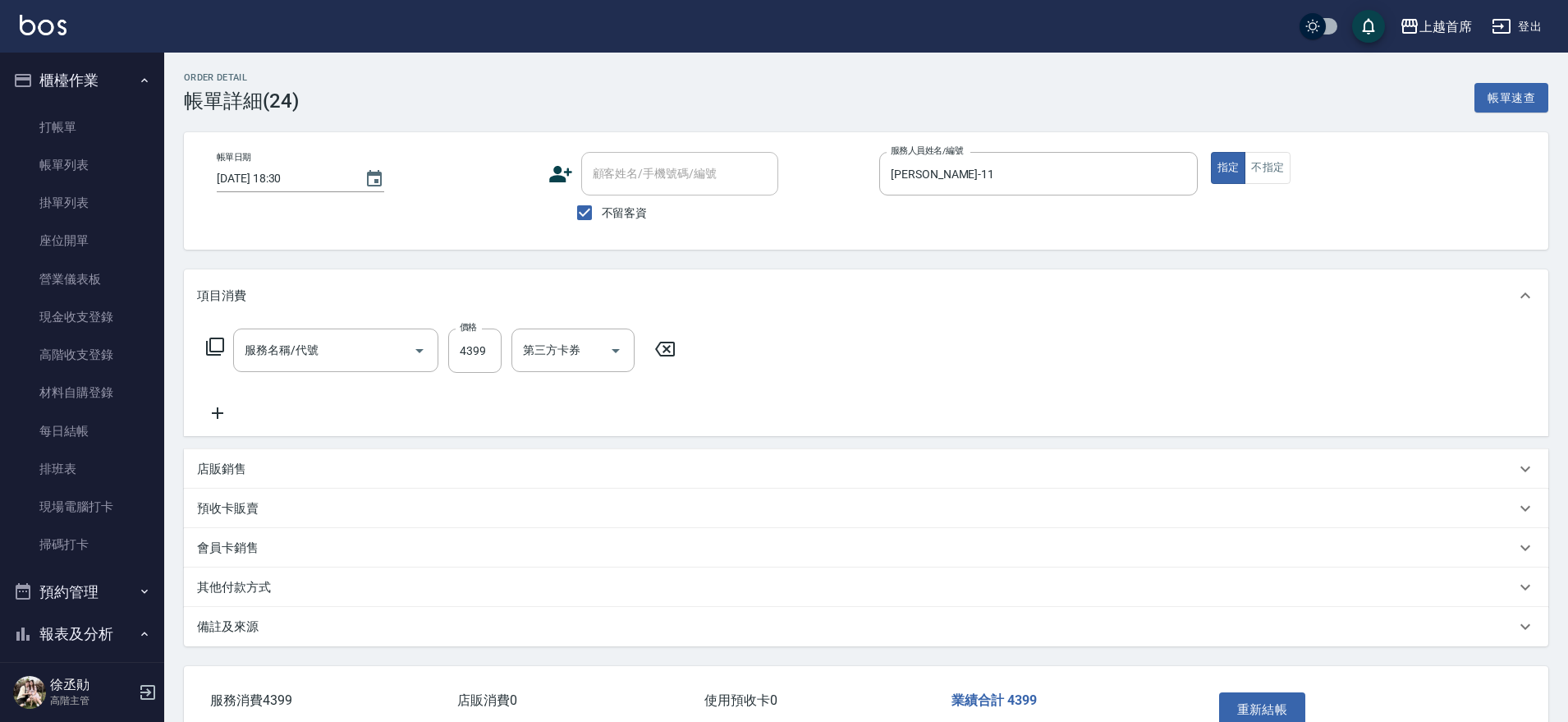
type input "染髮A餐(43299)"
click at [884, 357] on input "第三方卡券" at bounding box center [885, 350] width 84 height 29
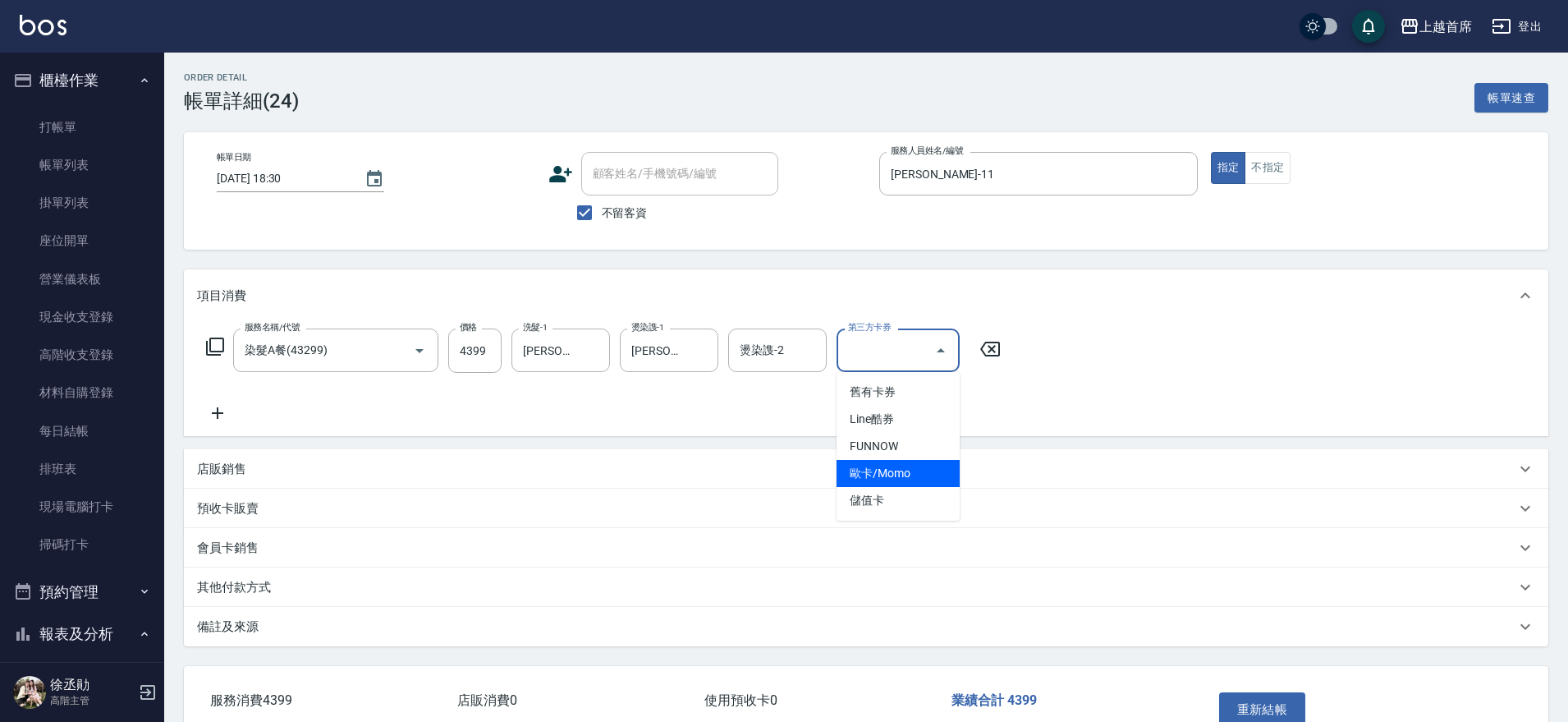
click at [458, 425] on div "服務名稱/代號 染髮A餐(43299) 服務名稱/代號 價格 4399 價格 洗髮-1 [PERSON_NAME]-20 洗髮-1 燙染謢-1 [PERSON…" at bounding box center [866, 378] width 1364 height 114
click at [272, 580] on div "其他付款方式" at bounding box center [857, 587] width 1319 height 17
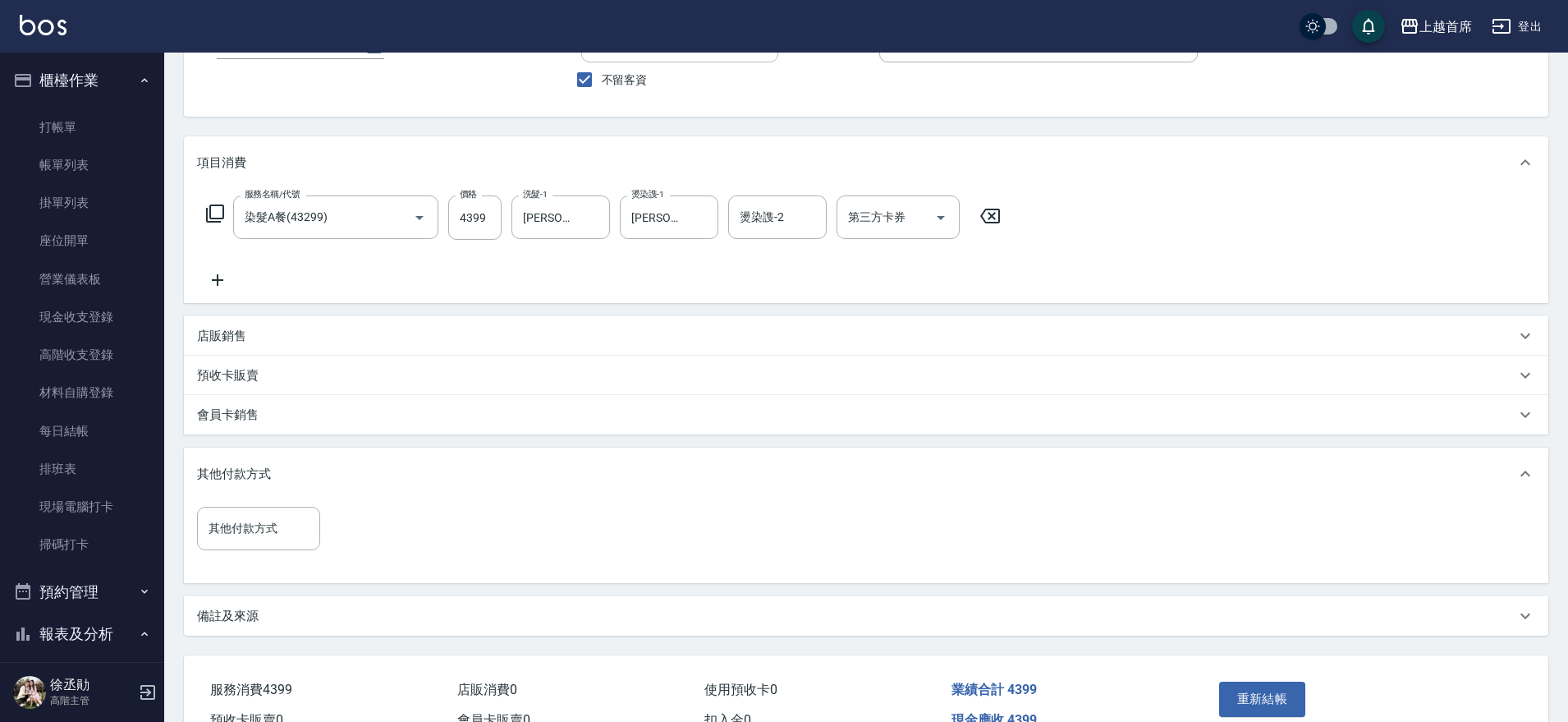
scroll to position [205, 0]
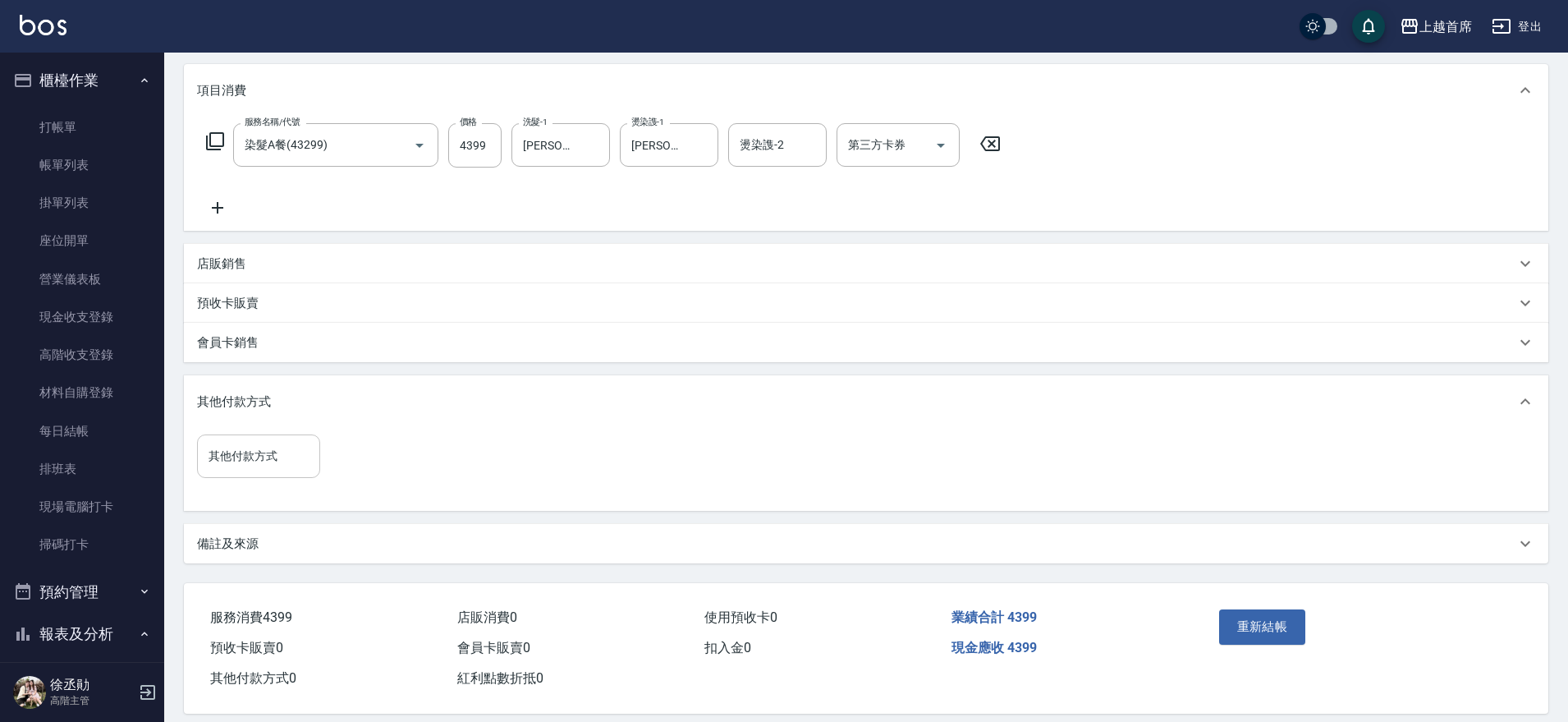
drag, startPoint x: 261, startPoint y: 439, endPoint x: 251, endPoint y: 449, distance: 14.1
click at [253, 445] on div "其他付款方式" at bounding box center [259, 456] width 123 height 43
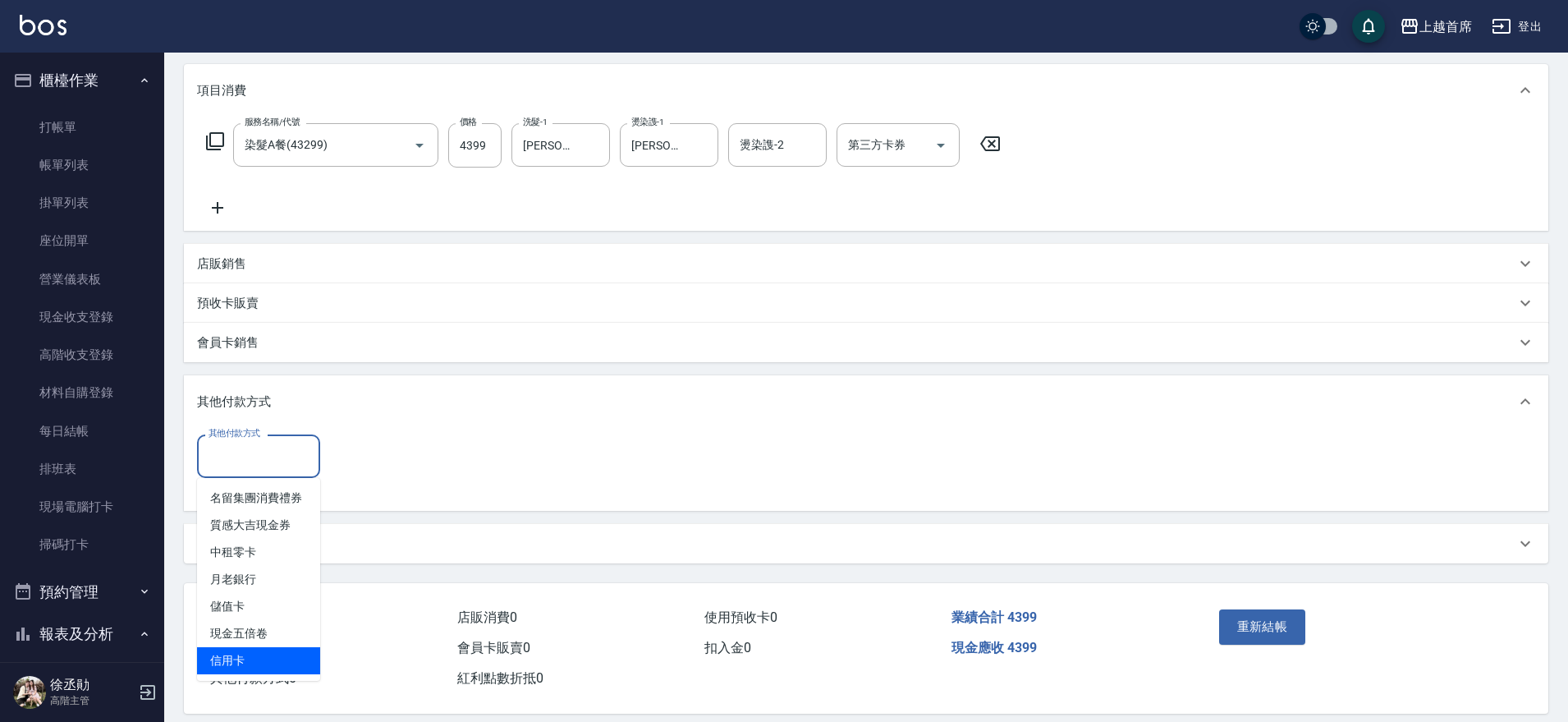
click at [250, 650] on span "信用卡" at bounding box center [259, 659] width 123 height 27
type input "信用卡"
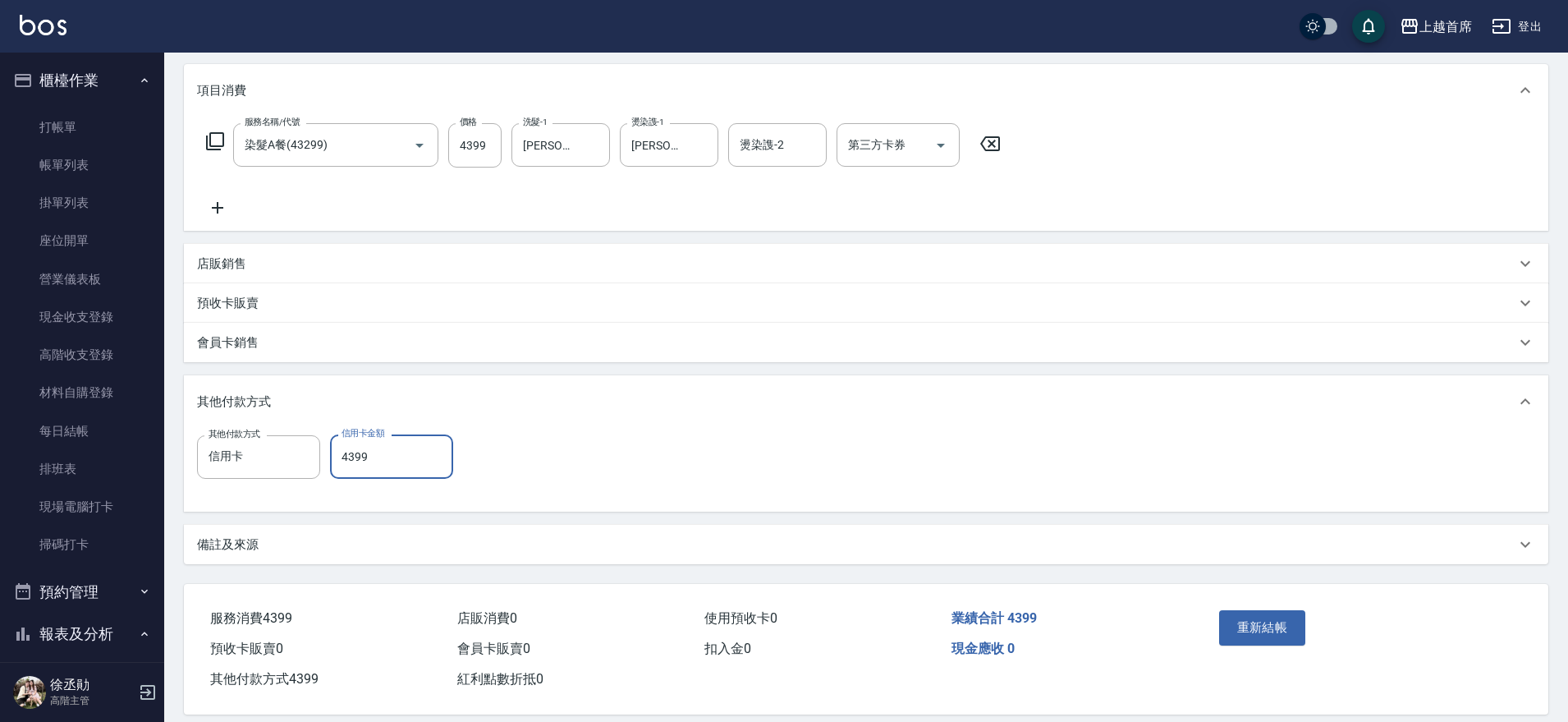
type input "4399"
click at [587, 518] on div "項目消費 服務名稱/代號 染髮A餐(43299) 服務名稱/代號 價格 4399 價格 洗髮-1 [PERSON_NAME]-20 洗髮-1 燙染謢-1 [P…" at bounding box center [866, 314] width 1364 height 500
click at [1292, 625] on button "重新結帳" at bounding box center [1263, 626] width 87 height 34
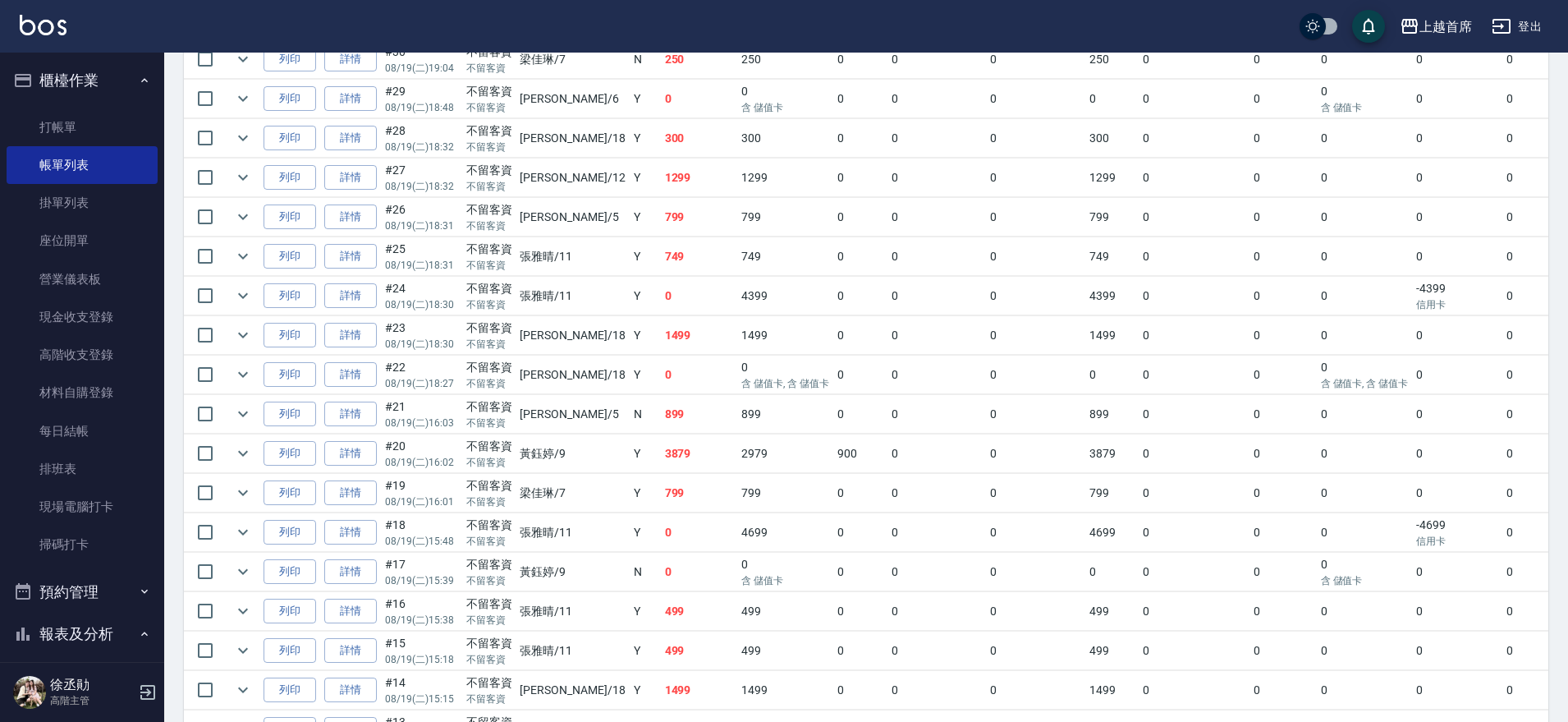
scroll to position [924, 0]
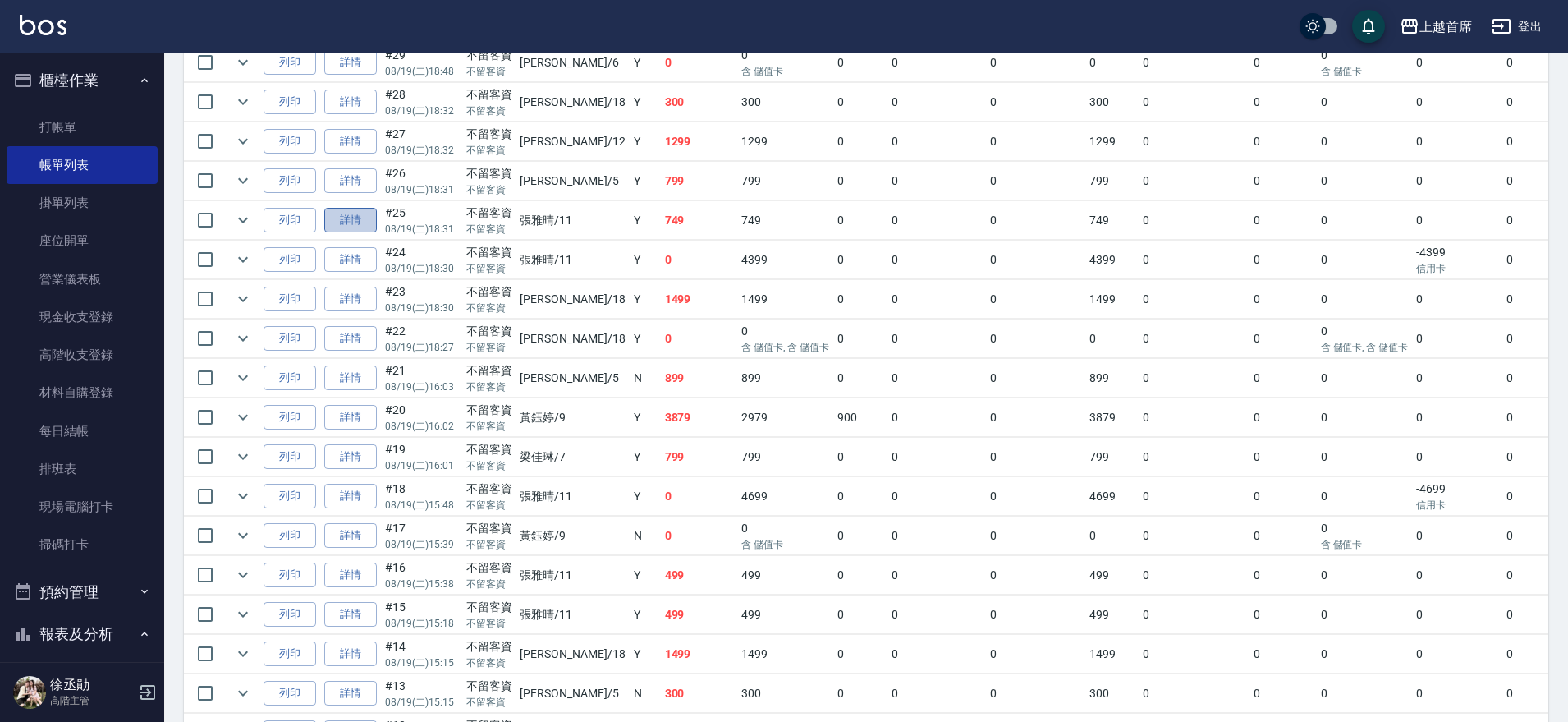
click at [363, 219] on link "詳情" at bounding box center [350, 221] width 53 height 26
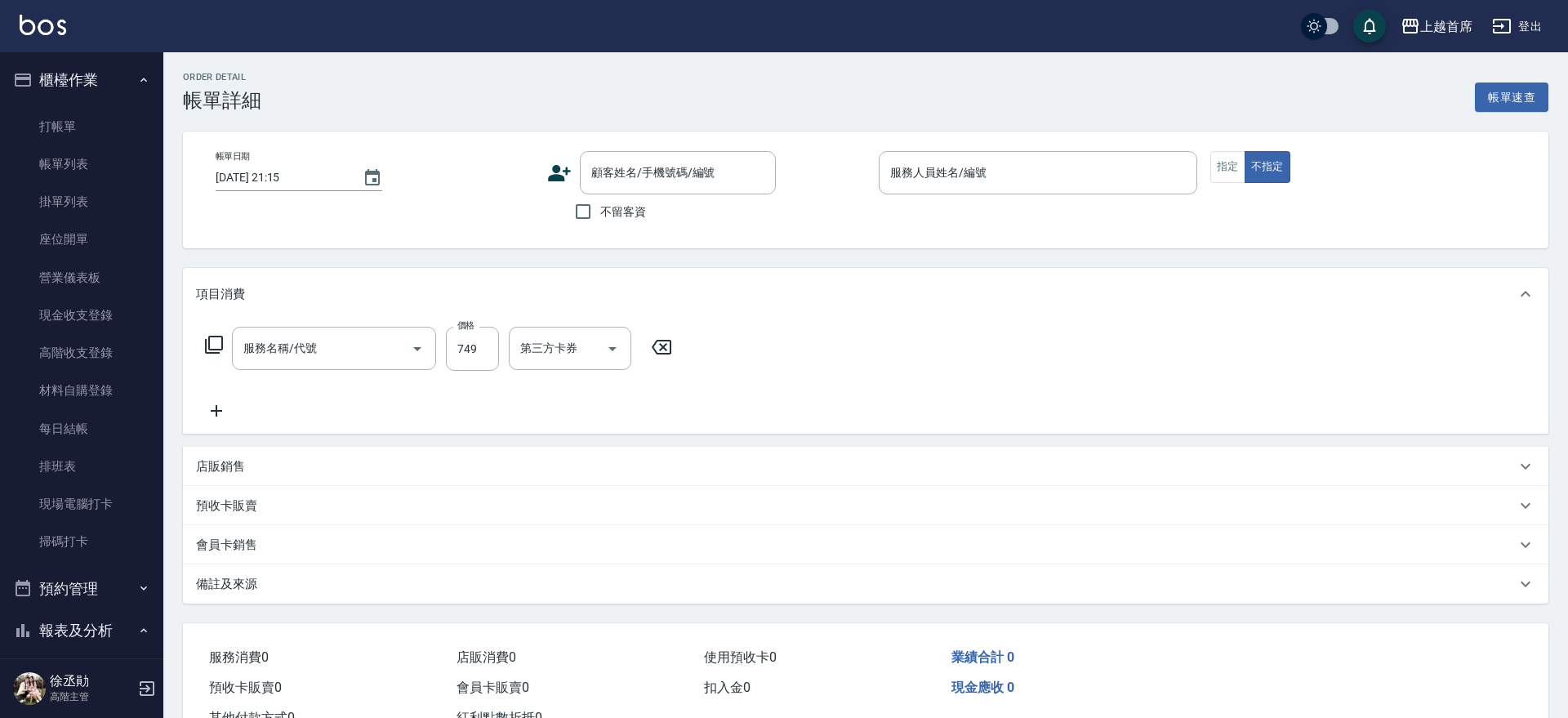
type input "[DATE] 18:31"
checkbox input "true"
type input "[PERSON_NAME]-11"
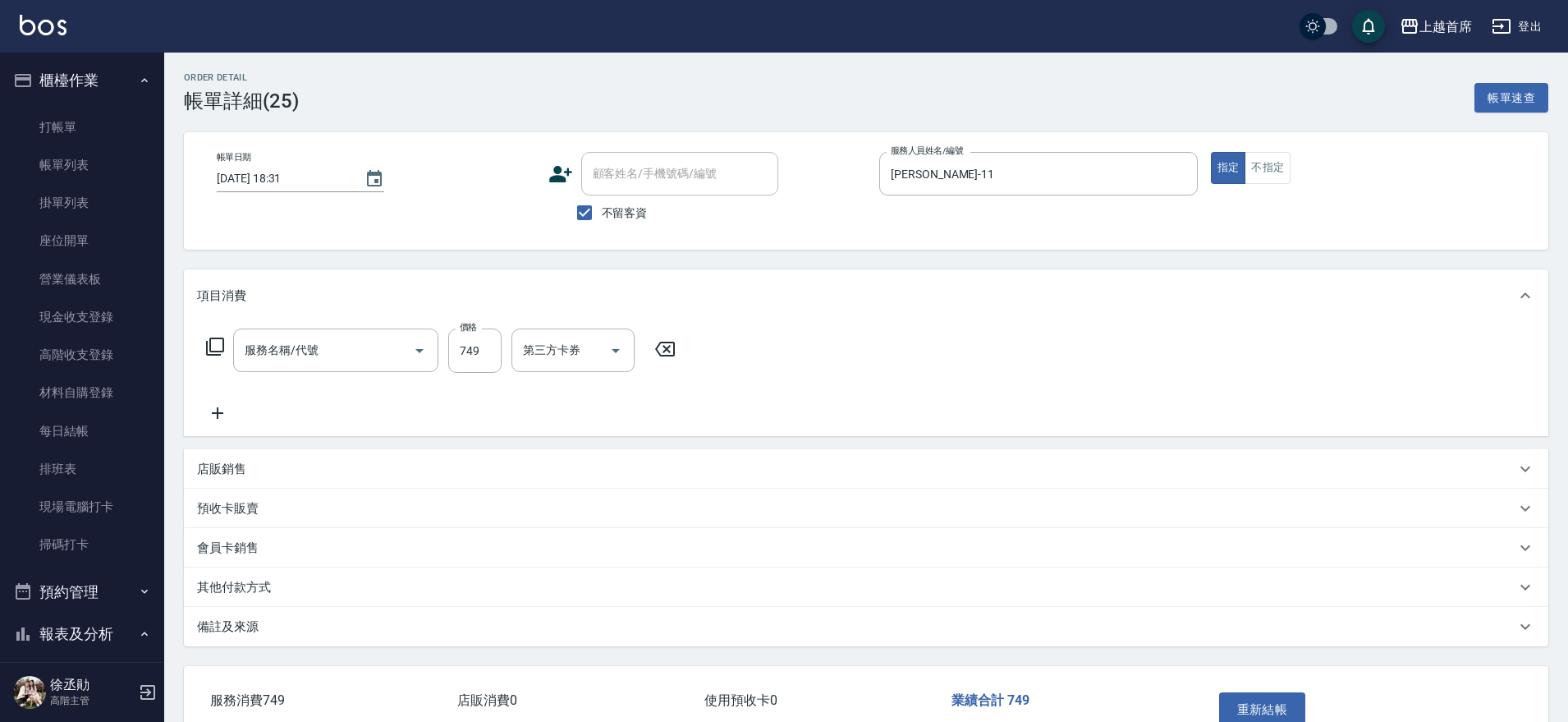
type input "海鹽洗剪749(2749)"
click at [242, 588] on p "其他付款方式" at bounding box center [234, 587] width 74 height 17
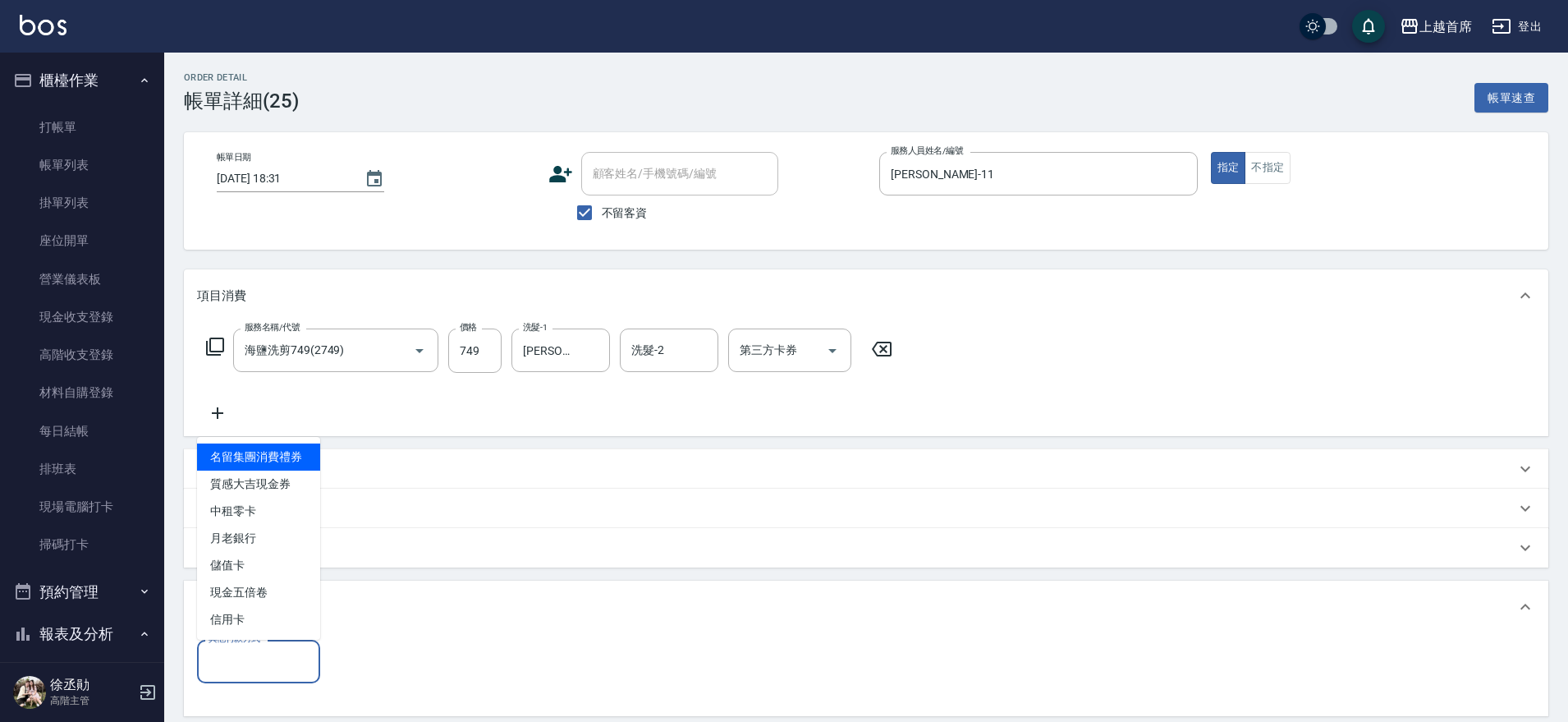
click at [258, 656] on input "其他付款方式" at bounding box center [259, 660] width 109 height 29
click at [243, 611] on span "信用卡" at bounding box center [259, 619] width 123 height 27
type input "信用卡"
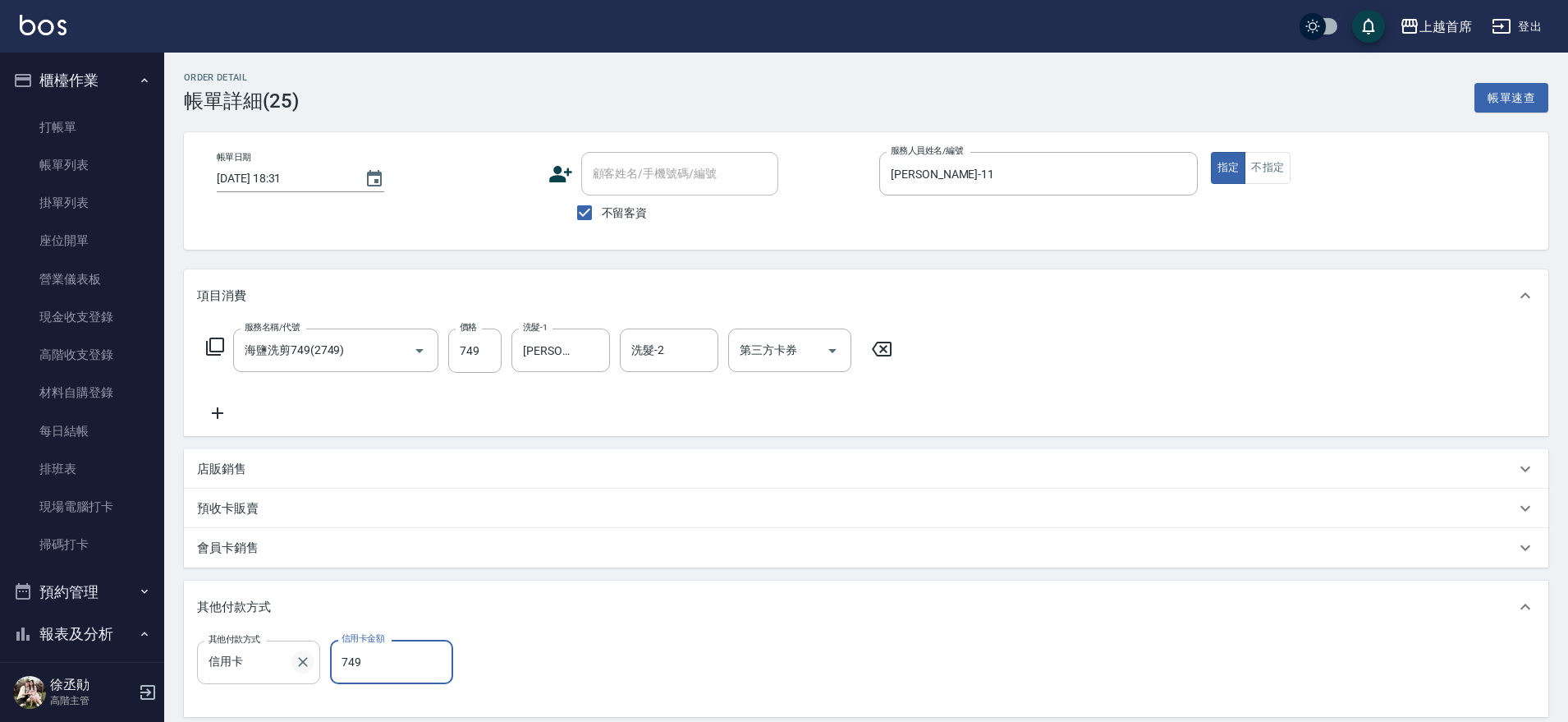
type input "749"
click at [504, 572] on div "項目消費 服務名稱/代號 海鹽洗剪749(2749) 服務名稱/代號 價格 749 價格 洗髮-1 [PERSON_NAME]-20 洗髮-1 洗髮-2 洗髮…" at bounding box center [866, 518] width 1364 height 500
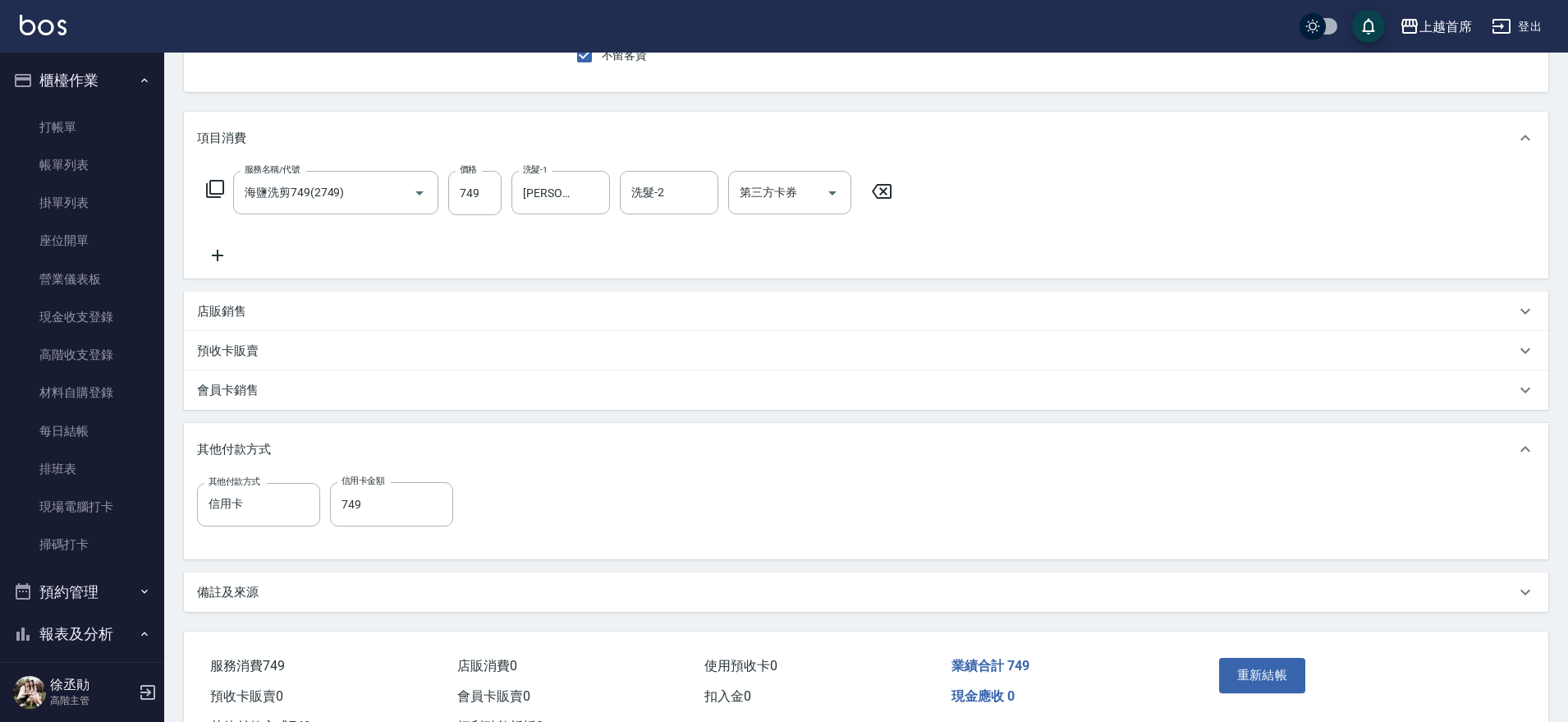
scroll to position [205, 0]
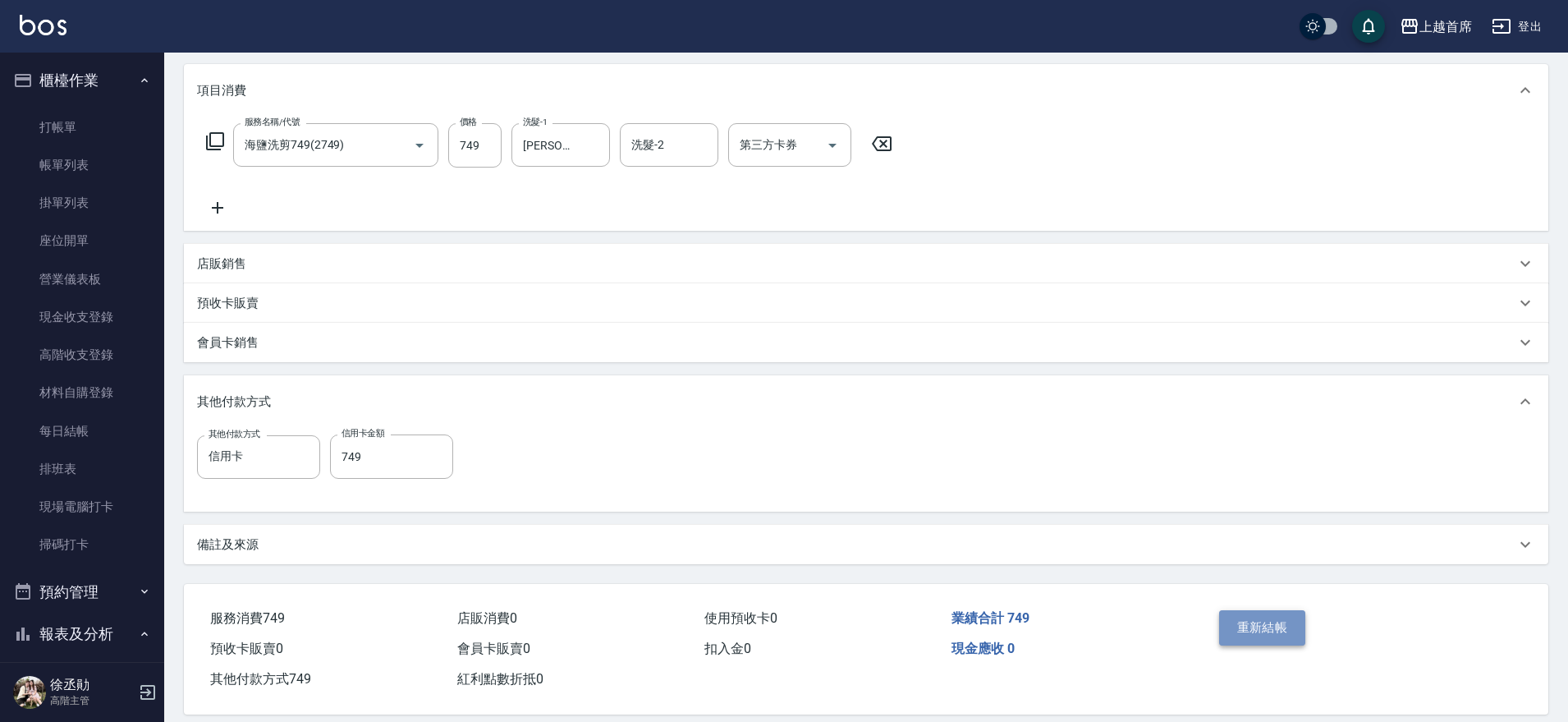
click at [1257, 625] on button "重新結帳" at bounding box center [1263, 626] width 87 height 34
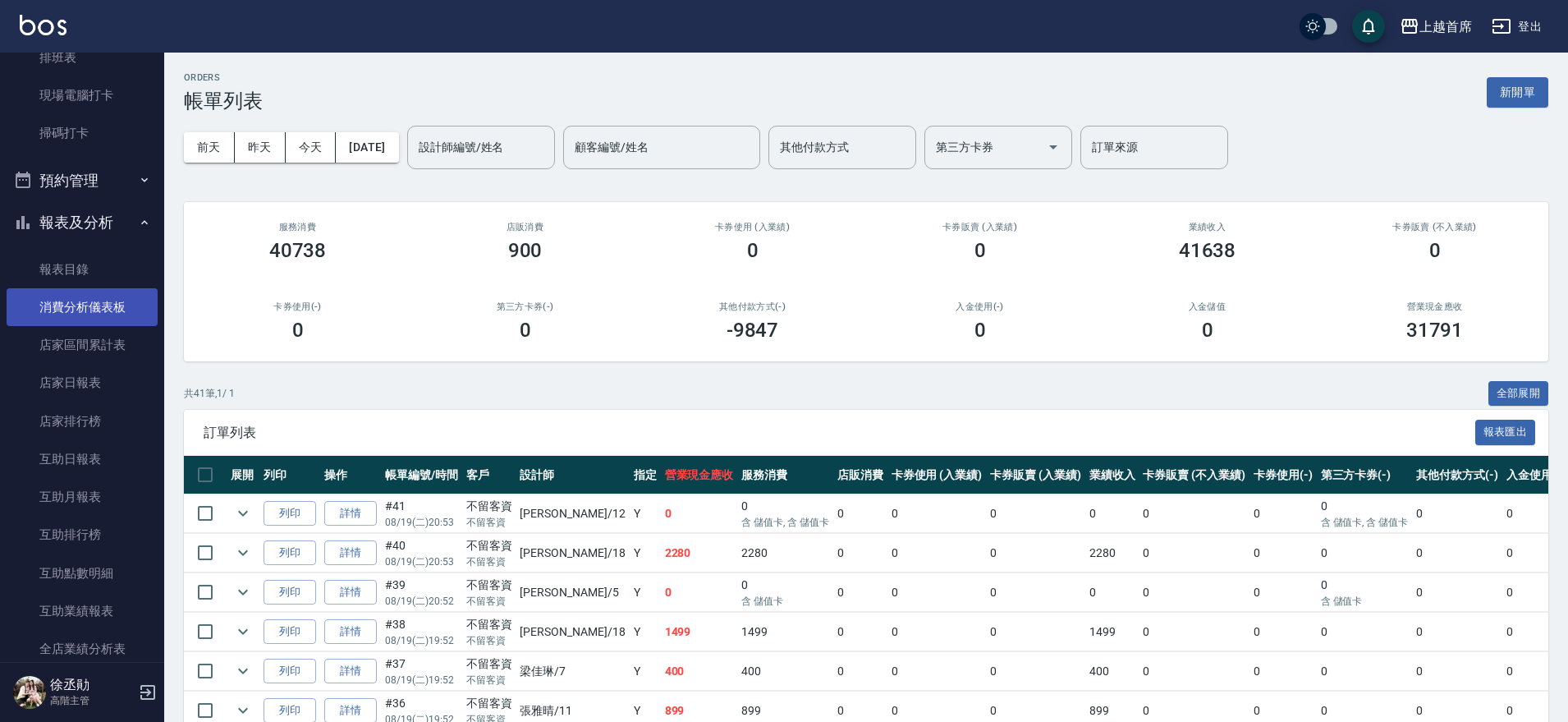
scroll to position [414, 0]
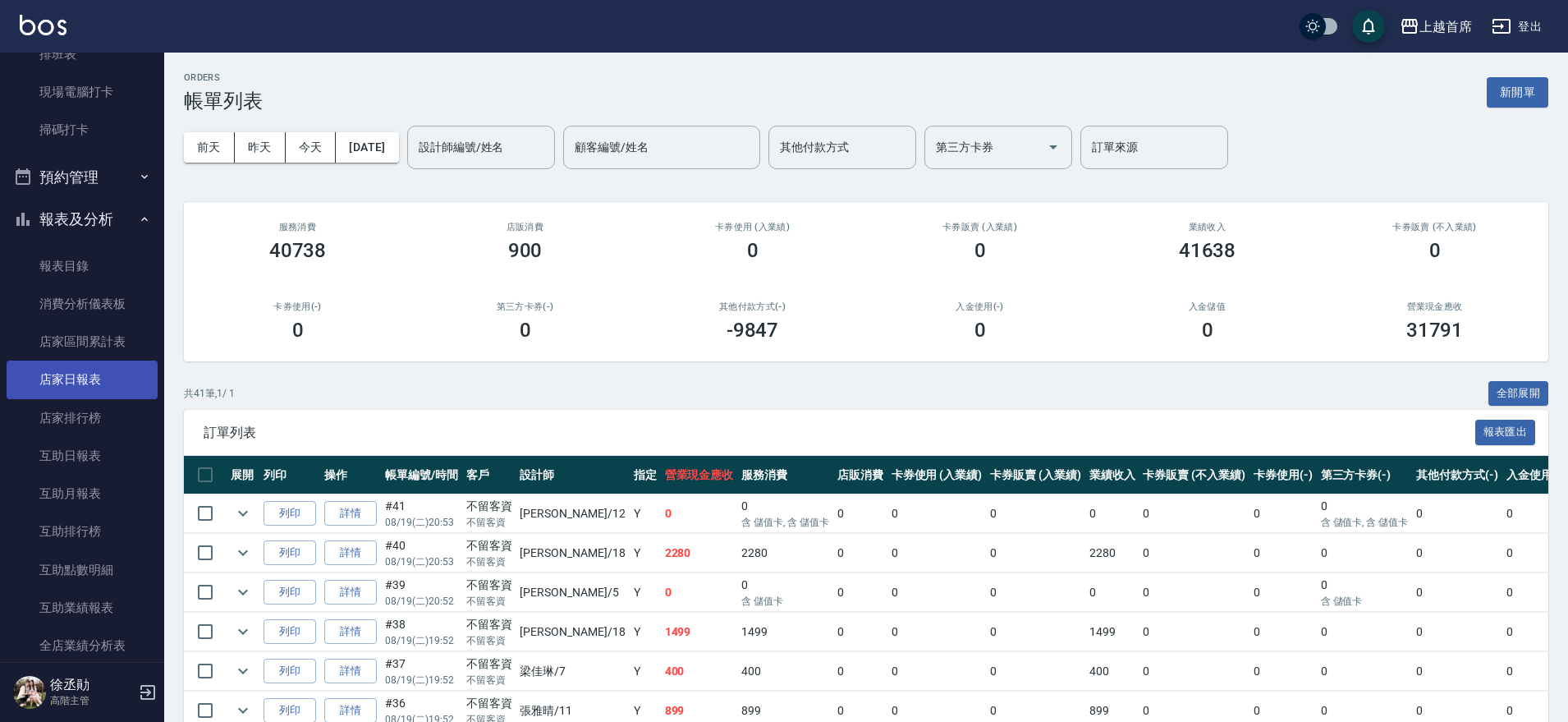
click at [88, 383] on link "店家日報表" at bounding box center [82, 378] width 151 height 38
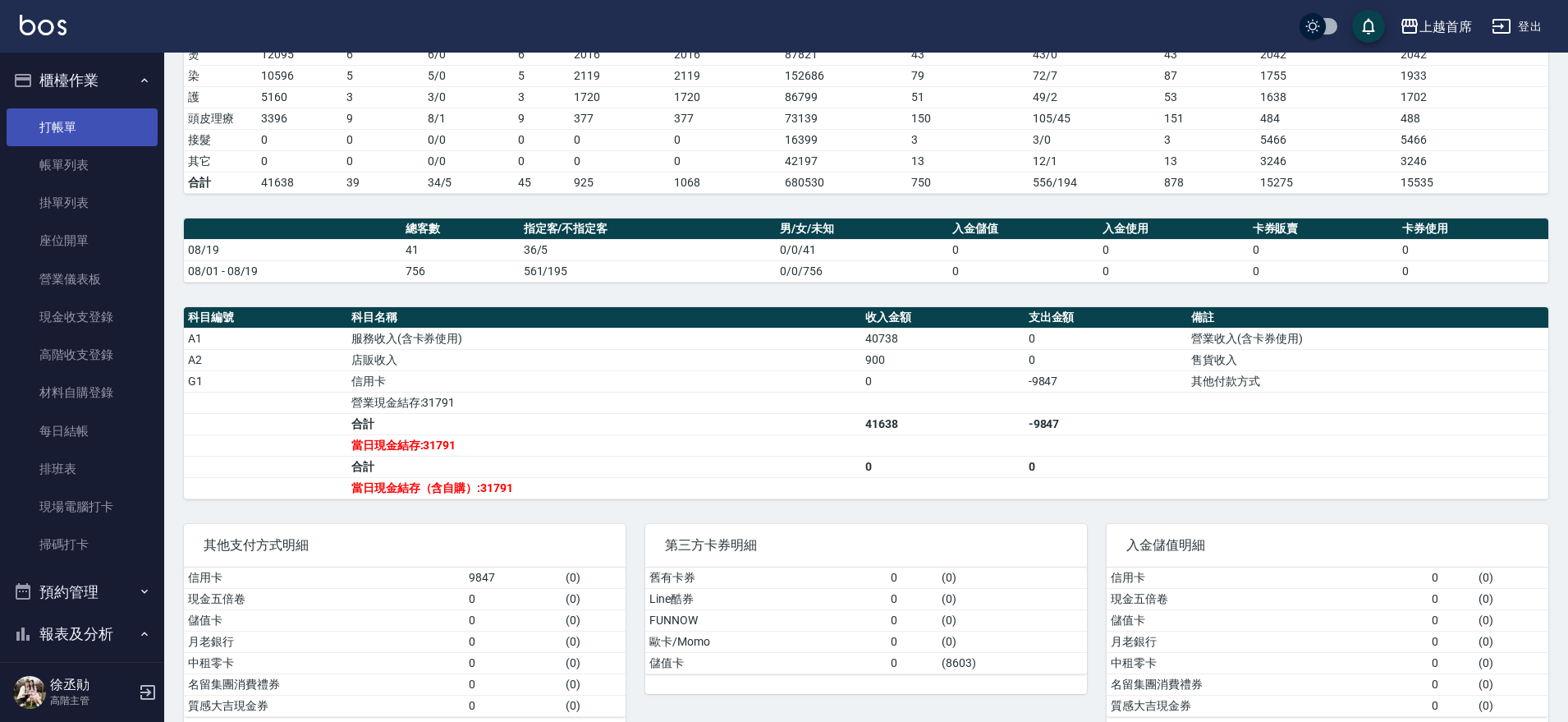
click at [42, 122] on link "打帳單" at bounding box center [82, 127] width 151 height 38
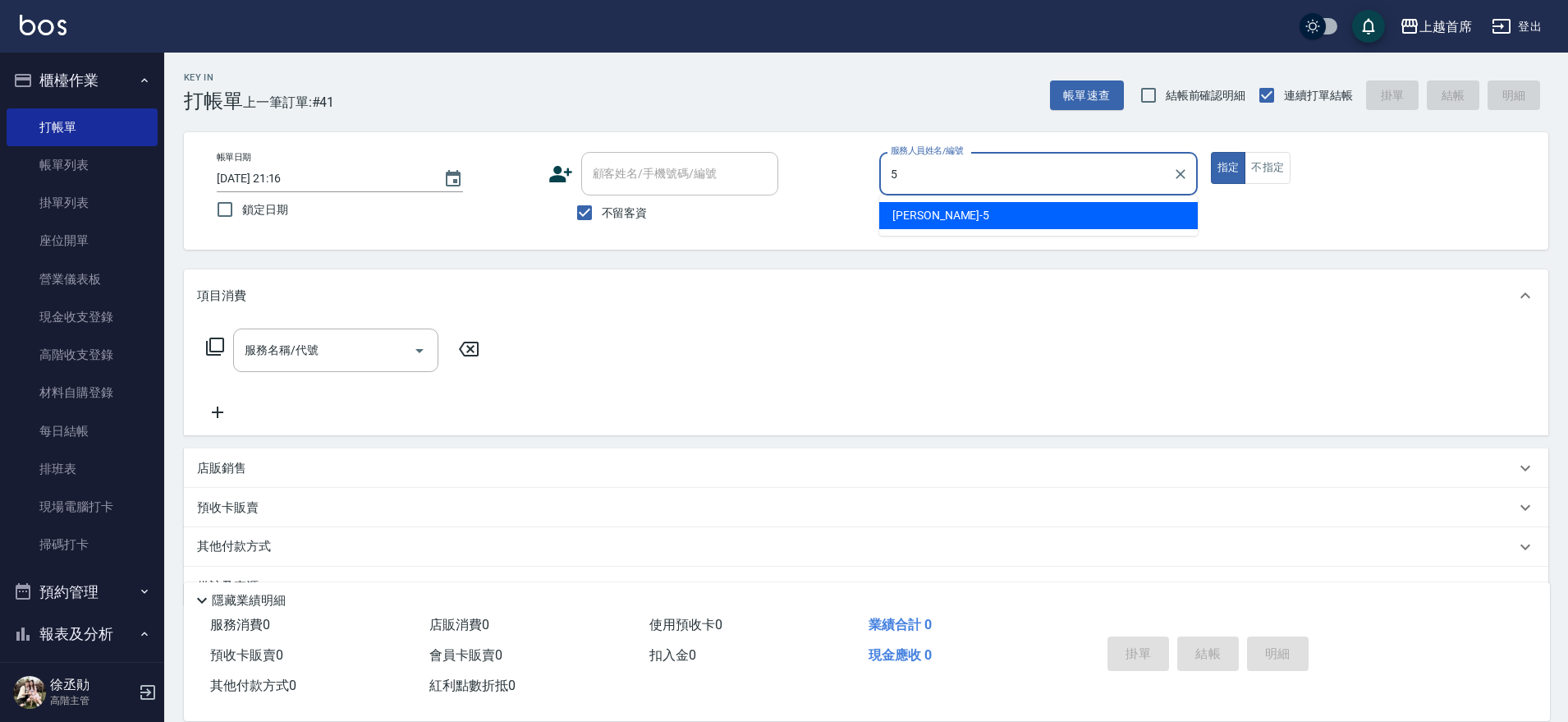
type input "[PERSON_NAME]-5"
type button "true"
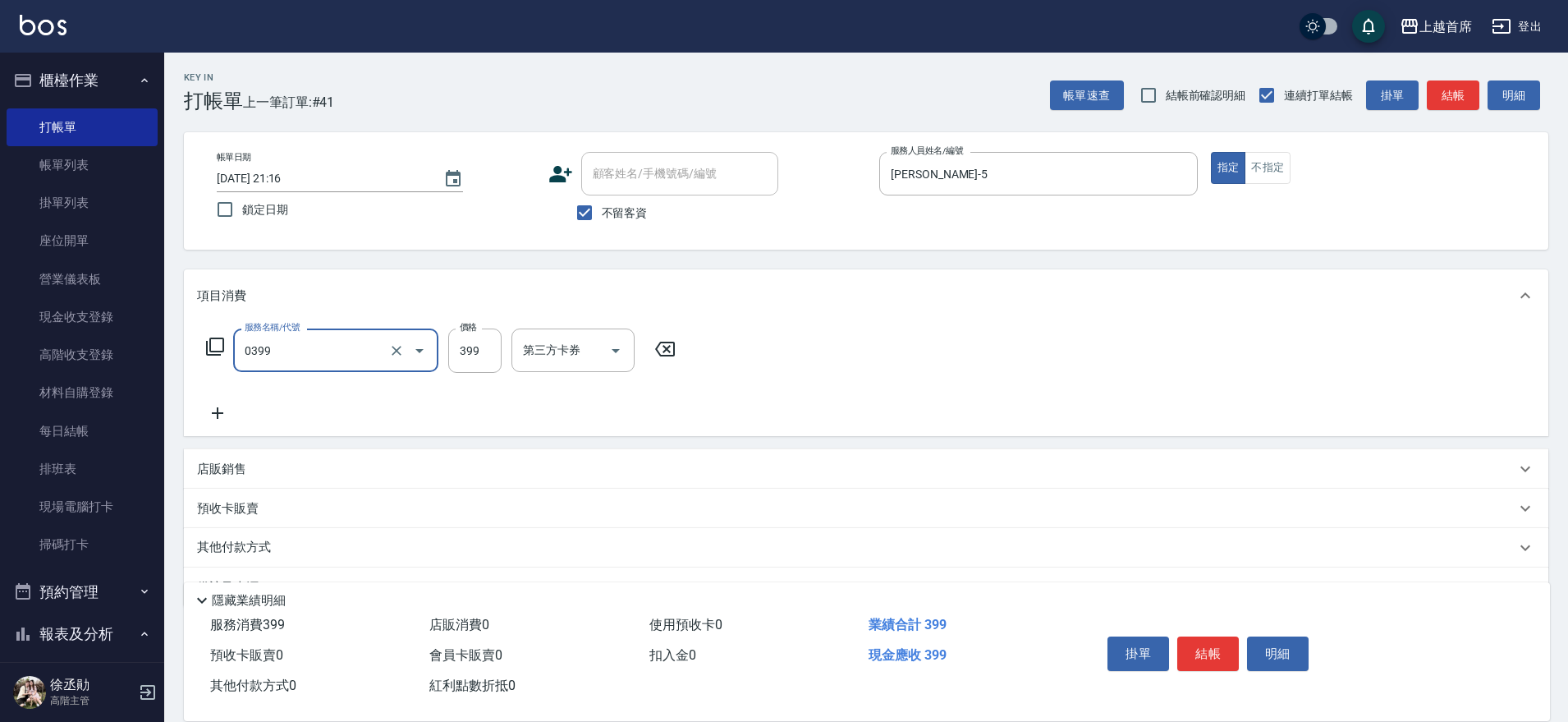
type input "海鹽洗髮(0399)"
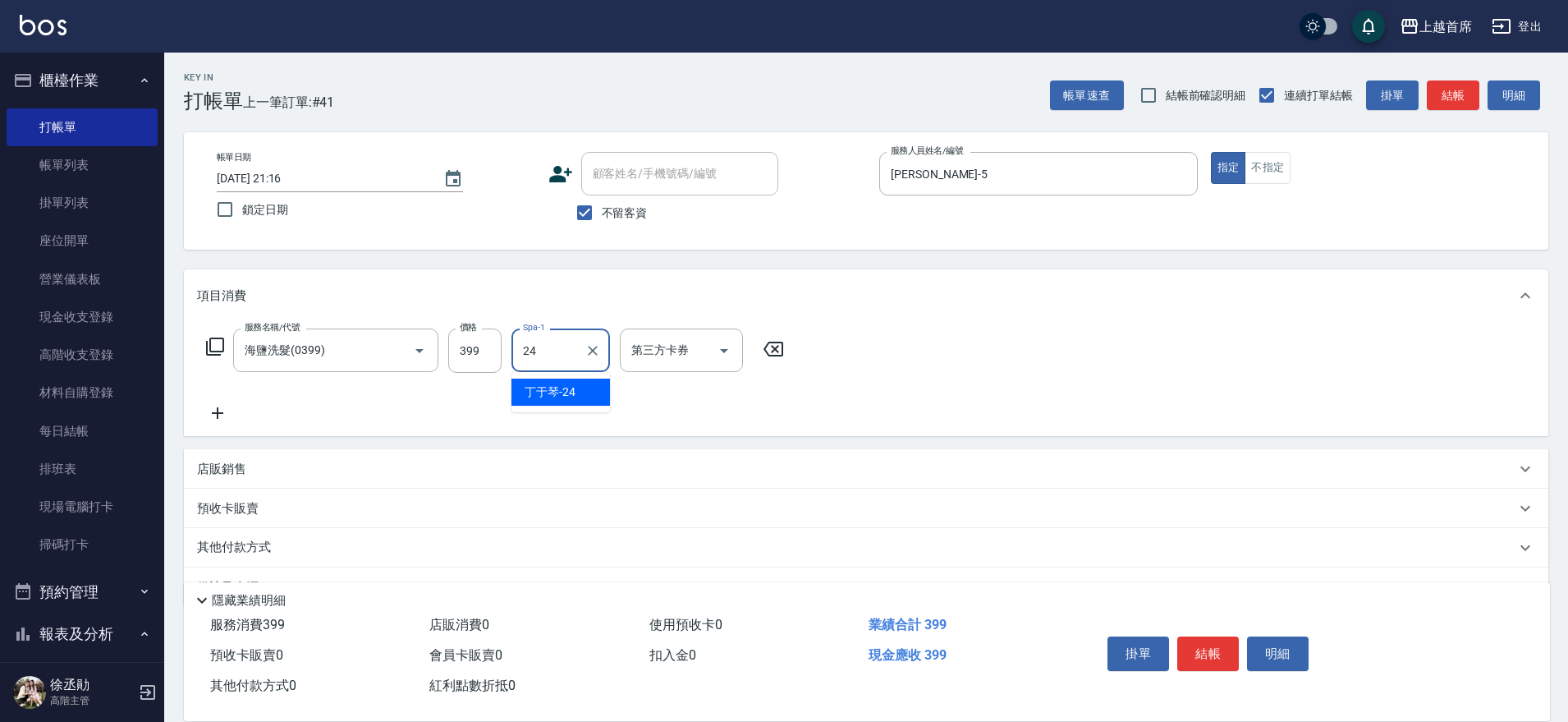
type input "[PERSON_NAME]-24"
click at [1222, 647] on button "結帳" at bounding box center [1208, 653] width 62 height 34
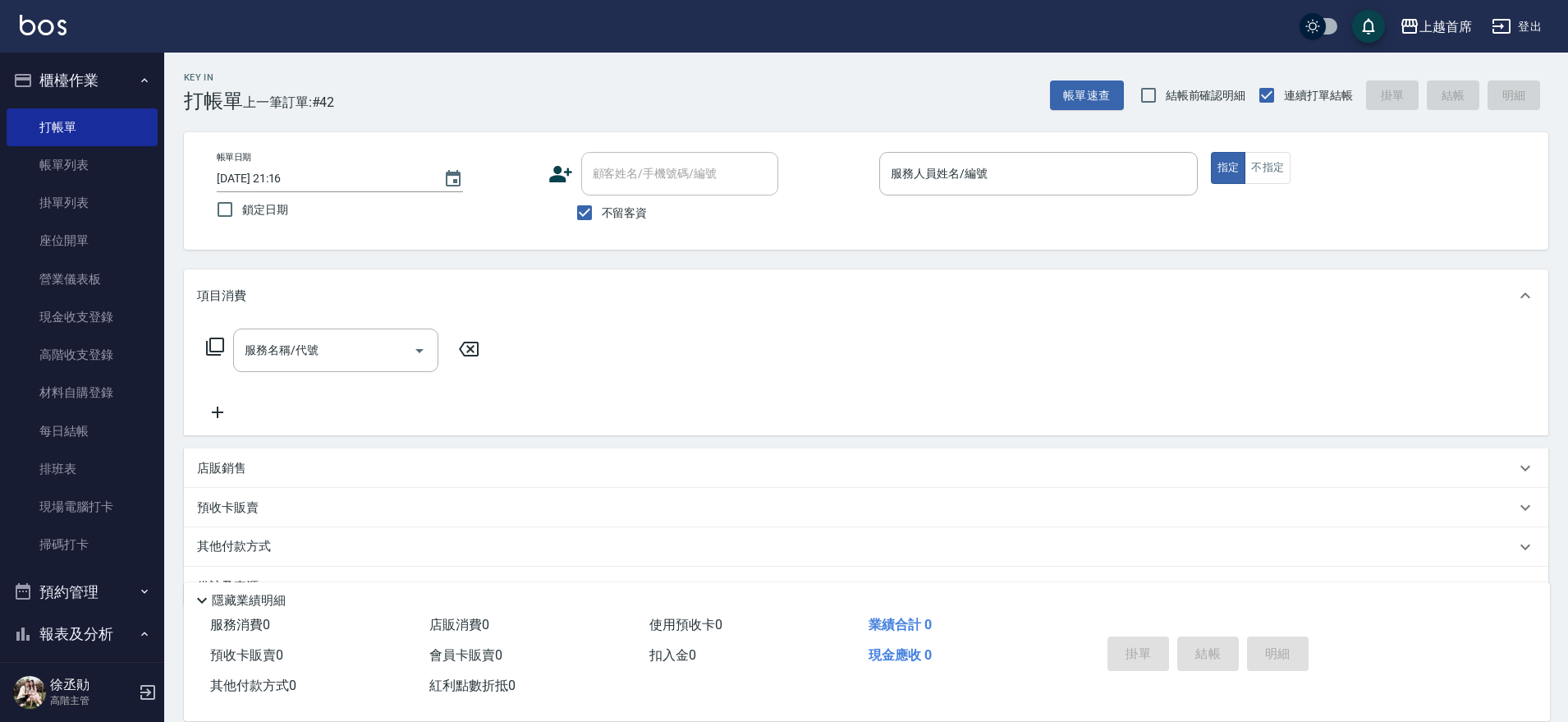
click at [166, 192] on div "Key In 打帳單 上一筆訂單:#42 帳單速查 結帳前確認明細 連續打單結帳 掛單 結帳 明細 帳單日期 [DATE] 21:16 鎖定日期 顧客姓名/手…" at bounding box center [866, 408] width 1404 height 711
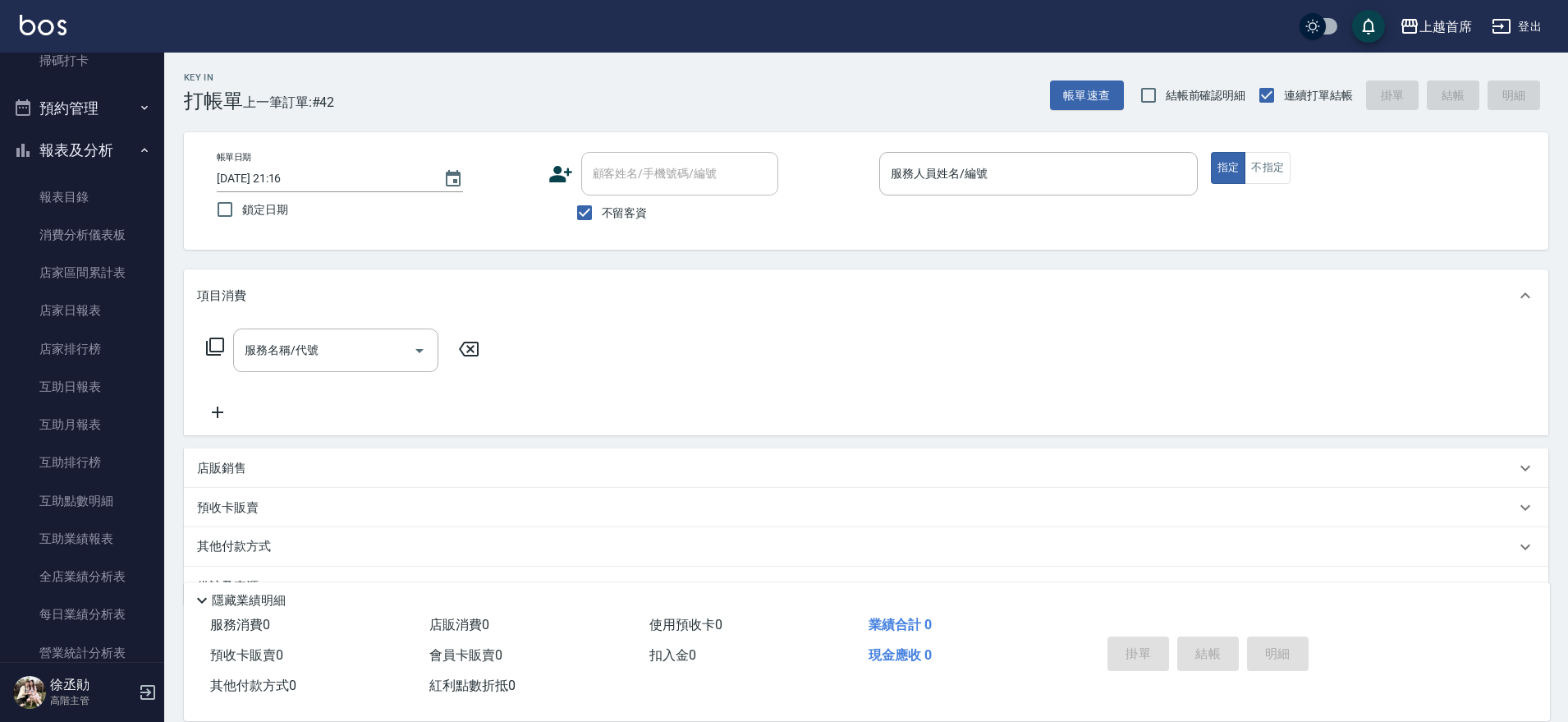
scroll to position [494, 0]
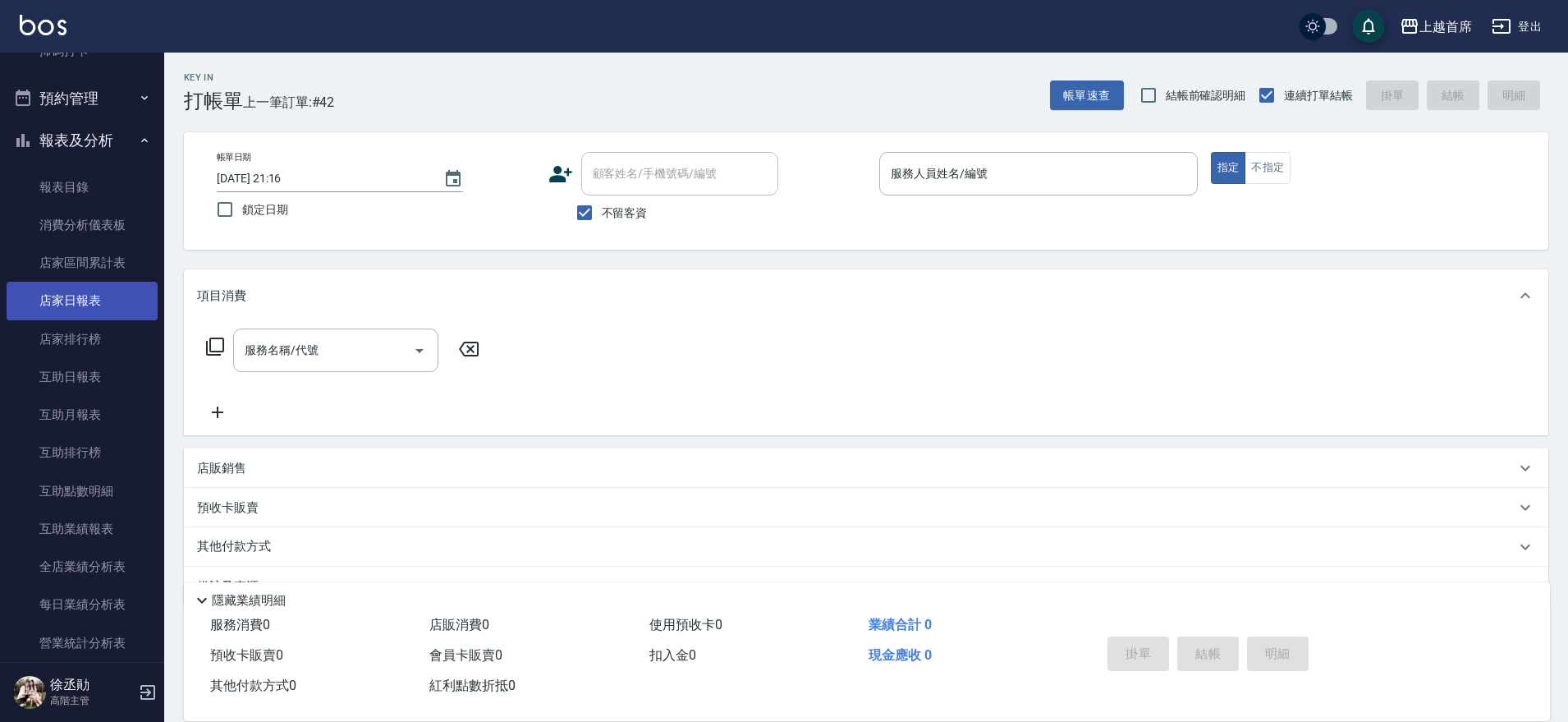
click at [104, 294] on link "店家日報表" at bounding box center [82, 300] width 151 height 38
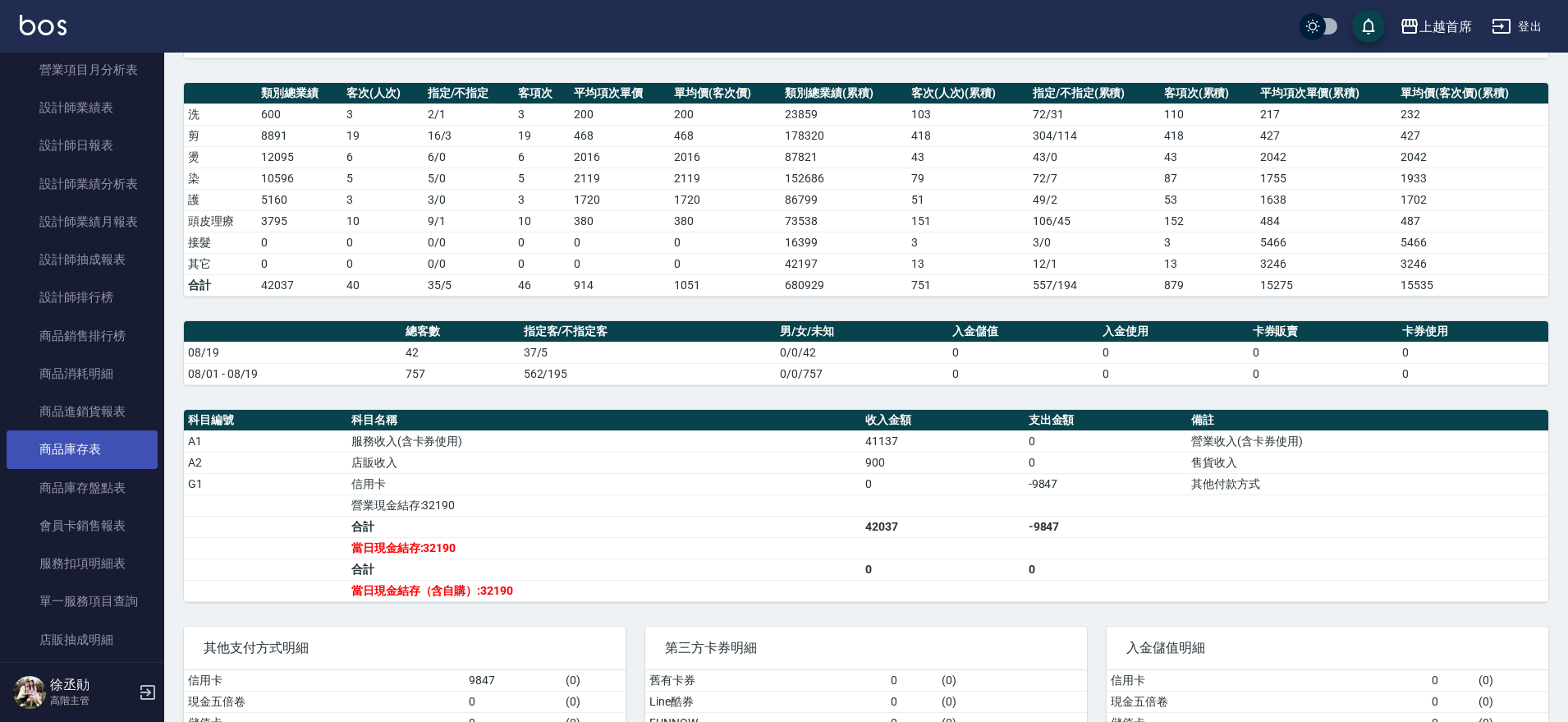
scroll to position [1109, 0]
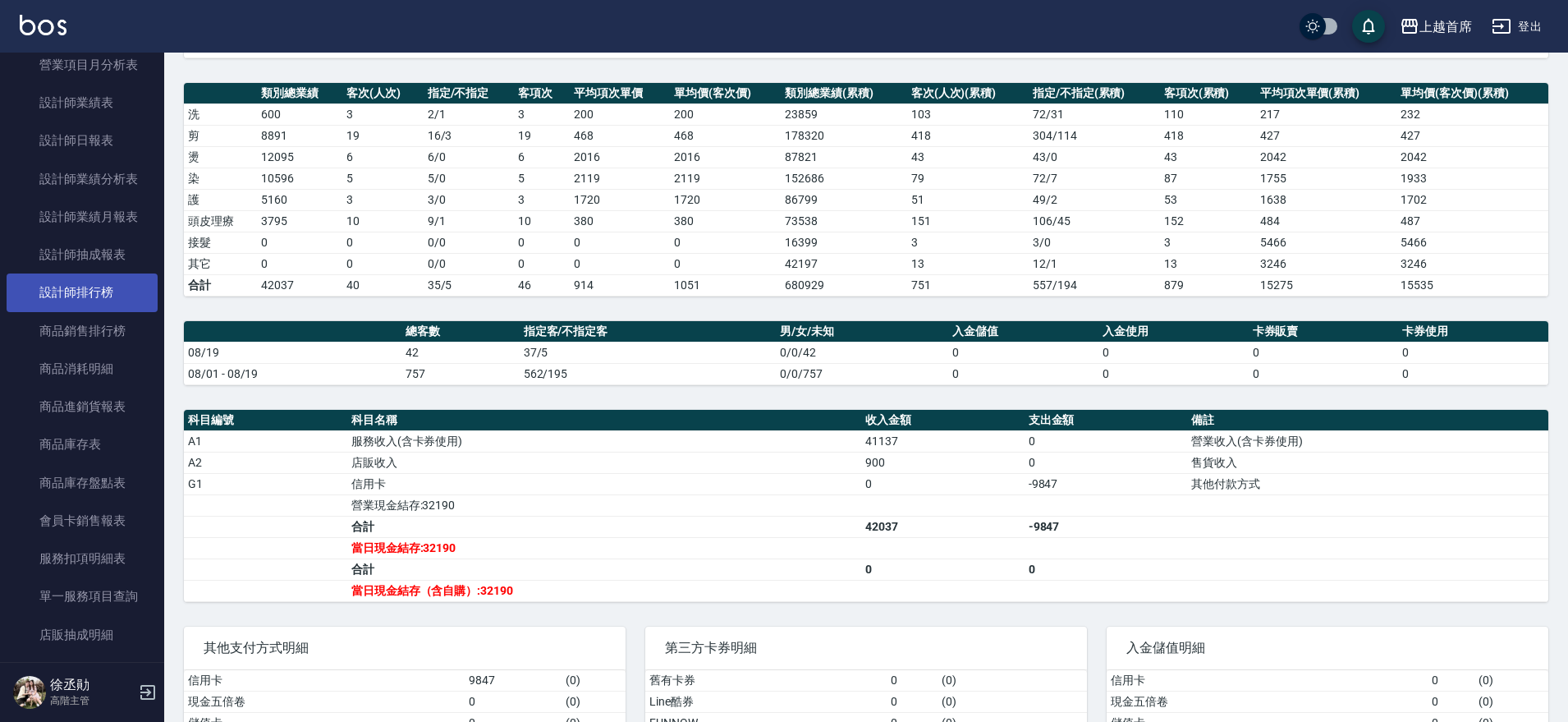
click at [122, 285] on link "設計師排行榜" at bounding box center [82, 292] width 151 height 38
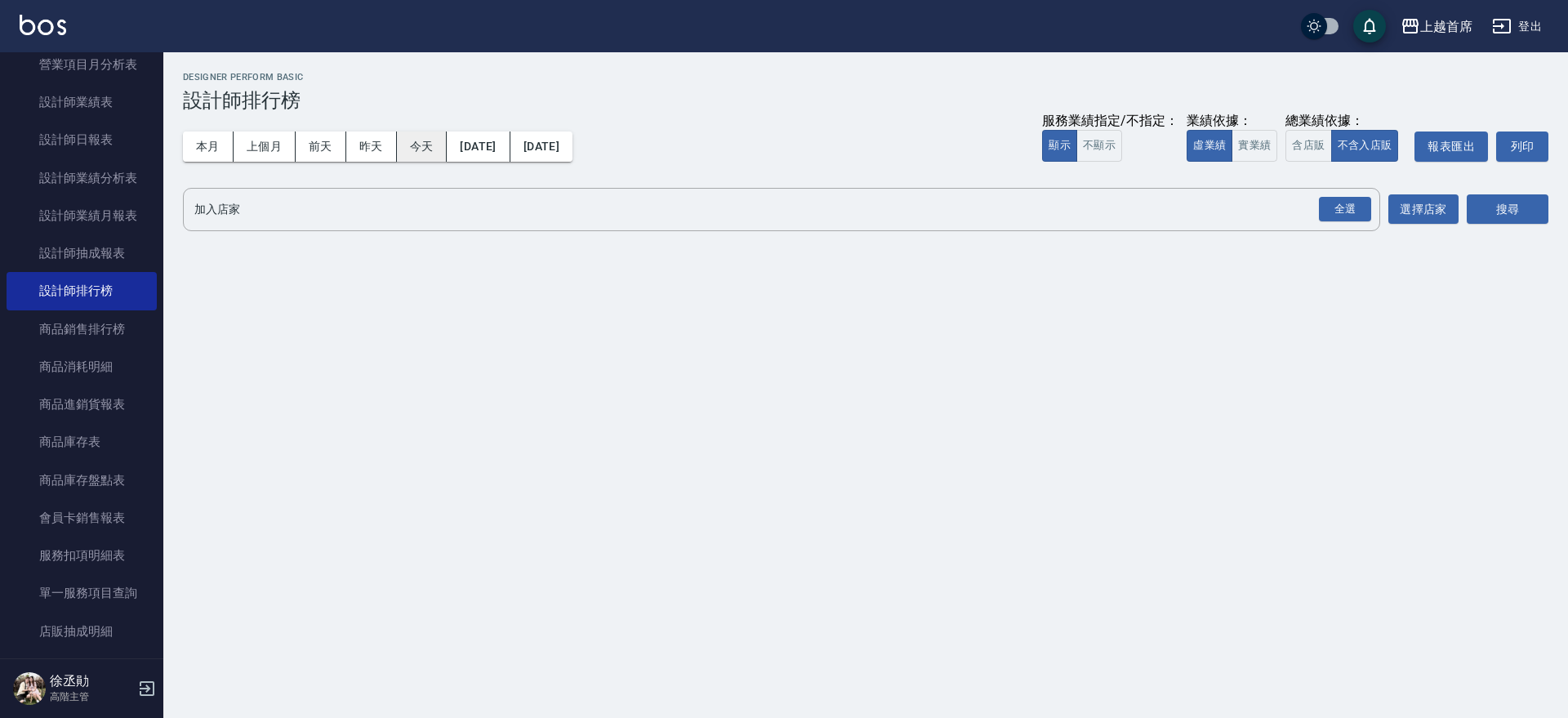
click at [417, 143] on button "今天" at bounding box center [422, 147] width 50 height 30
click at [1250, 148] on button "實業績" at bounding box center [1255, 146] width 46 height 32
click at [1336, 214] on div "全選" at bounding box center [1345, 210] width 52 height 26
click at [1496, 208] on button "搜尋" at bounding box center [1508, 210] width 82 height 30
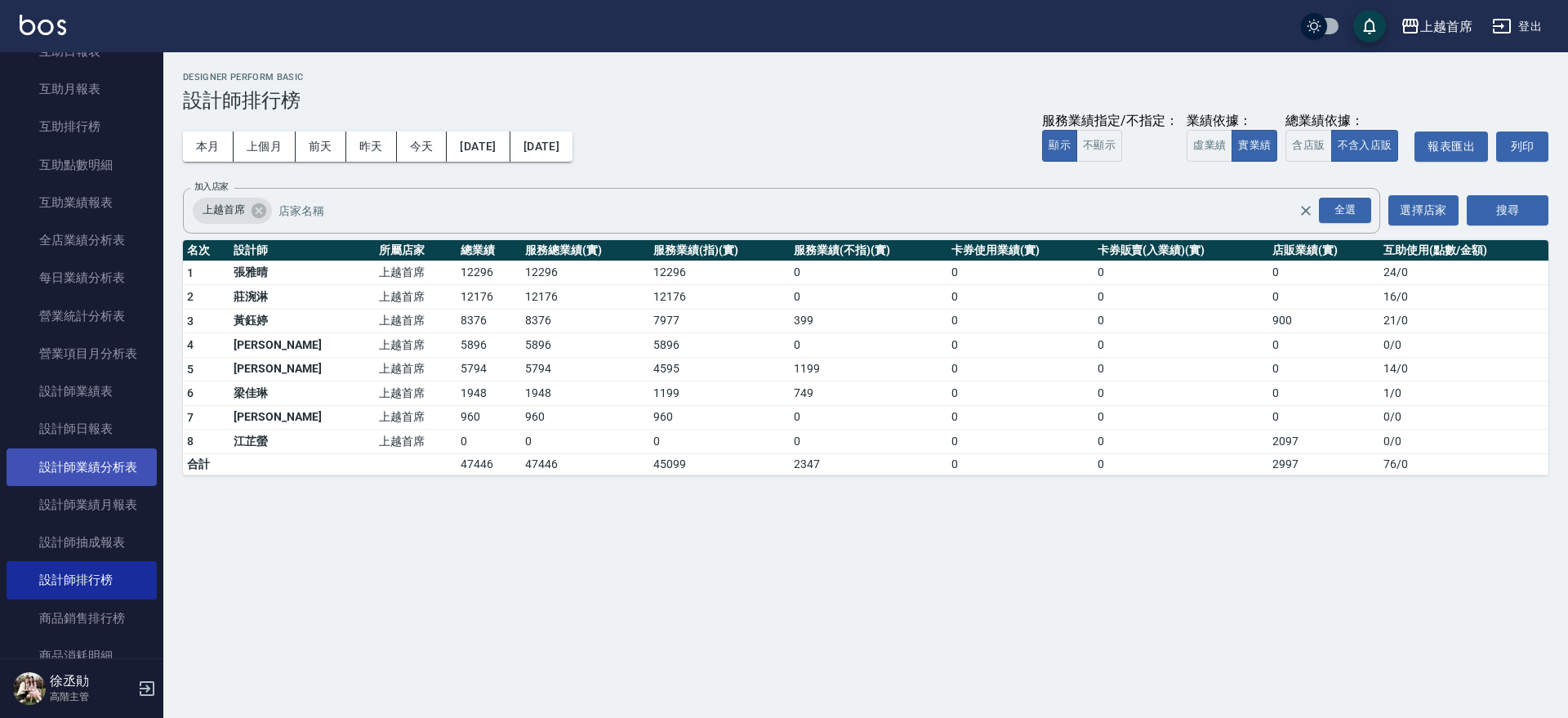
scroll to position [816, 0]
click at [114, 575] on link "設計師排行榜" at bounding box center [82, 577] width 150 height 38
click at [222, 143] on button "本月" at bounding box center [208, 147] width 50 height 30
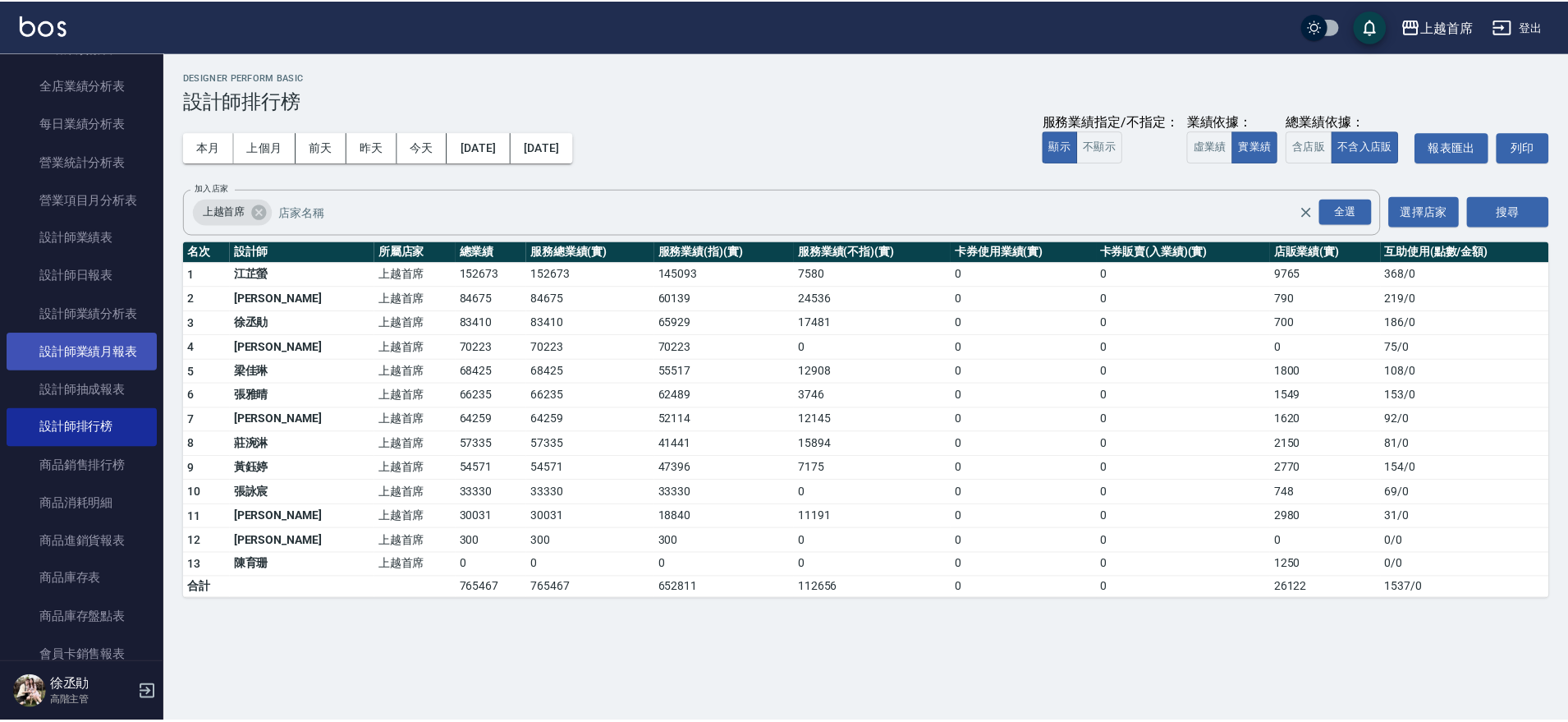
scroll to position [986, 0]
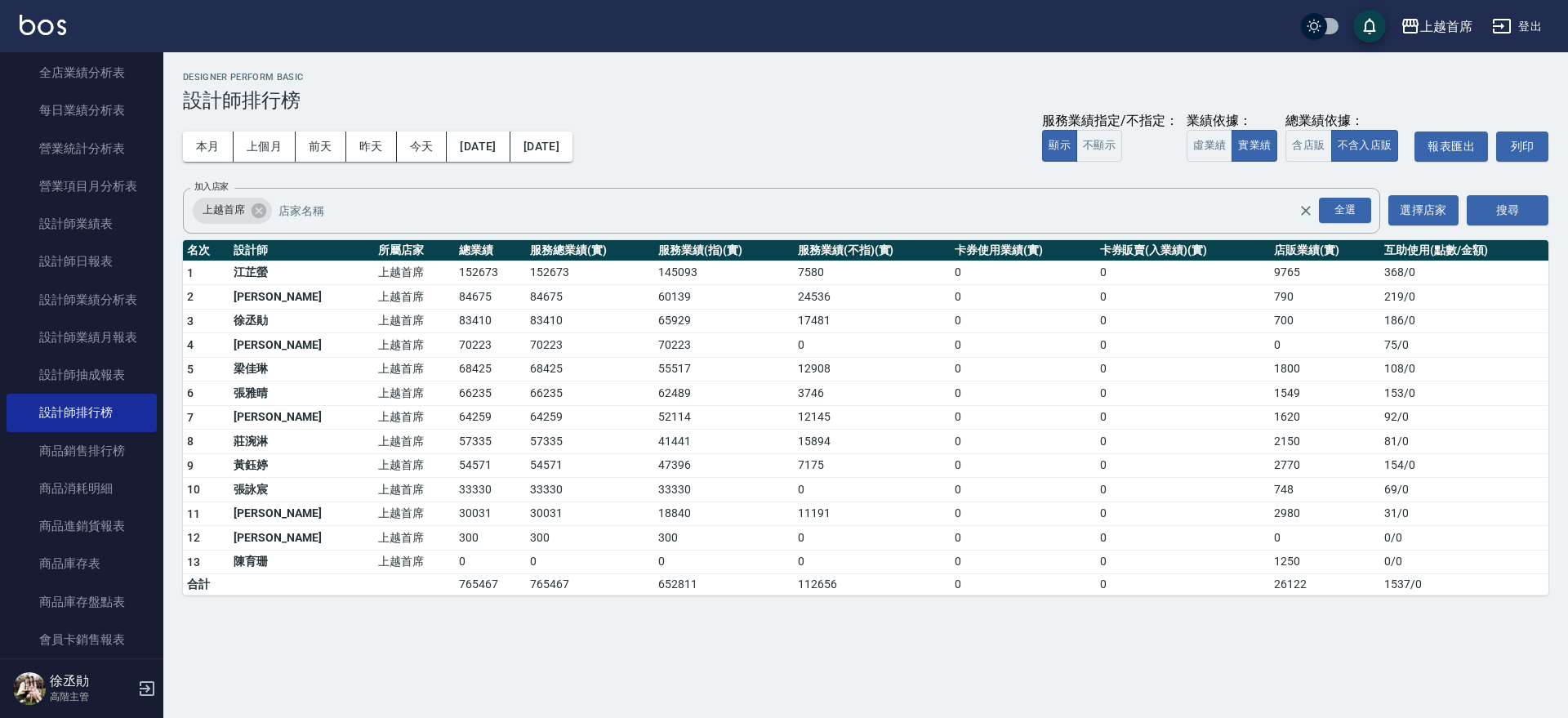
click at [299, 514] on td "[PERSON_NAME]" at bounding box center [302, 513] width 145 height 25
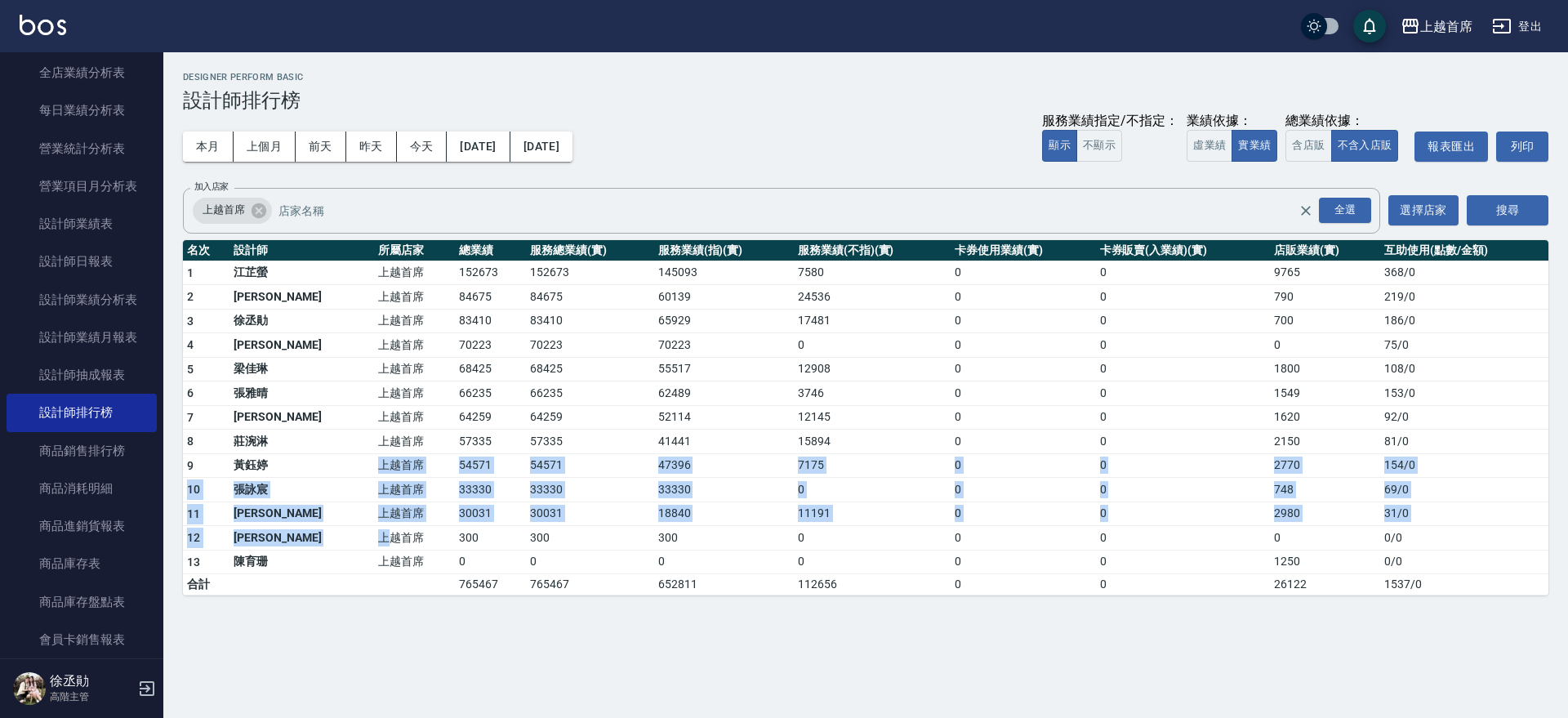
drag, startPoint x: 331, startPoint y: 538, endPoint x: 375, endPoint y: 540, distance: 44.0
click at [372, 541] on tbody "1 [PERSON_NAME]首席 152673 152673 145093 7580 0 0 9765 368 / 0 2 [PERSON_NAME]首席 …" at bounding box center [866, 427] width 1365 height 334
click at [375, 540] on td "上越首席" at bounding box center [414, 538] width 81 height 25
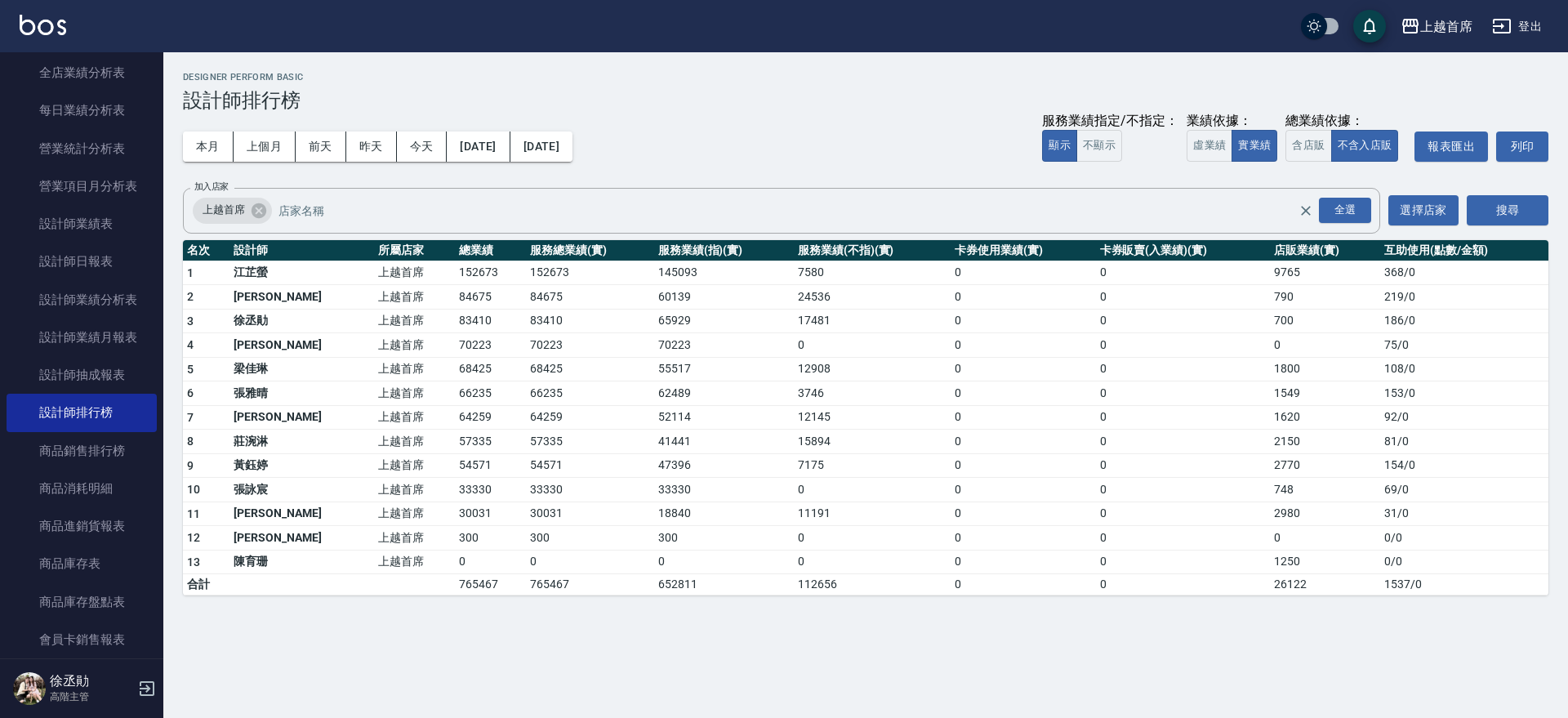
drag, startPoint x: 387, startPoint y: 517, endPoint x: 670, endPoint y: 540, distance: 283.9
click at [410, 516] on tr "11 [PERSON_NAME] 上越首席 30031 30031 18840 11191 0 0 2980 31 / 0" at bounding box center [866, 513] width 1365 height 25
drag, startPoint x: 674, startPoint y: 541, endPoint x: 403, endPoint y: 543, distance: 271.0
click at [403, 543] on tr "12 [PERSON_NAME] 上越首席 300 300 300 0 0 0 0 0 / 0" at bounding box center [866, 538] width 1365 height 25
click at [403, 543] on td "上越首席" at bounding box center [414, 538] width 81 height 25
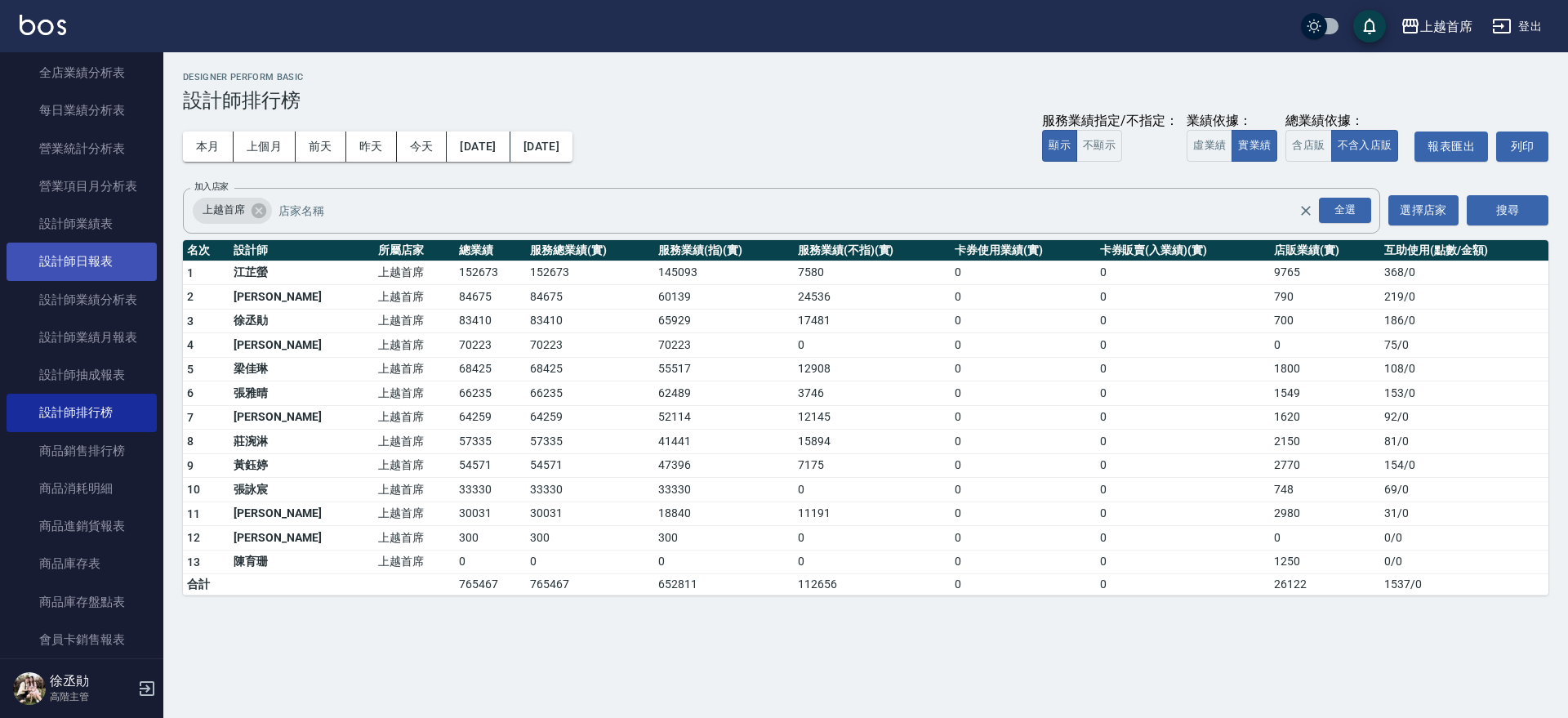
click at [116, 261] on link "設計師日報表" at bounding box center [82, 261] width 150 height 38
